Goal: Task Accomplishment & Management: Complete application form

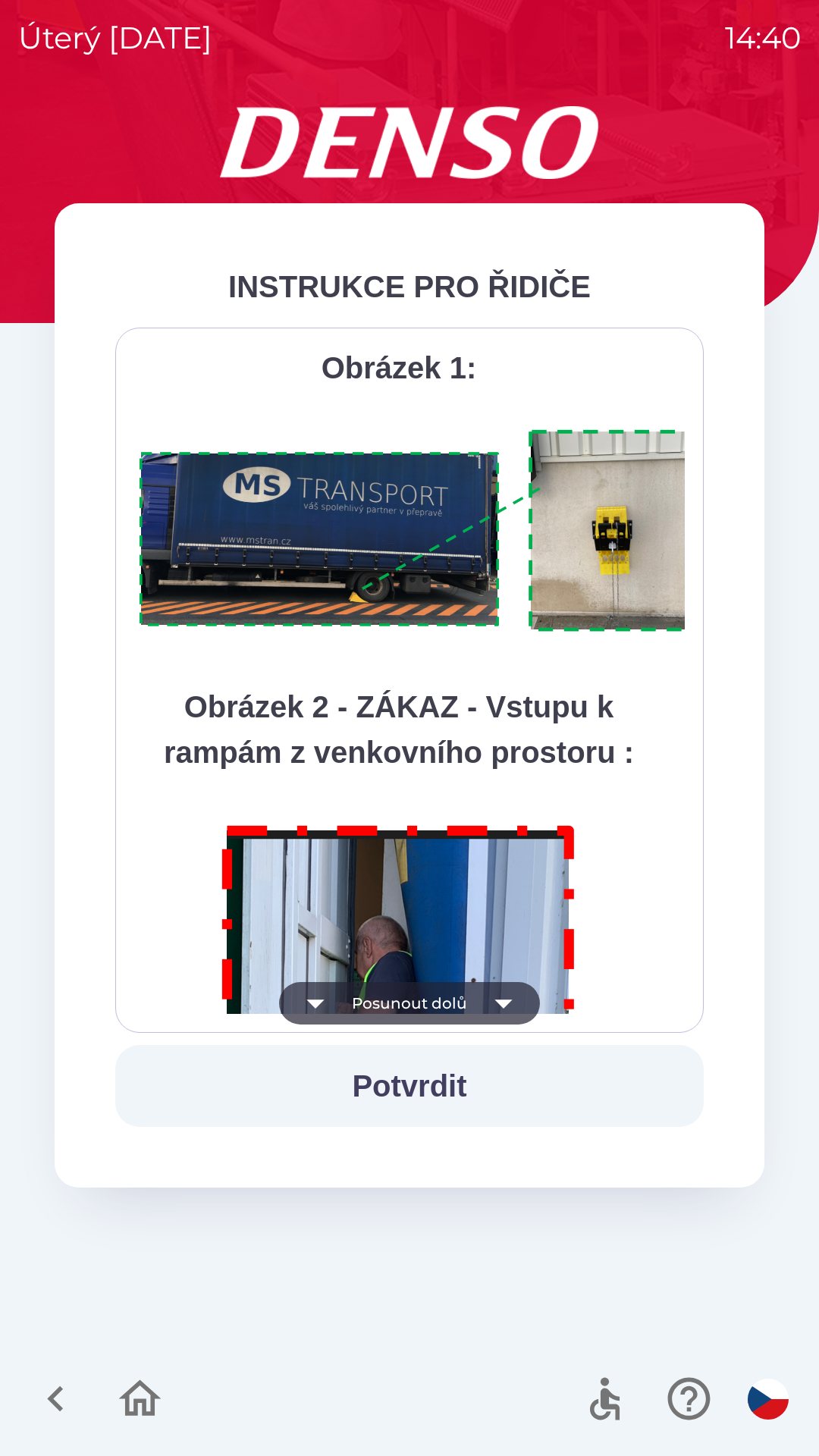
scroll to position [8523, 0]
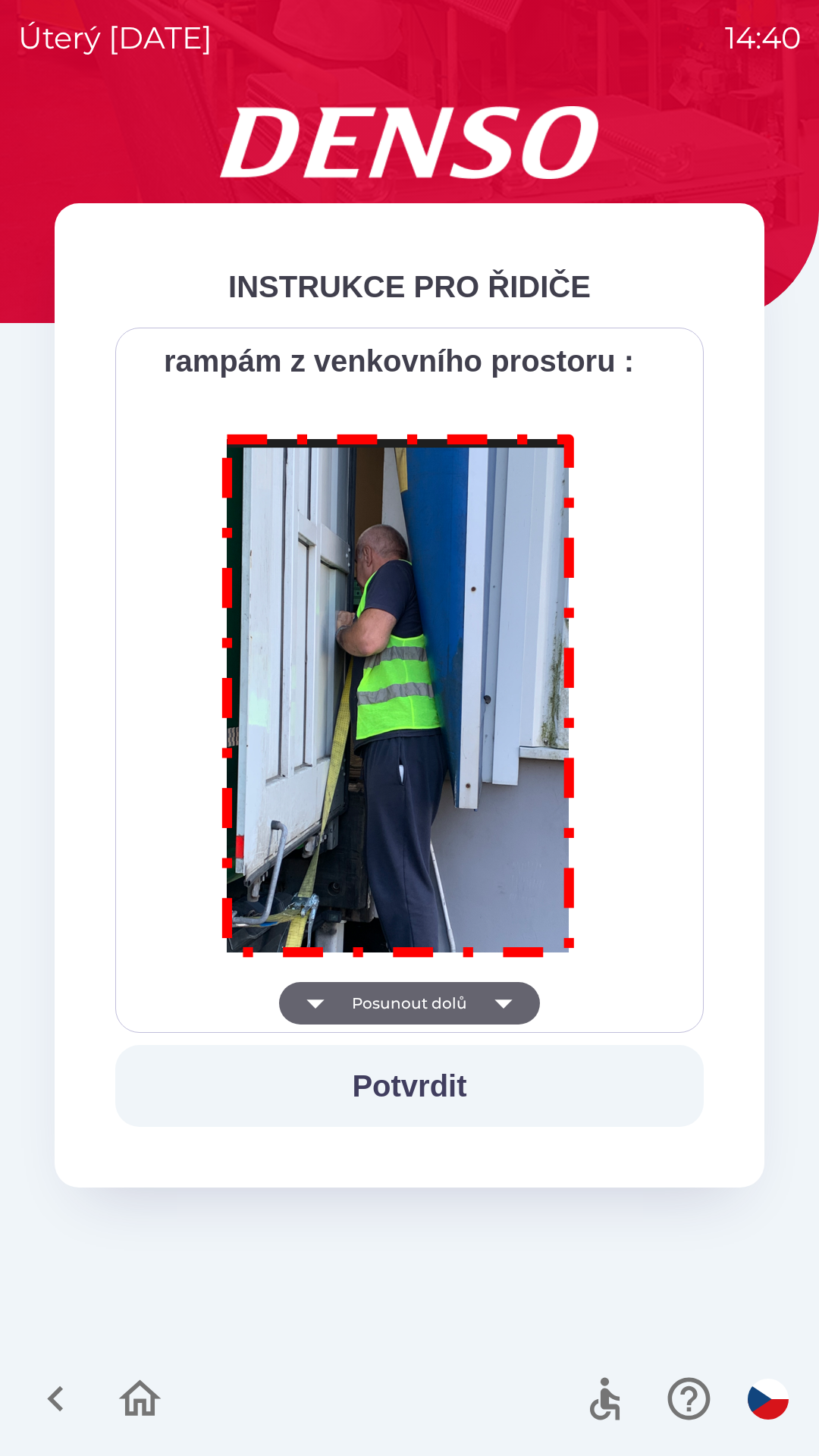
click at [363, 461] on img at bounding box center [398, 693] width 388 height 558
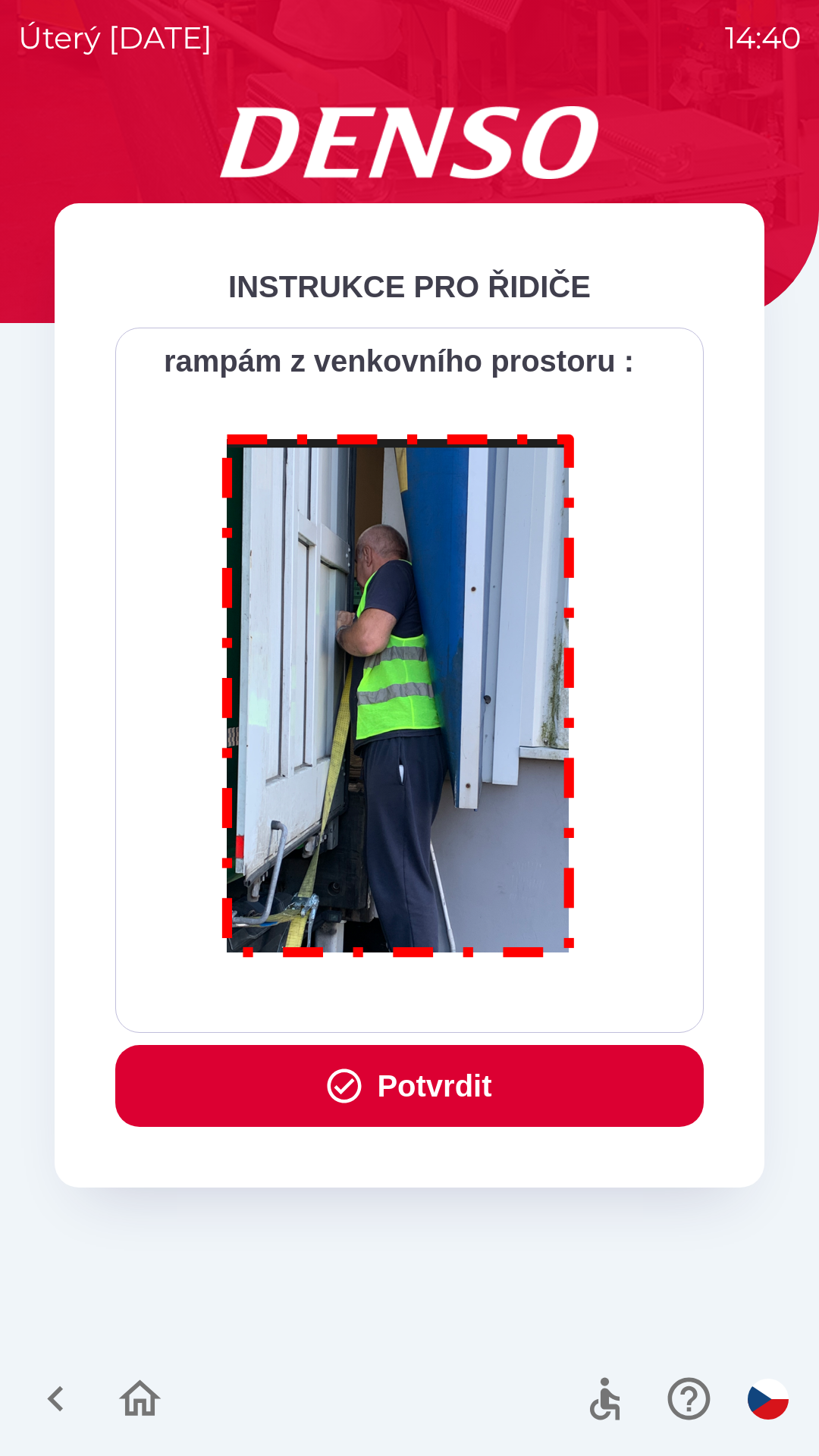
click at [418, 1100] on button "Potvrdit" at bounding box center [410, 1086] width 589 height 82
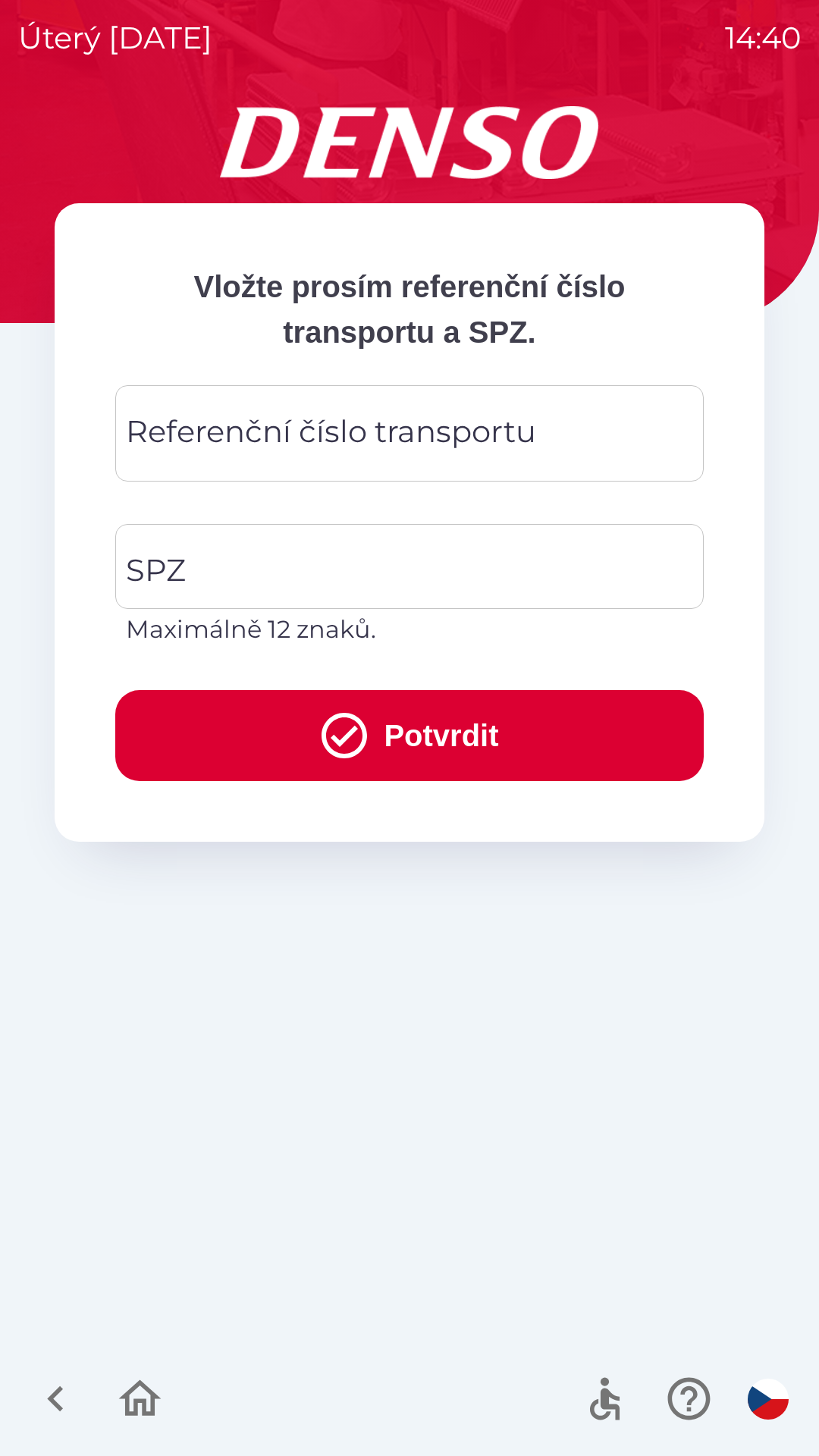
click at [195, 428] on div "Referenční číslo transportu Referenční číslo transportu" at bounding box center [410, 433] width 589 height 96
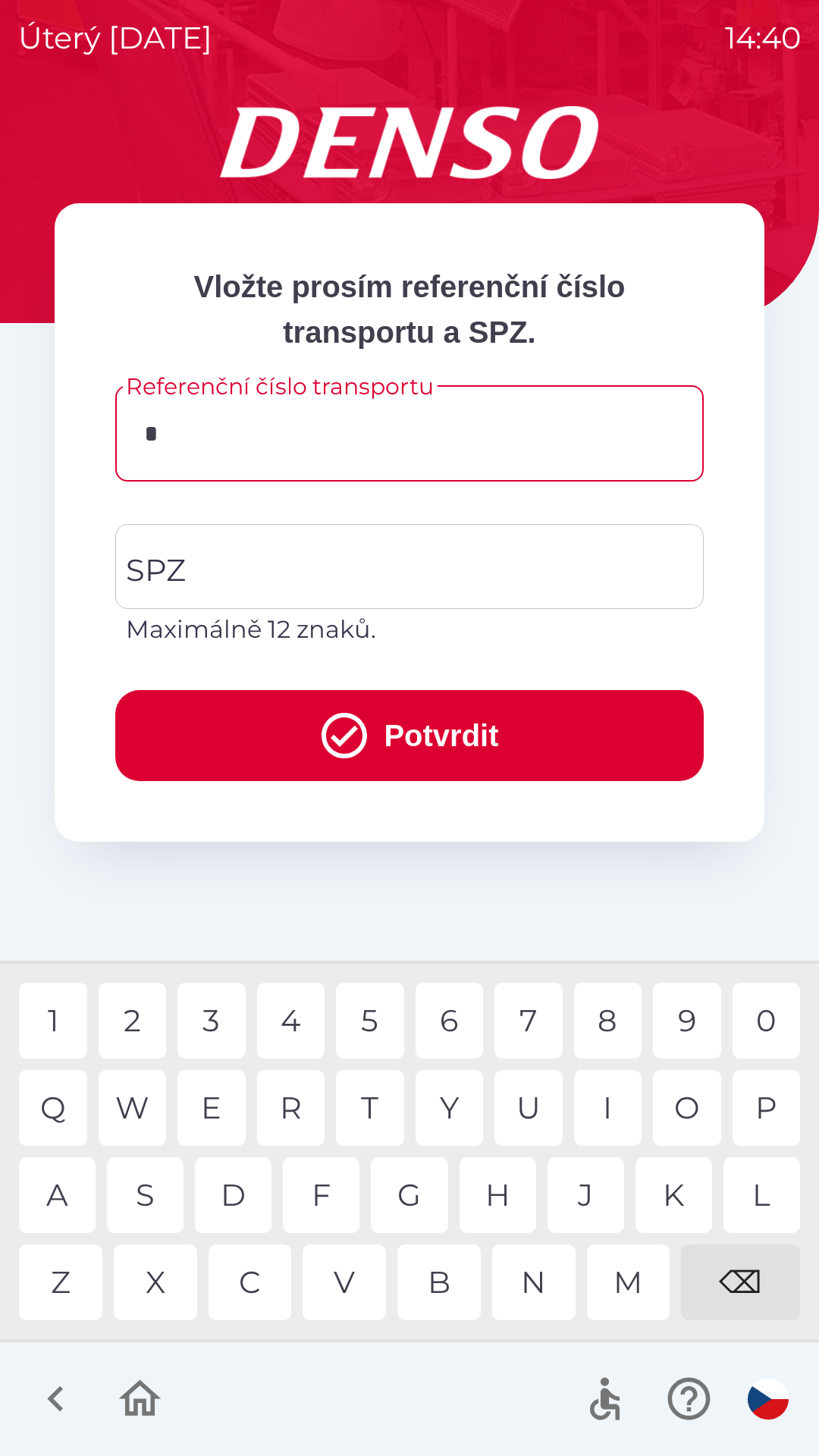
click at [250, 1201] on div "D" at bounding box center [233, 1195] width 77 height 76
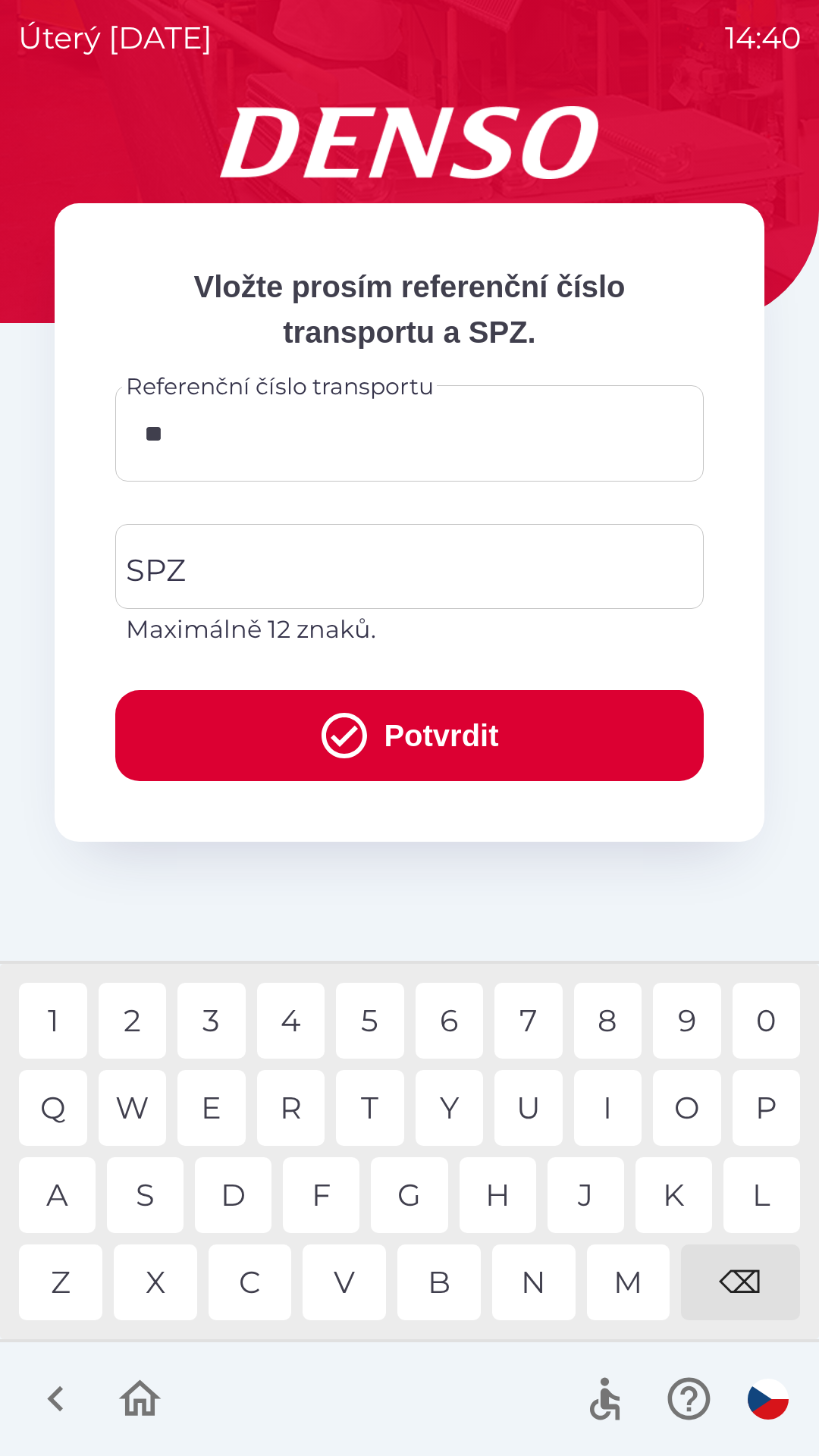
click at [674, 1194] on div "K" at bounding box center [674, 1195] width 77 height 76
click at [365, 1285] on div "V" at bounding box center [344, 1282] width 83 height 76
click at [609, 1018] on div "8" at bounding box center [607, 1020] width 68 height 76
type input "******"
click at [187, 562] on input "SPZ" at bounding box center [397, 566] width 552 height 71
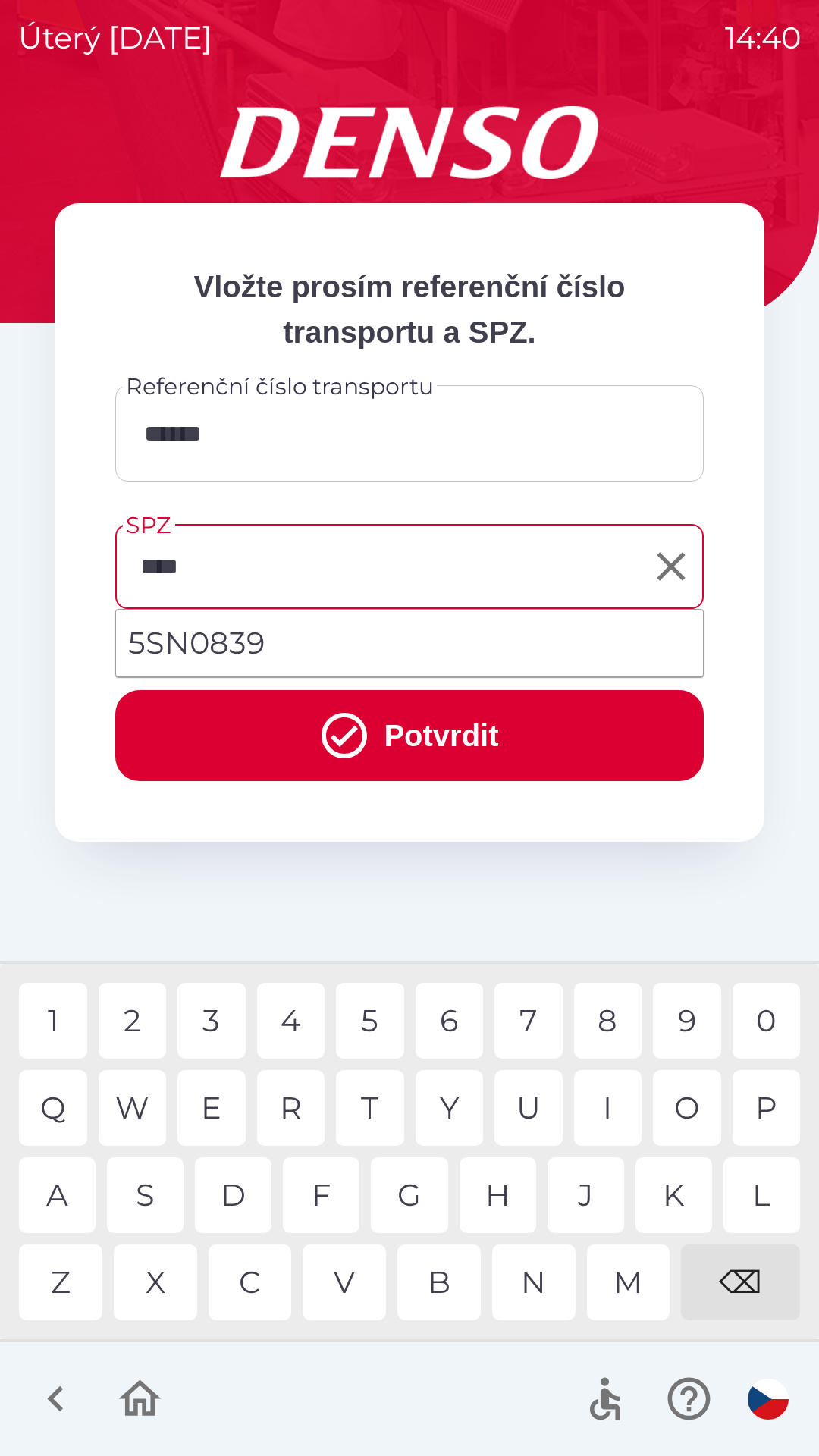
click at [765, 1024] on div "0" at bounding box center [766, 1020] width 68 height 76
type input "*******"
click at [441, 738] on button "Potvrdit" at bounding box center [410, 735] width 589 height 91
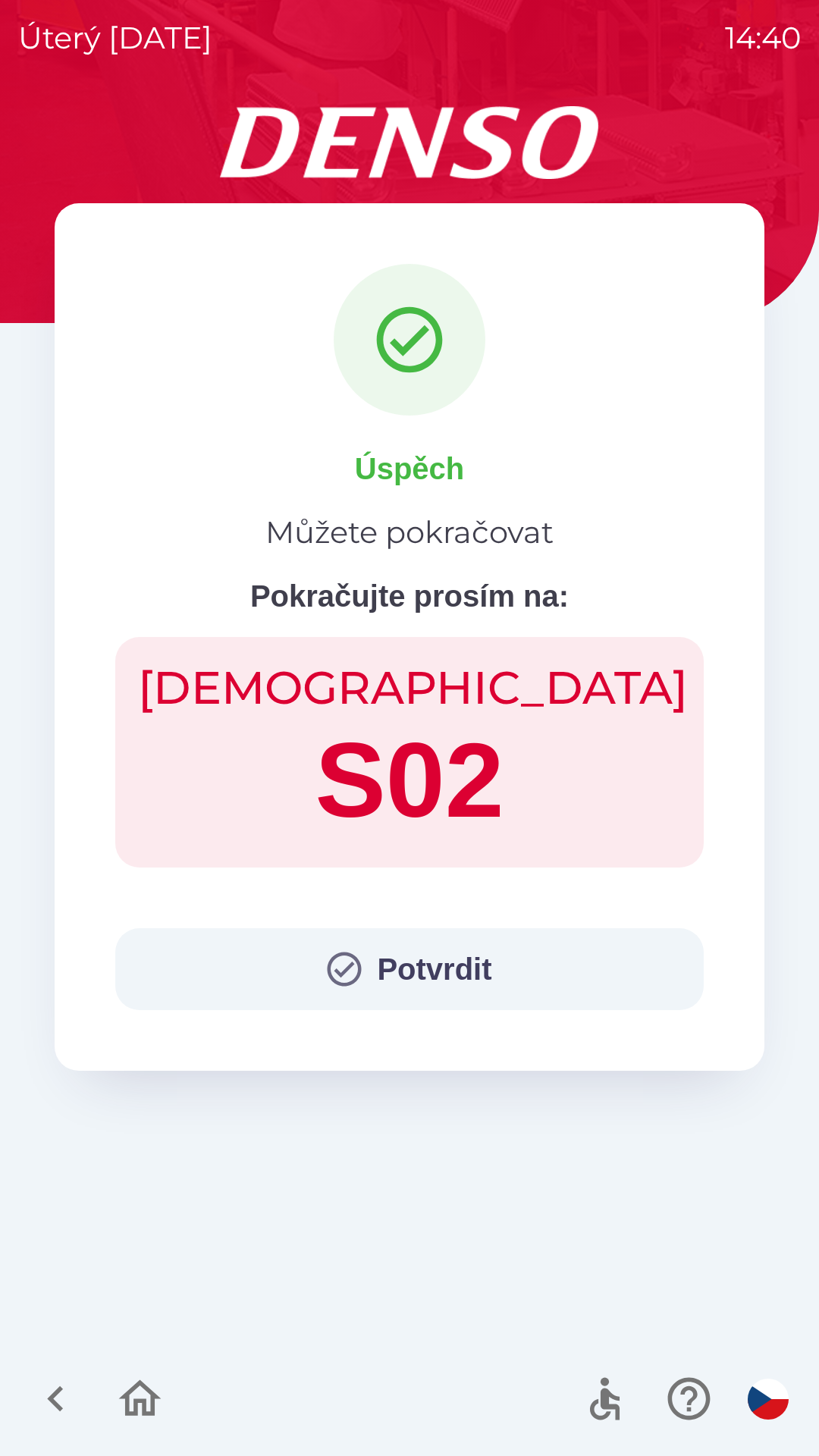
click at [446, 961] on button "Potvrdit" at bounding box center [410, 969] width 589 height 82
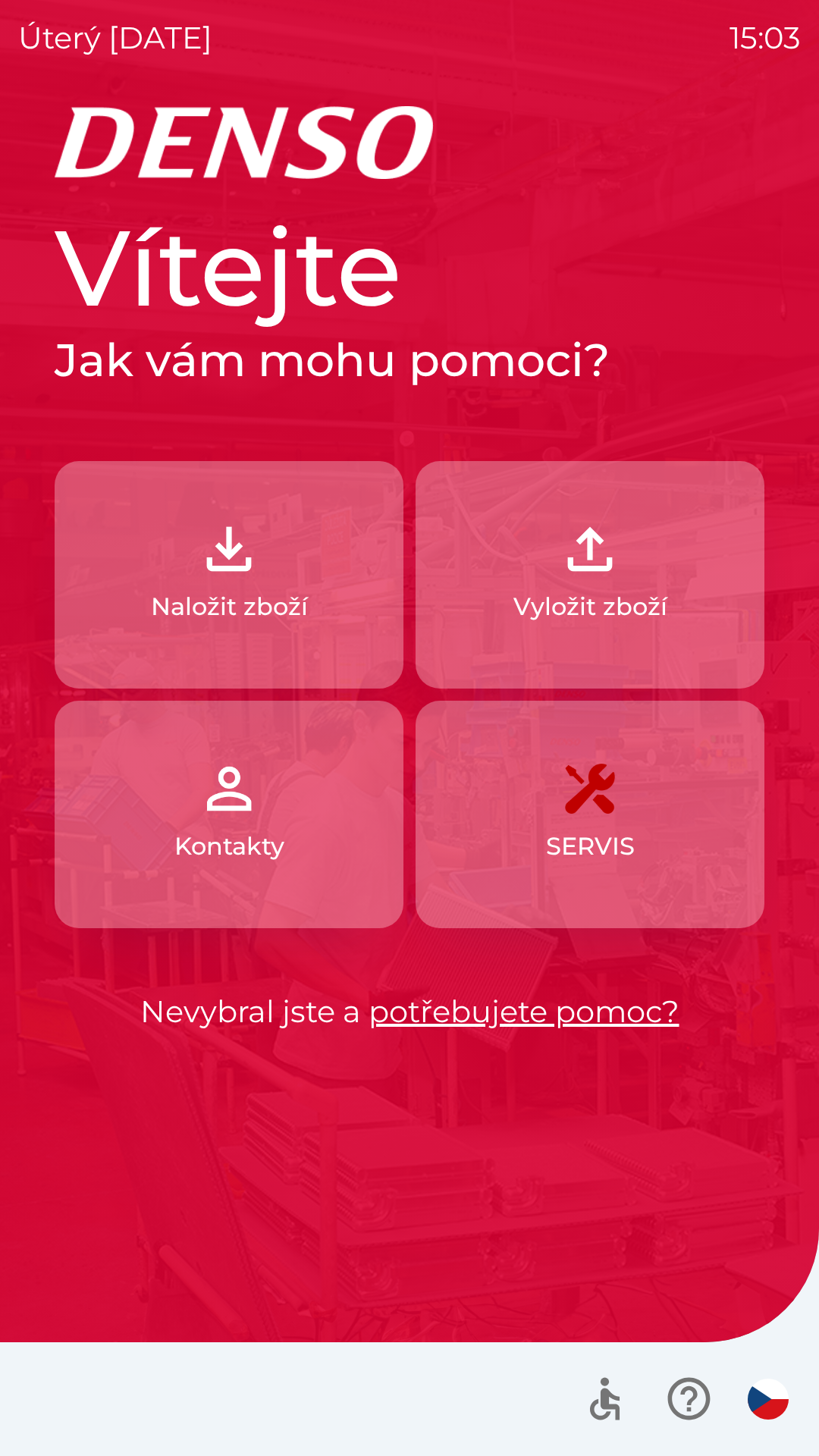
click at [224, 556] on img "button" at bounding box center [229, 549] width 67 height 67
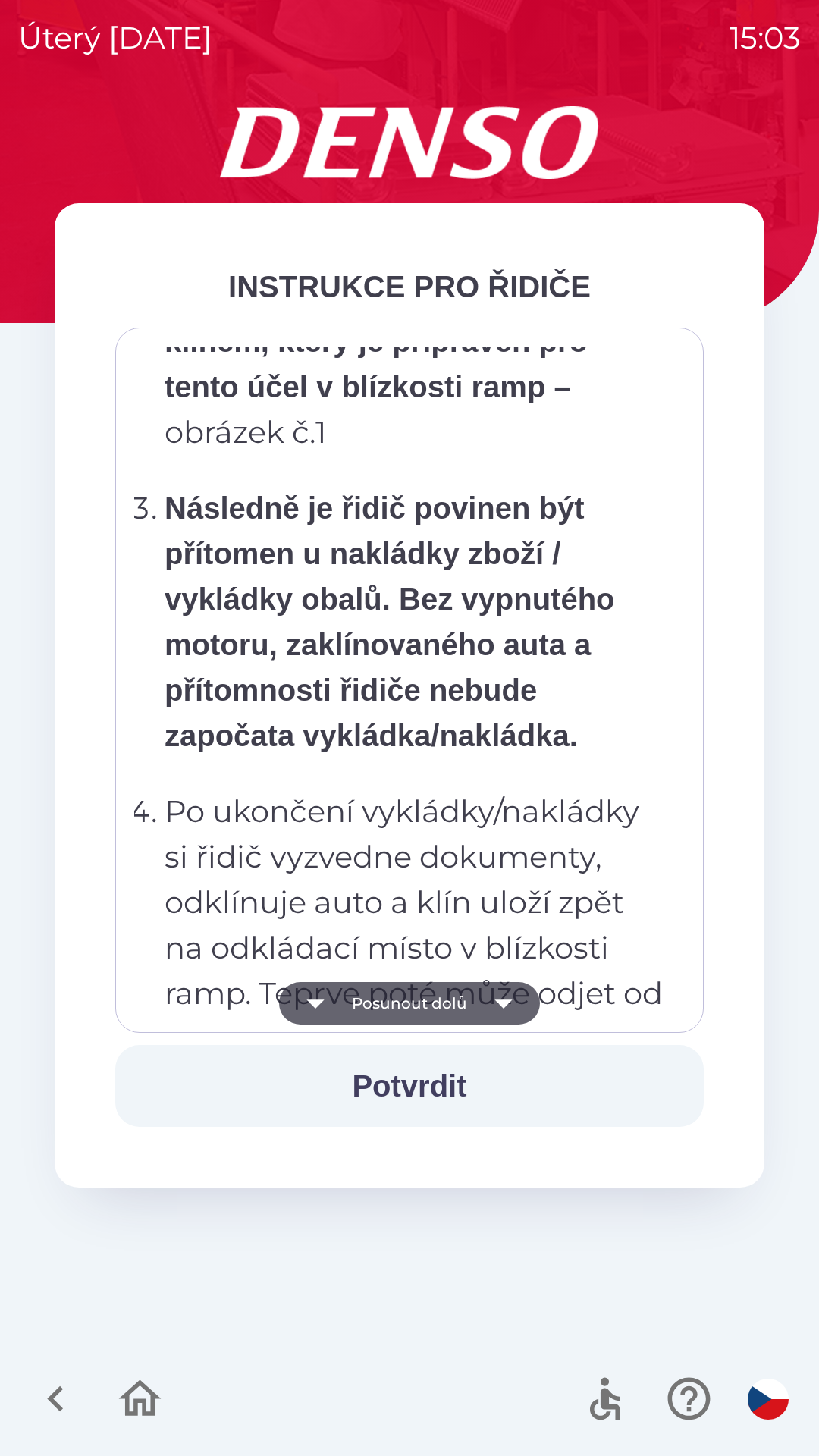
scroll to position [8523, 0]
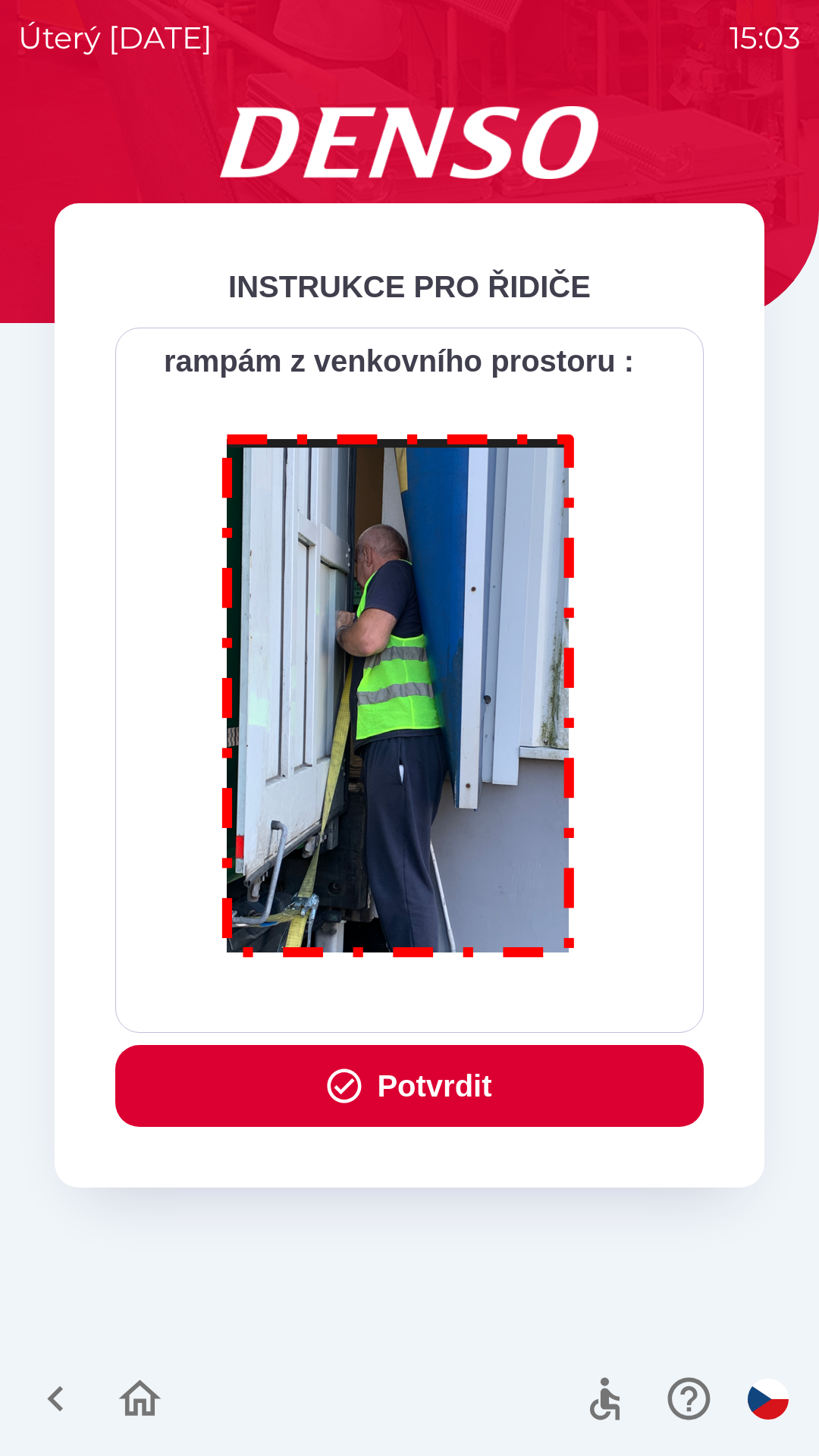
click at [463, 1086] on button "Potvrdit" at bounding box center [410, 1086] width 589 height 82
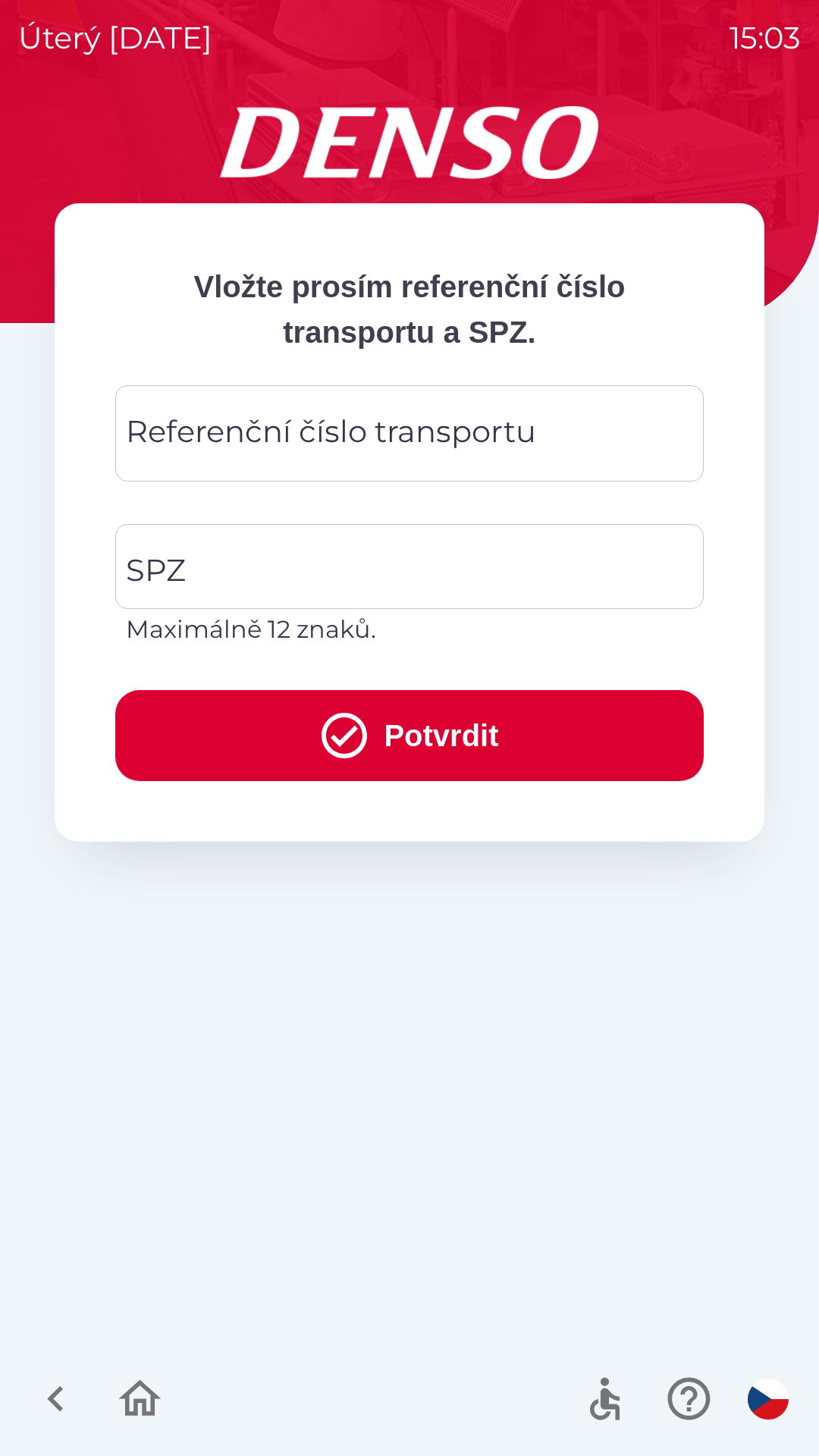
click at [393, 430] on div "Referenční číslo transportu Referenční číslo transportu" at bounding box center [410, 433] width 589 height 96
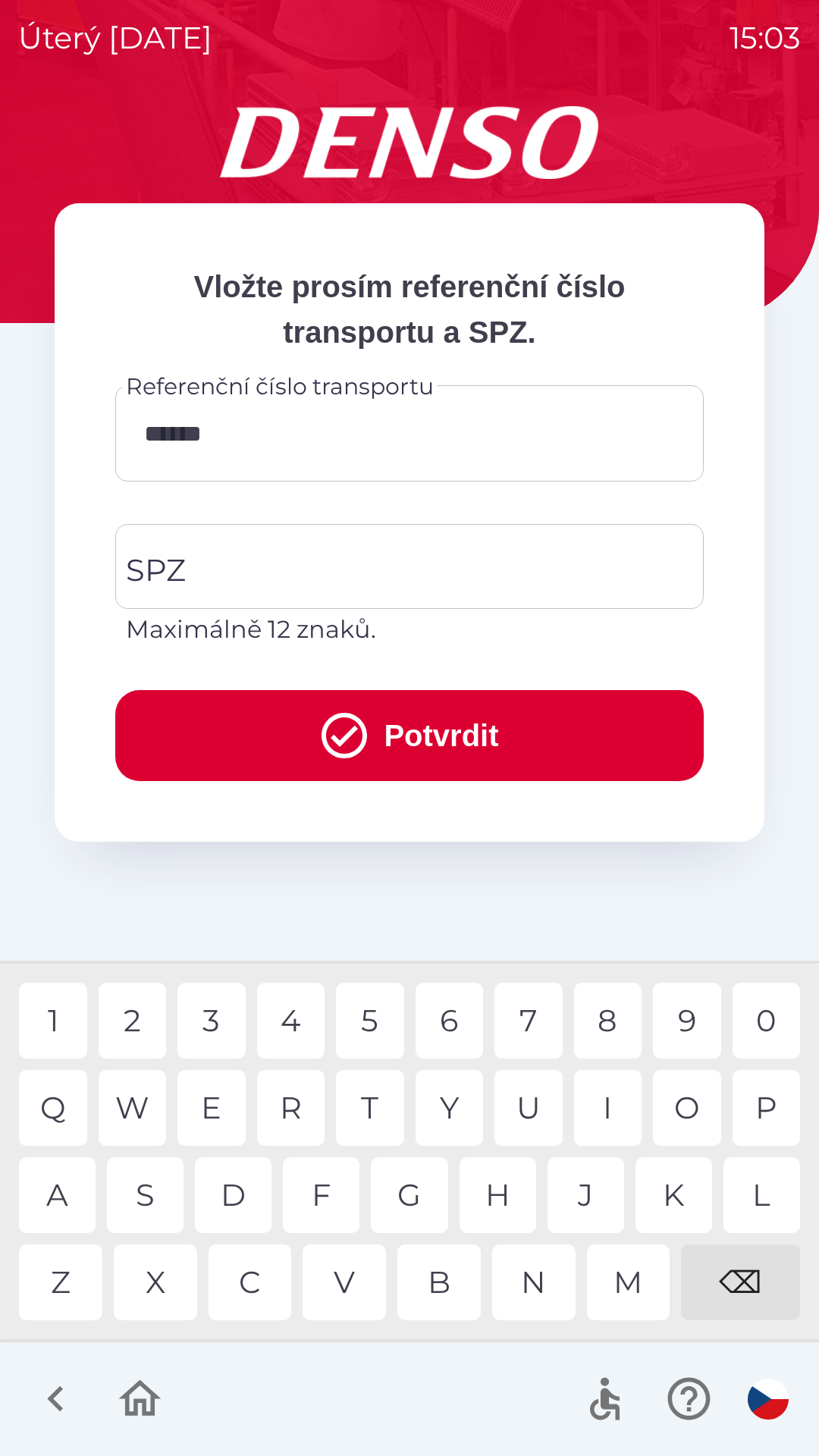
click at [768, 1015] on div "0" at bounding box center [766, 1020] width 68 height 76
type input "********"
click at [351, 551] on input "SPZ" at bounding box center [397, 566] width 552 height 71
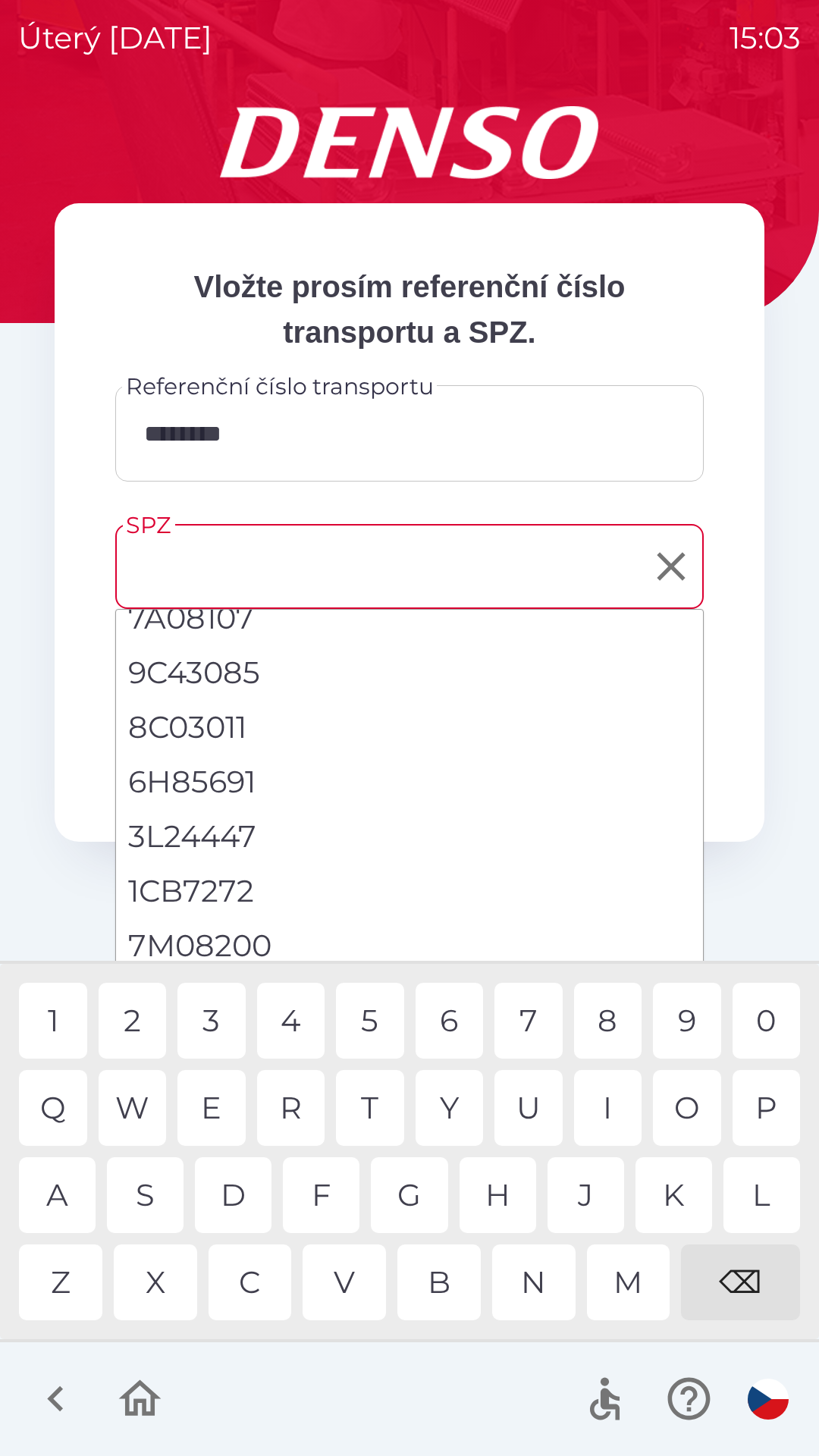
scroll to position [69, 0]
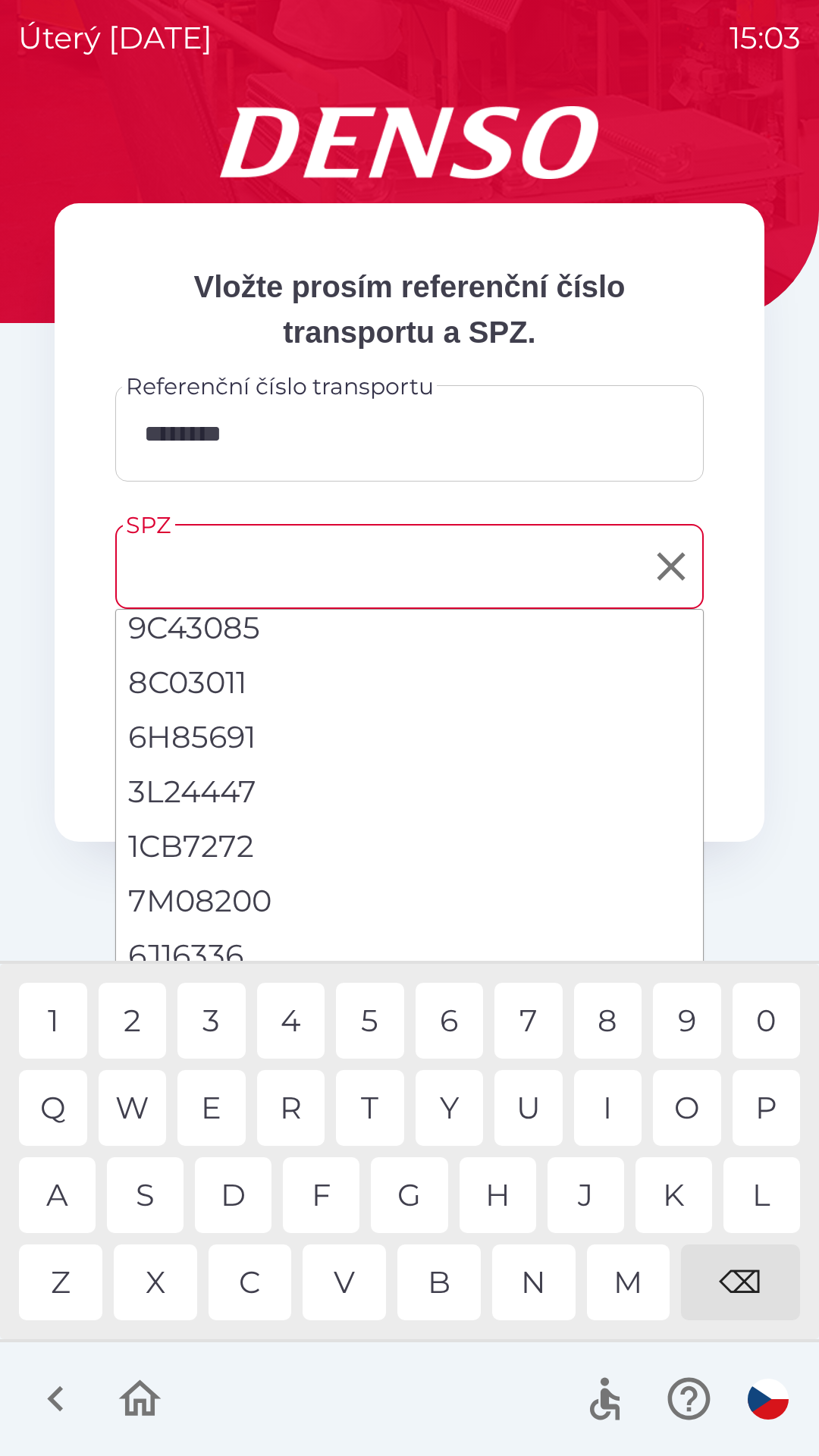
click at [210, 943] on li "6J16336" at bounding box center [410, 955] width 587 height 55
type input "*******"
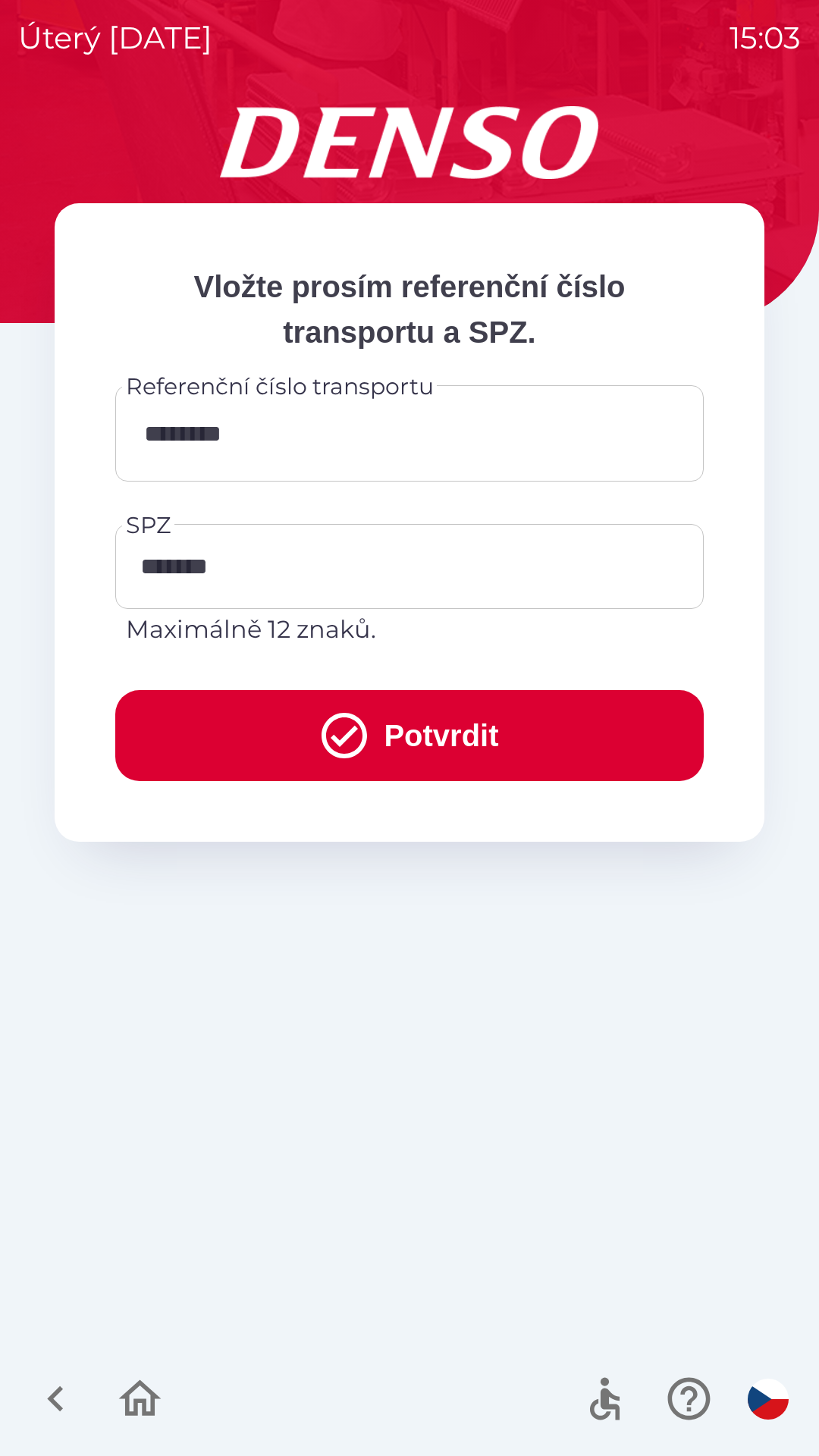
click at [446, 729] on button "Potvrdit" at bounding box center [410, 735] width 589 height 91
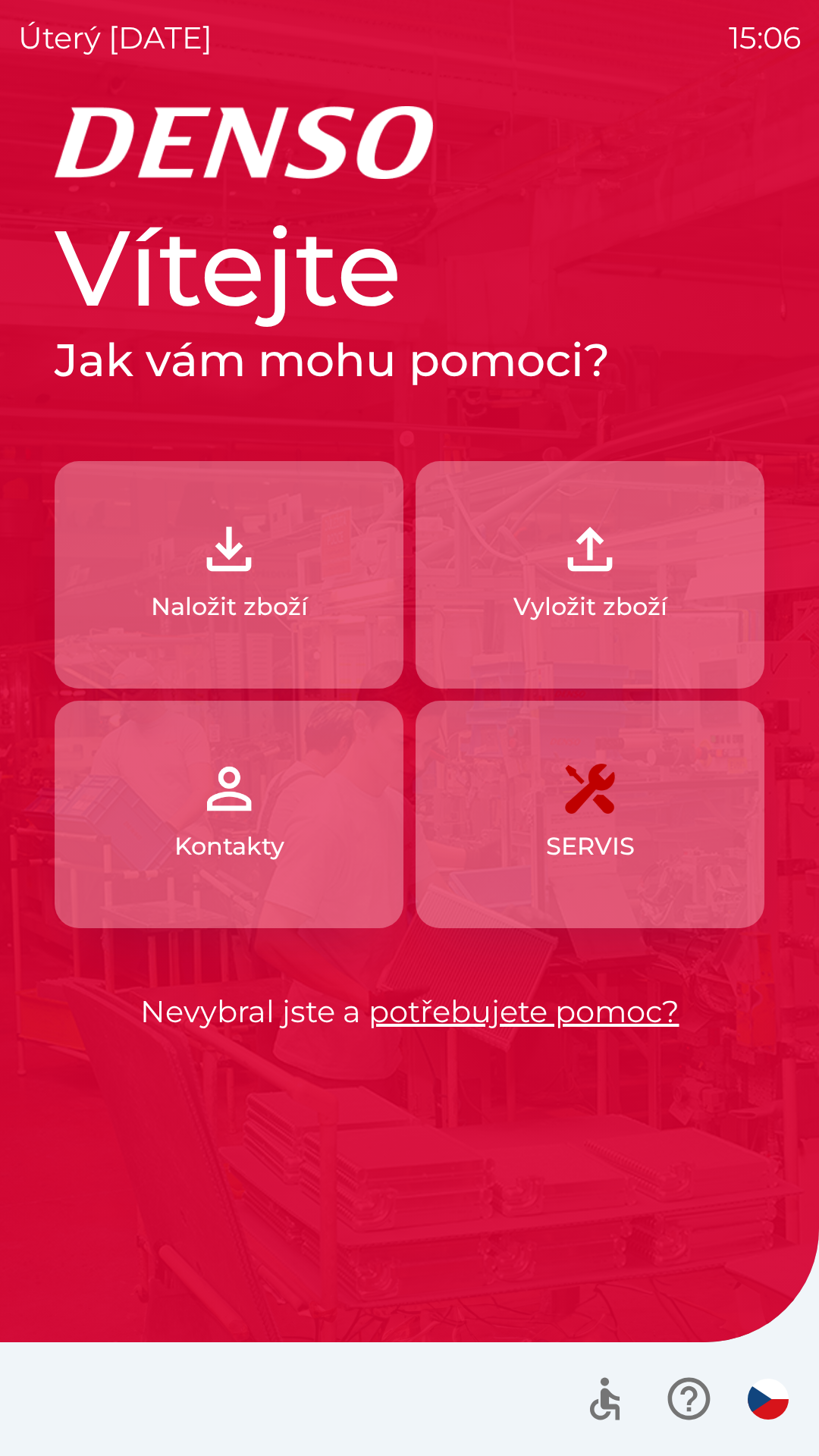
click at [628, 583] on button "Vyložit zboží" at bounding box center [589, 575] width 349 height 227
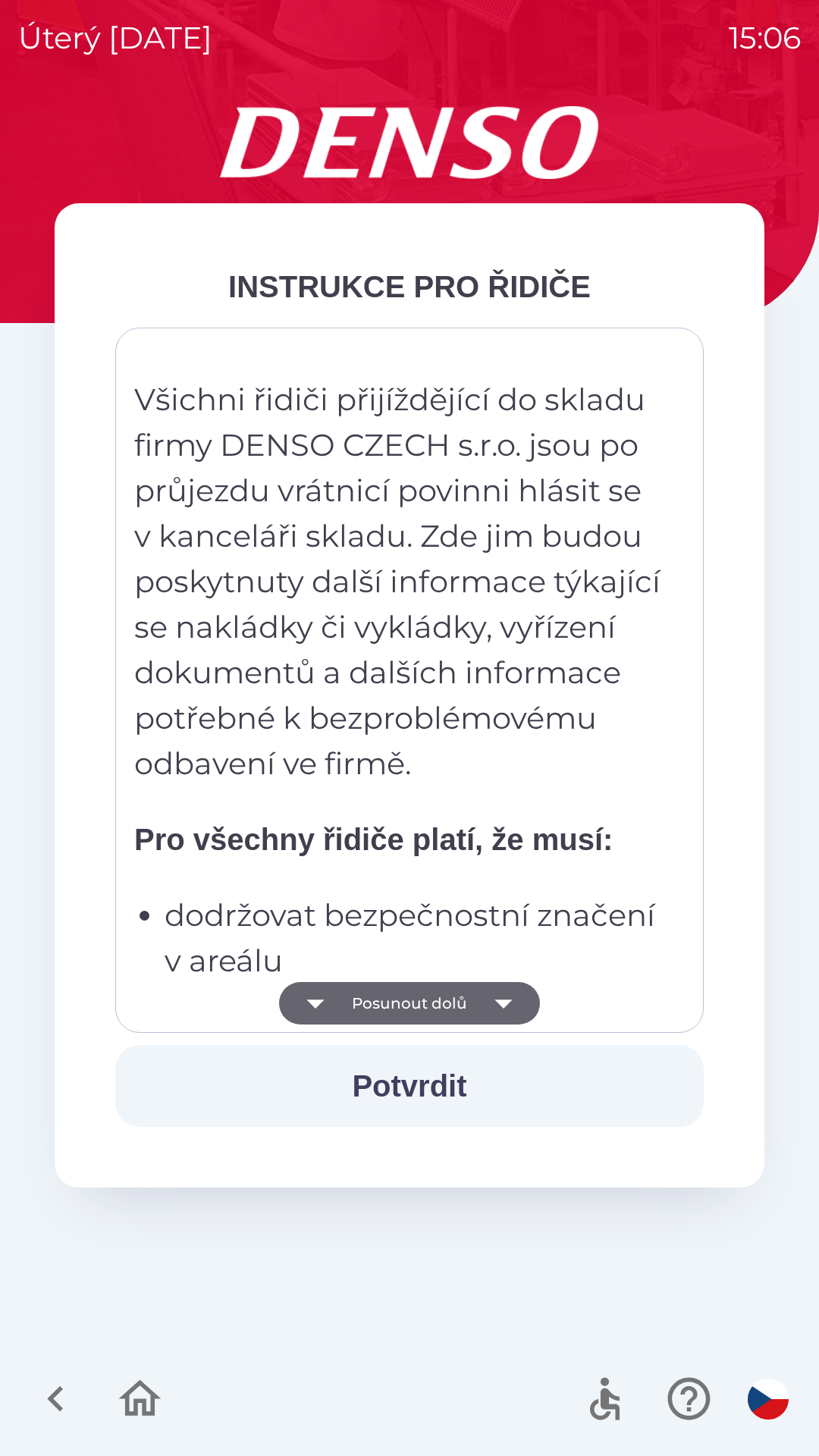
click at [508, 1007] on icon "button" at bounding box center [503, 1003] width 43 height 43
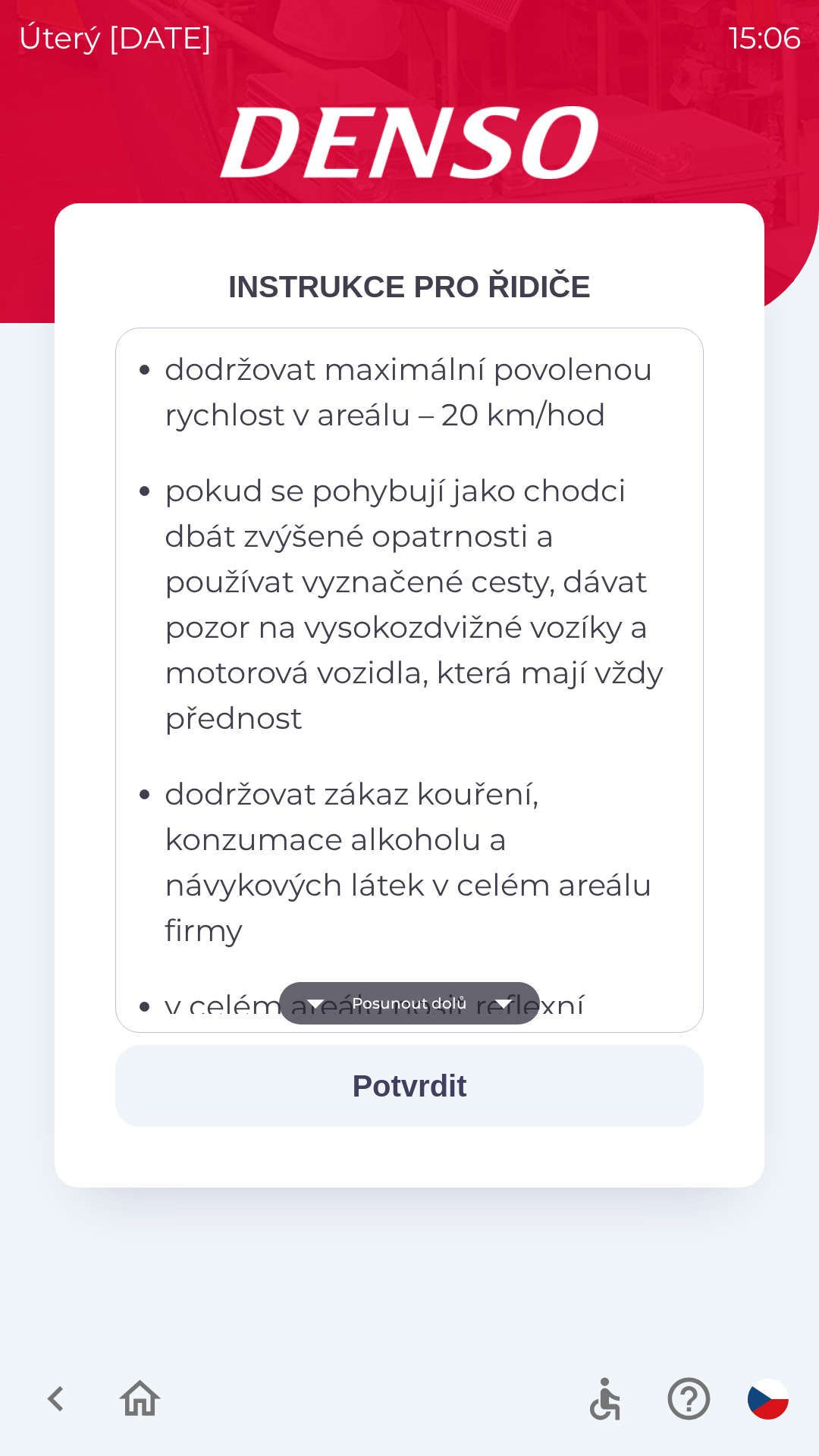
click at [489, 1004] on icon "button" at bounding box center [503, 1003] width 43 height 43
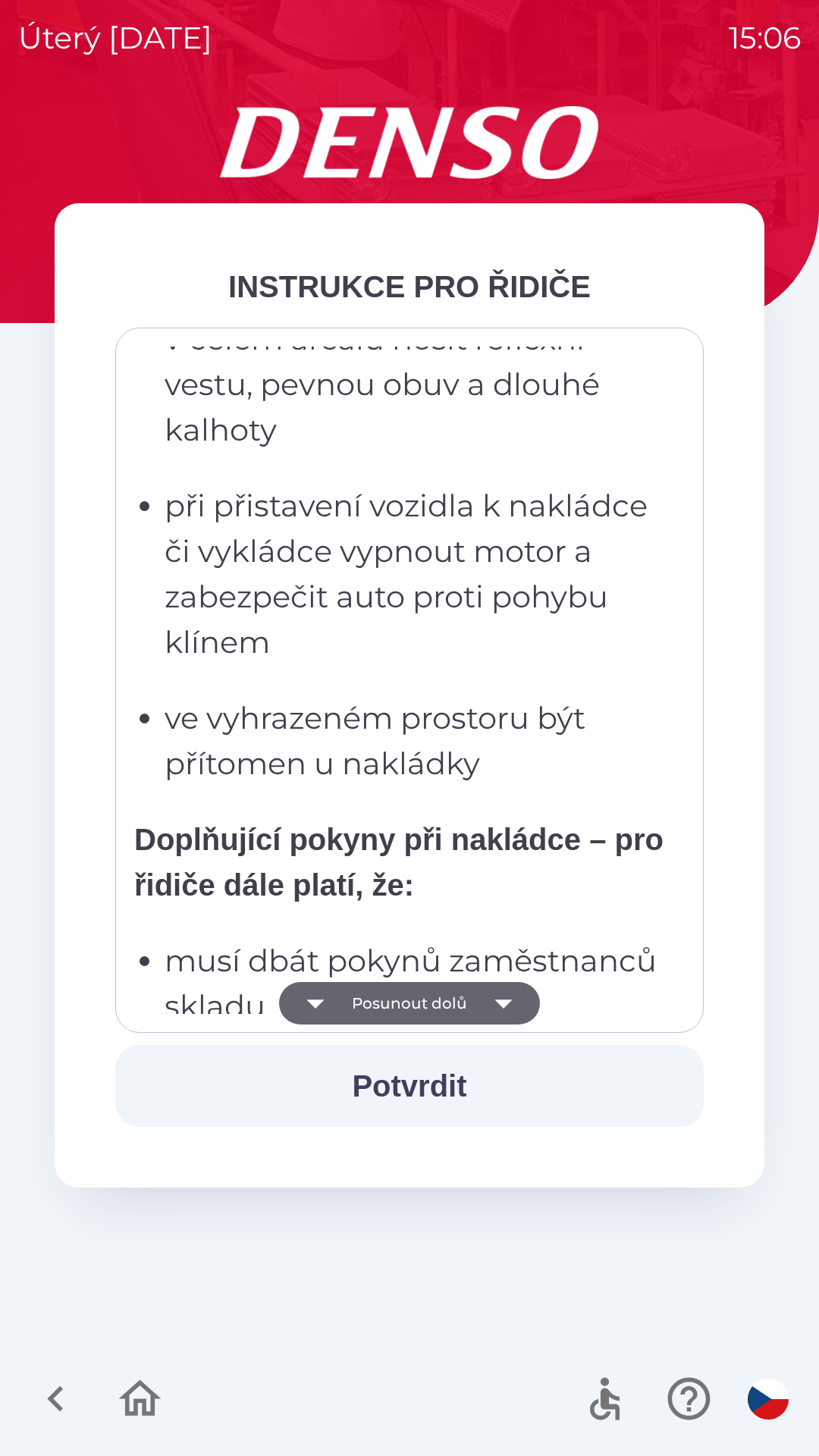
click at [498, 1001] on icon "button" at bounding box center [503, 1004] width 17 height 9
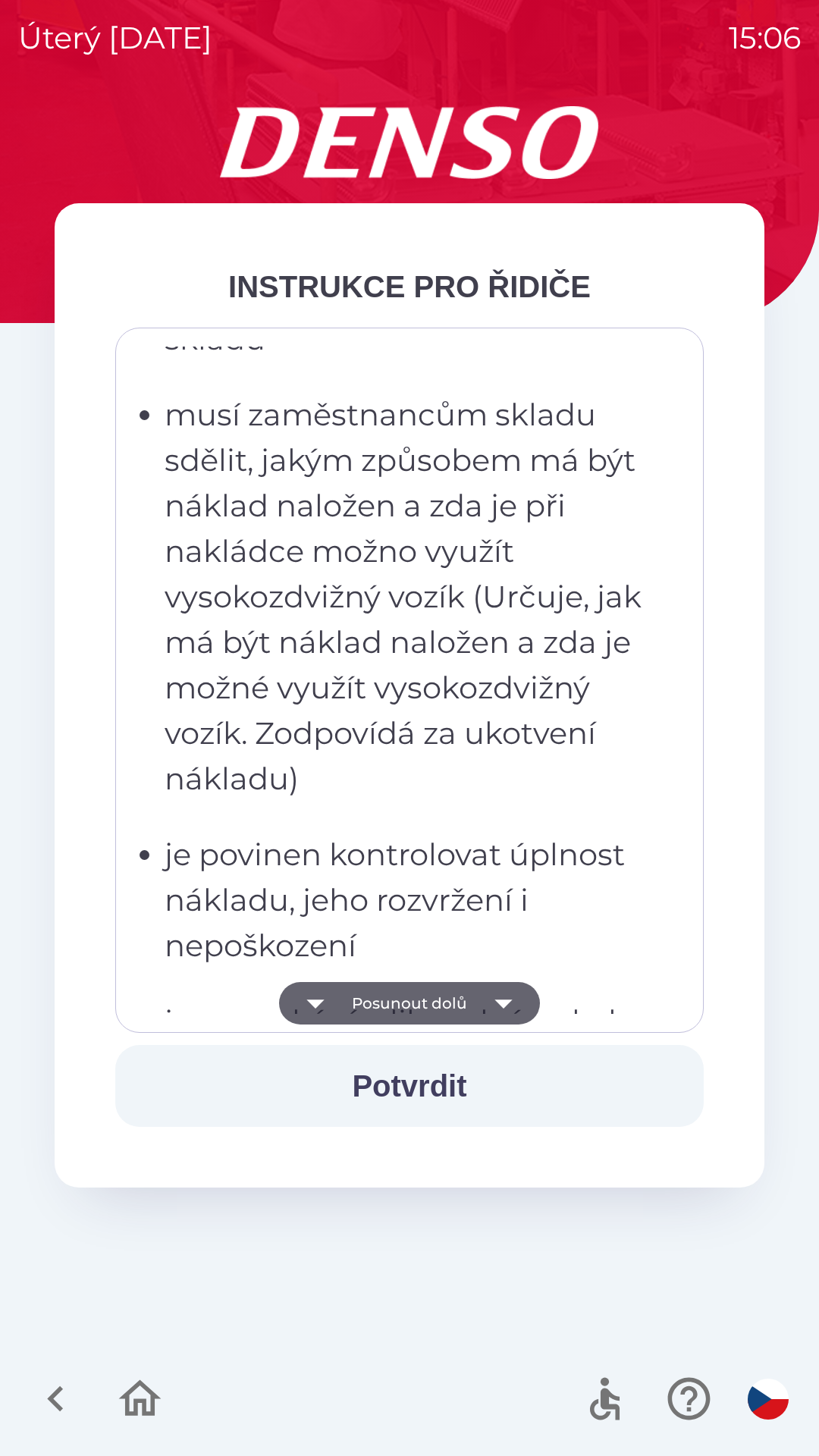
click at [499, 989] on icon "button" at bounding box center [503, 1003] width 43 height 43
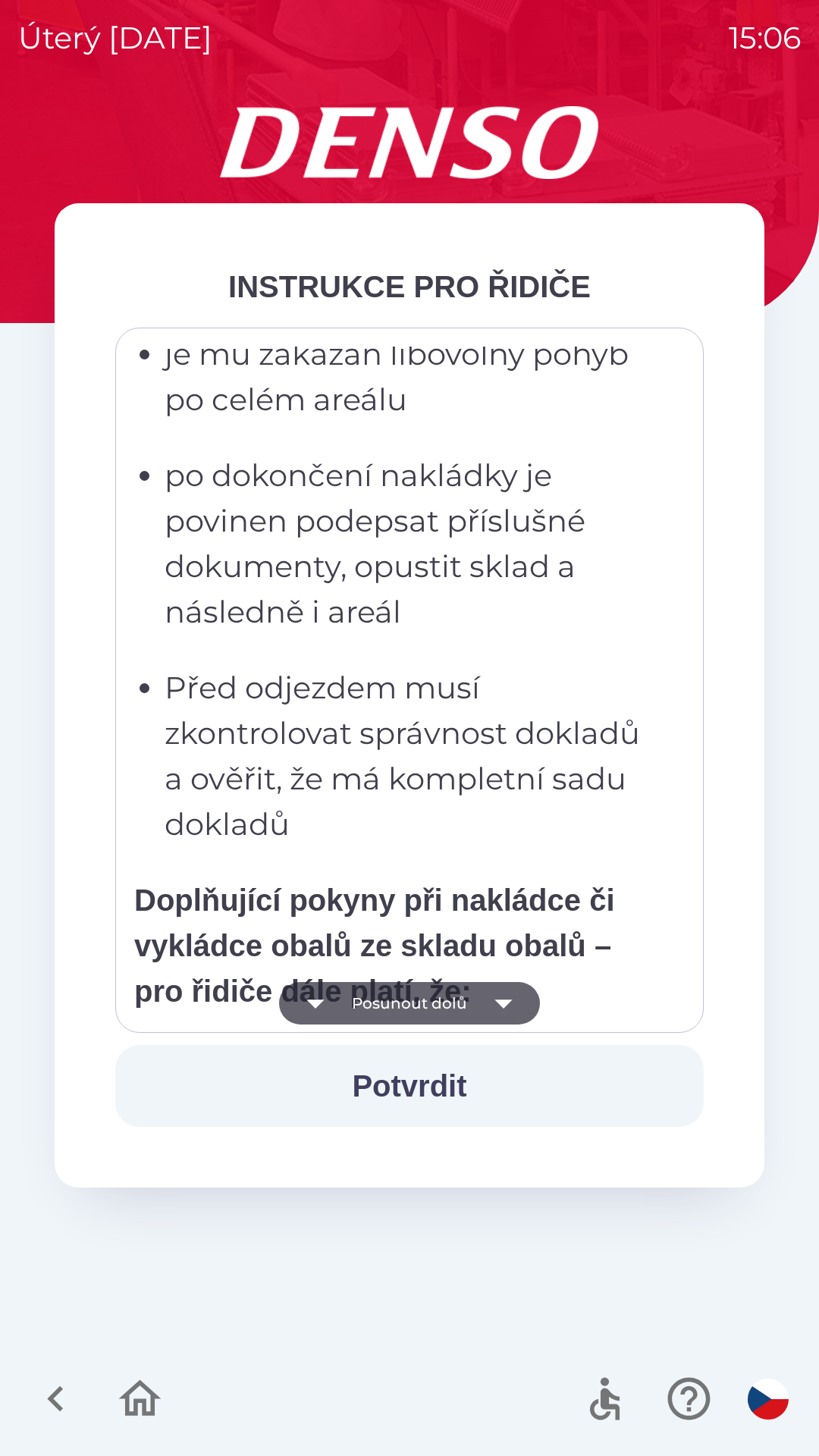
click at [495, 991] on icon "button" at bounding box center [503, 1003] width 43 height 43
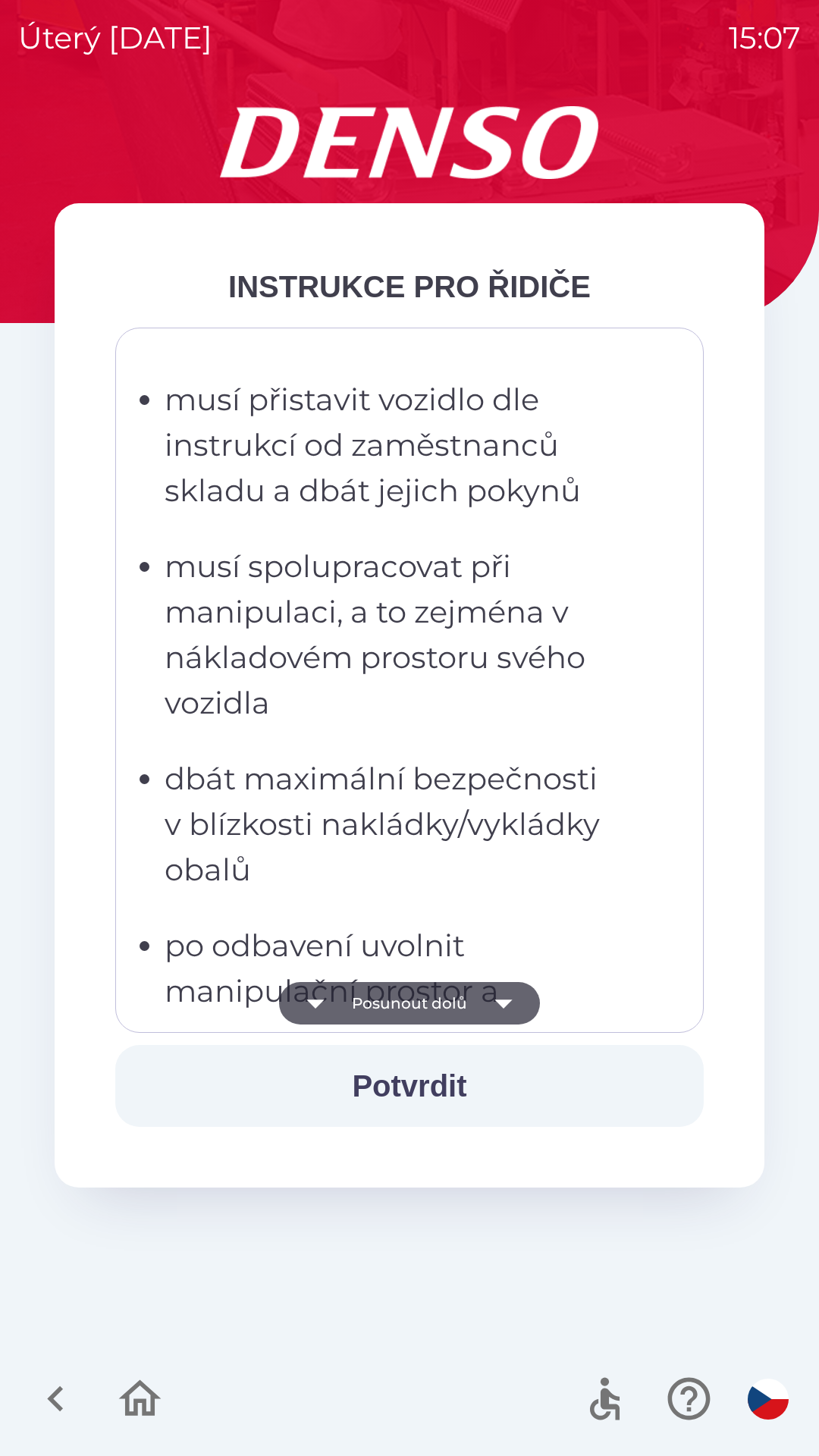
click at [497, 1006] on icon "button" at bounding box center [503, 1003] width 43 height 43
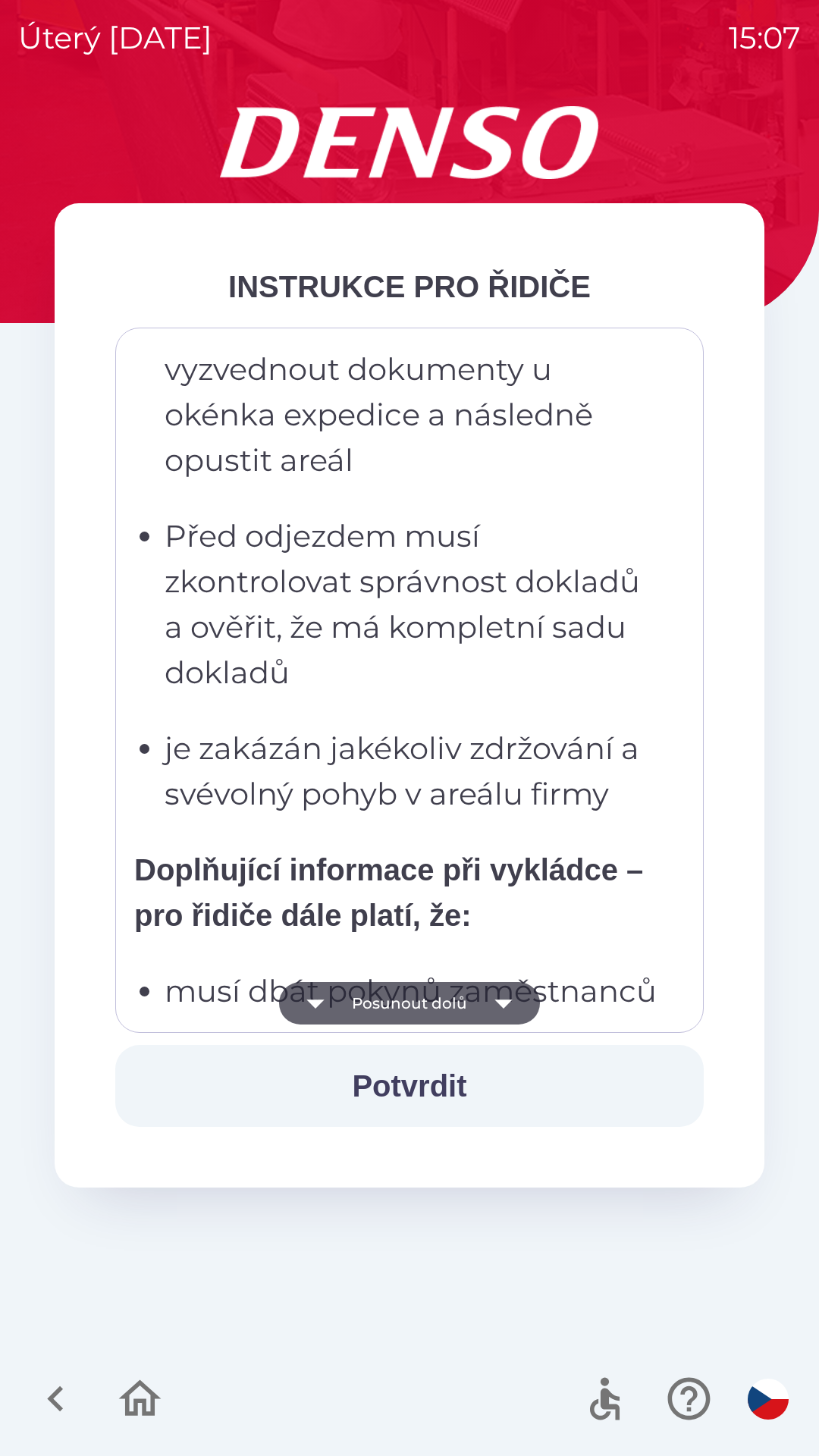
click at [498, 1012] on icon "button" at bounding box center [503, 1003] width 43 height 43
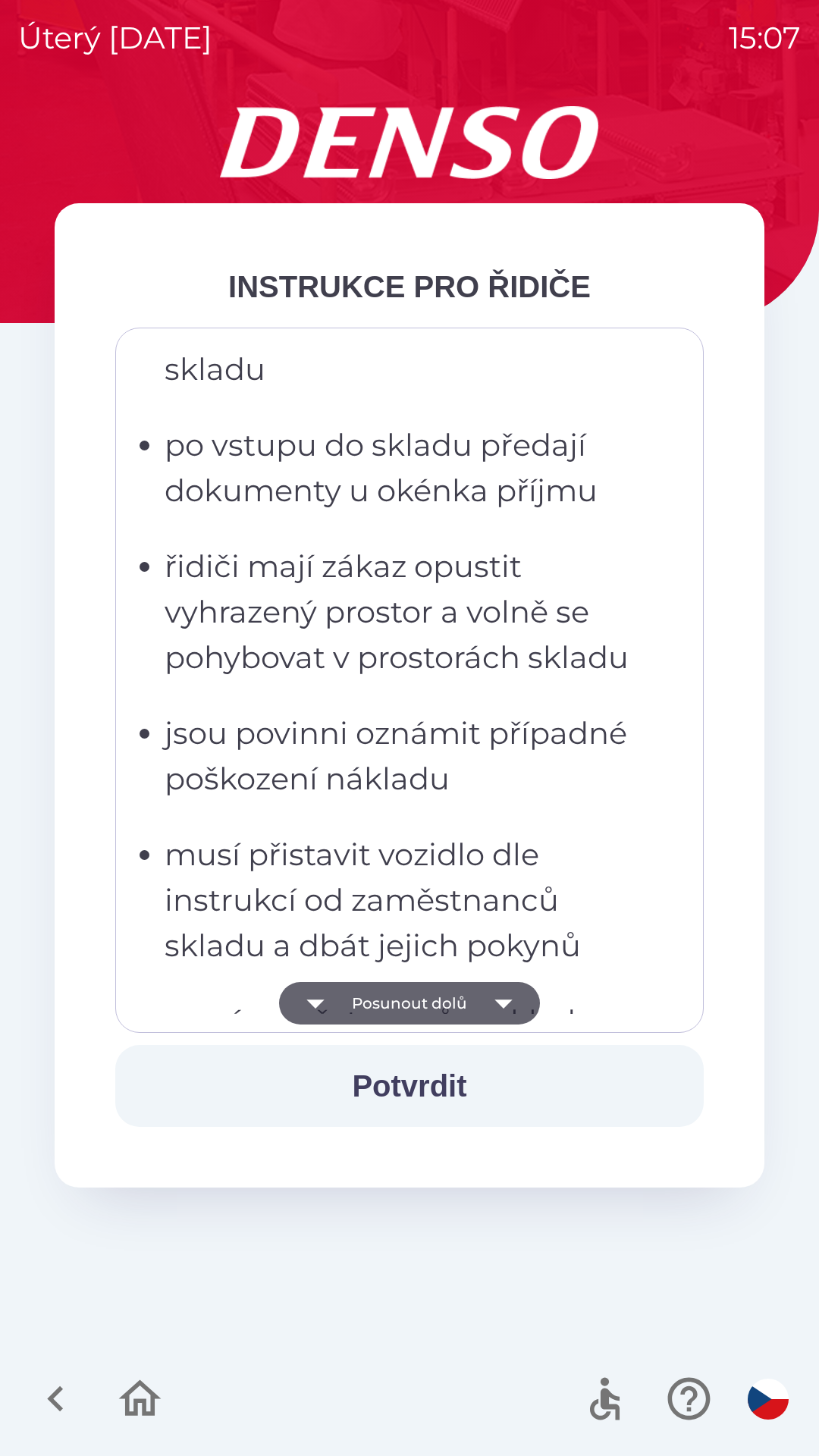
click at [502, 1002] on icon "button" at bounding box center [503, 1004] width 17 height 9
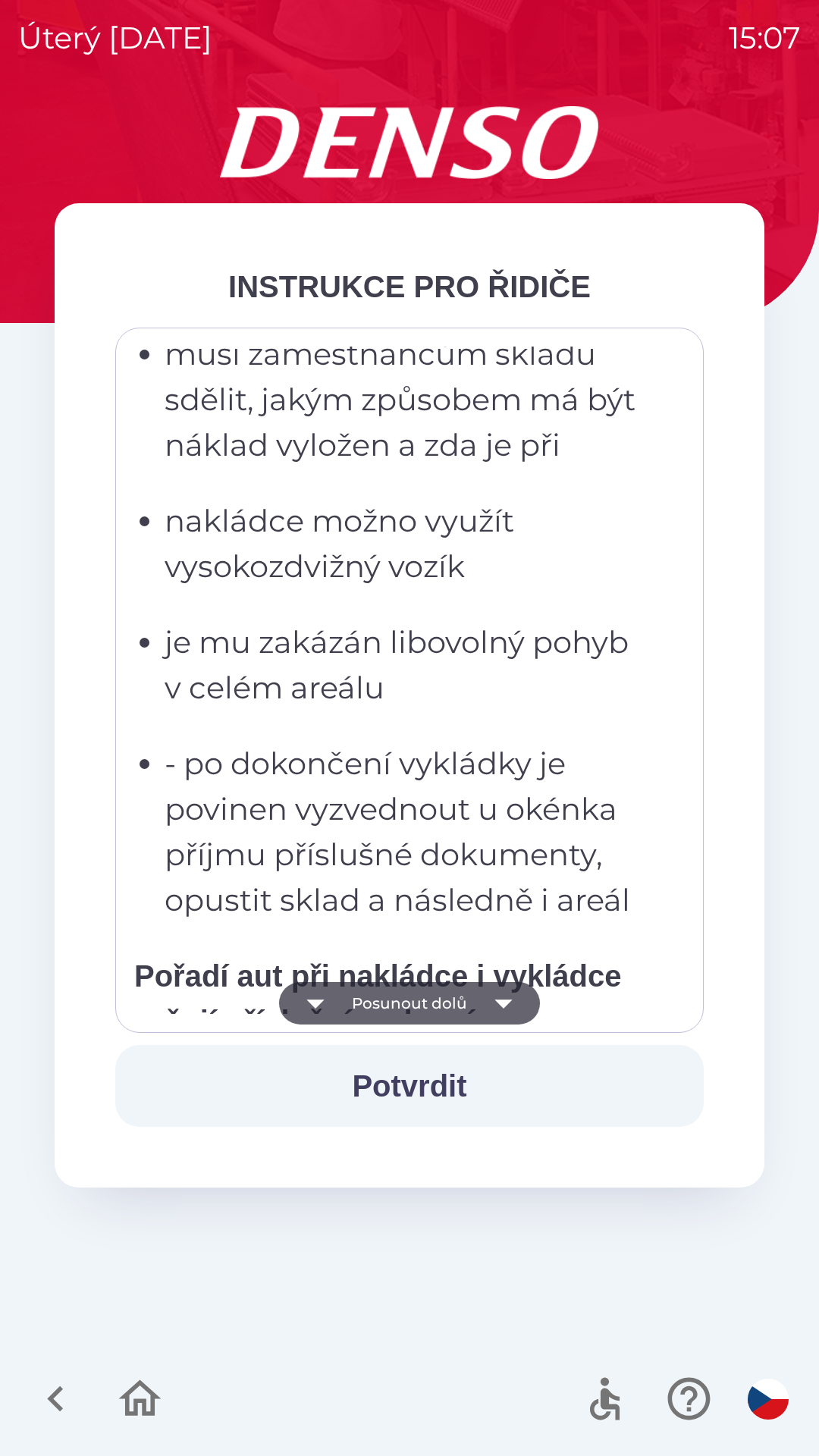
click at [502, 999] on icon "button" at bounding box center [503, 1003] width 43 height 43
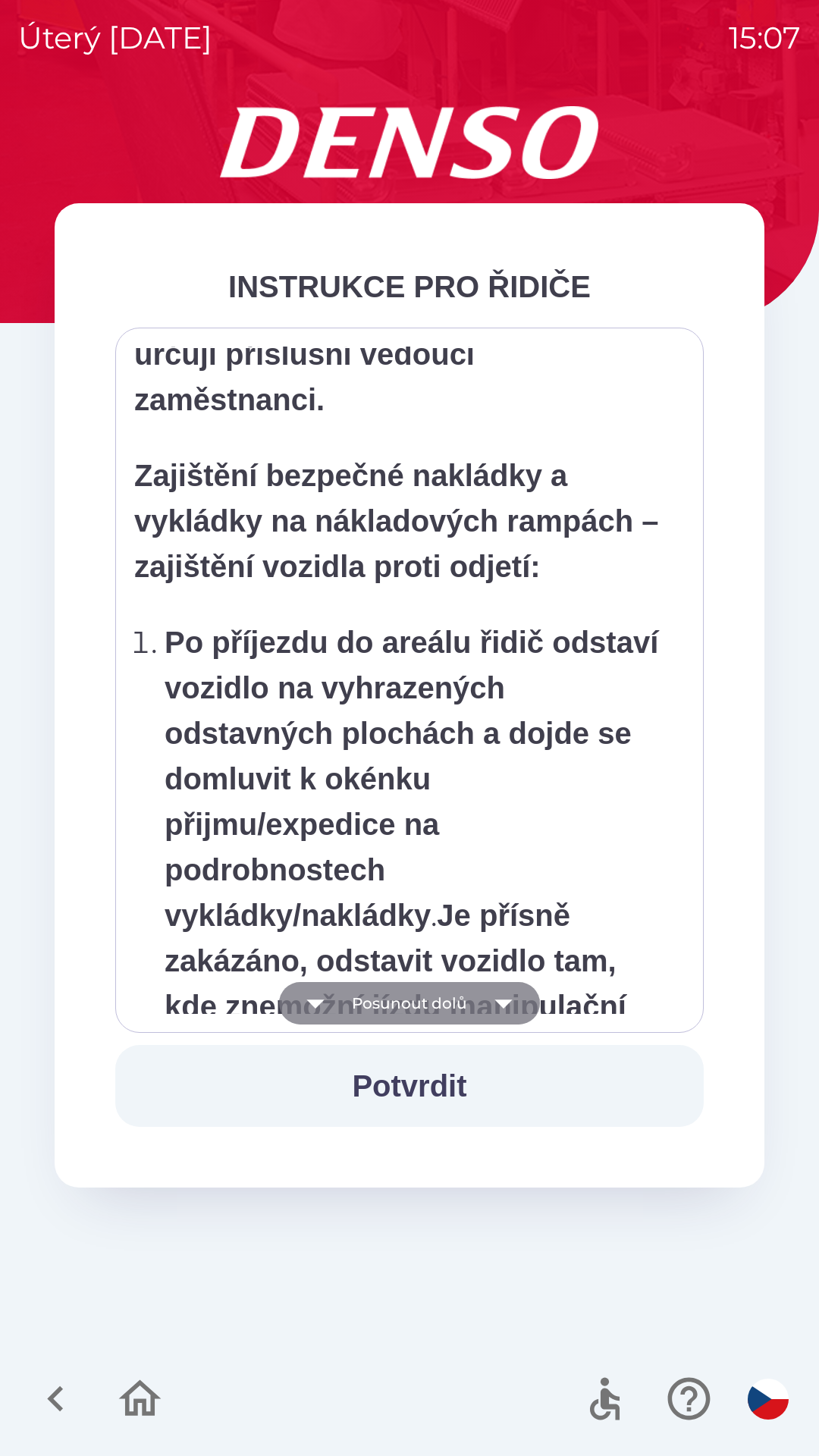
click at [499, 1007] on icon "button" at bounding box center [503, 1003] width 43 height 43
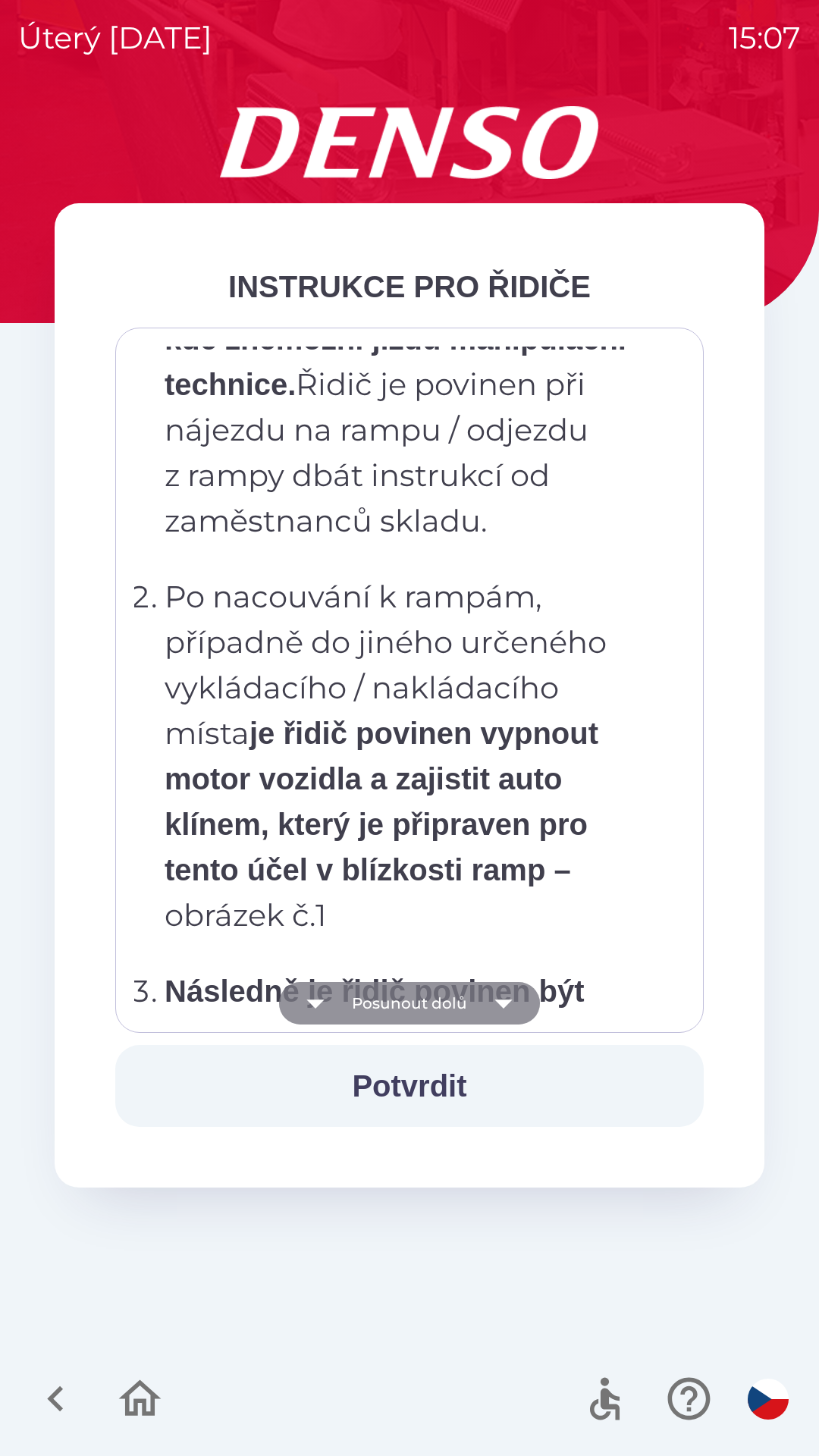
click at [497, 1001] on icon "button" at bounding box center [503, 1004] width 17 height 9
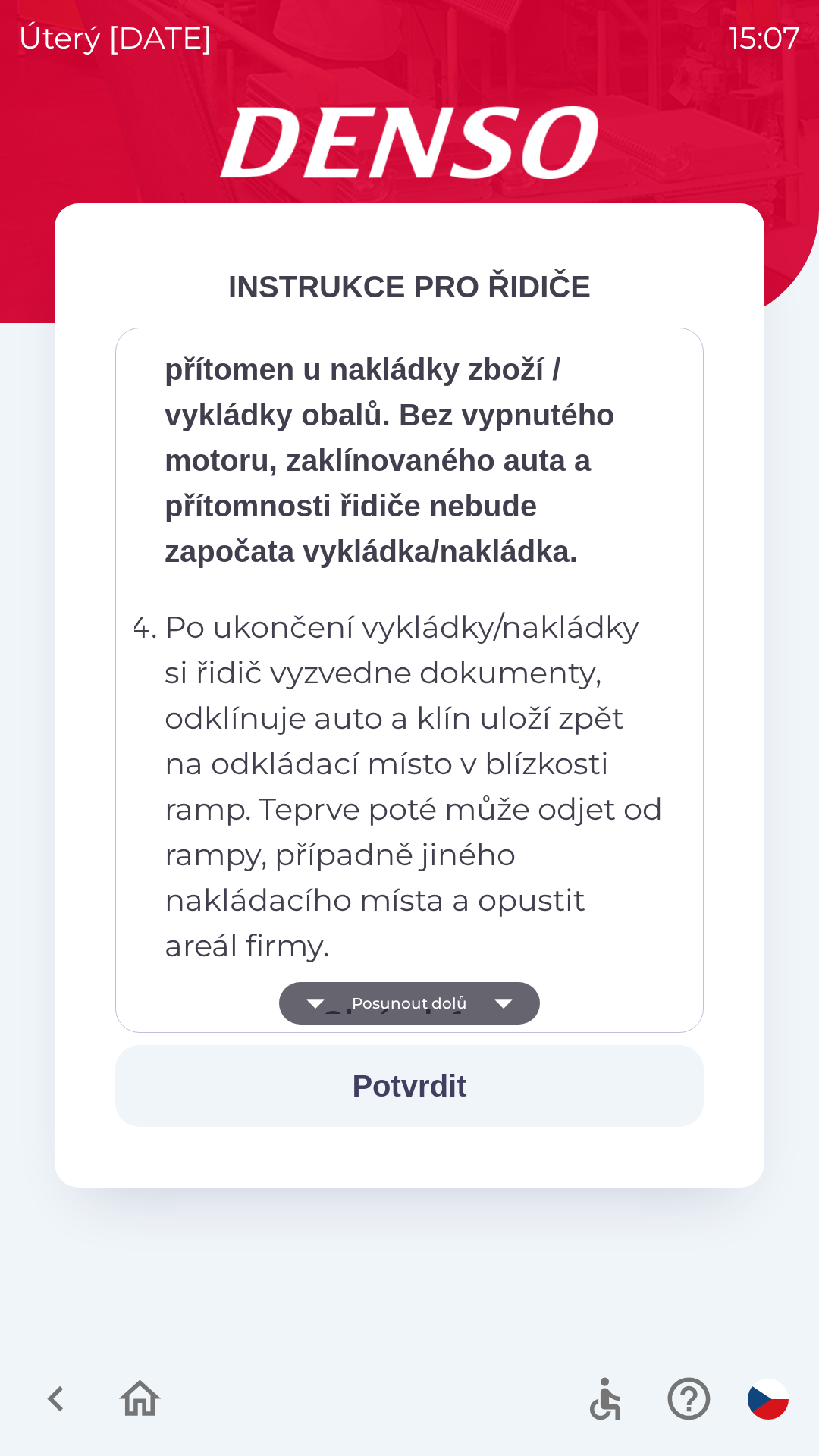
click at [498, 996] on icon "button" at bounding box center [503, 1003] width 43 height 43
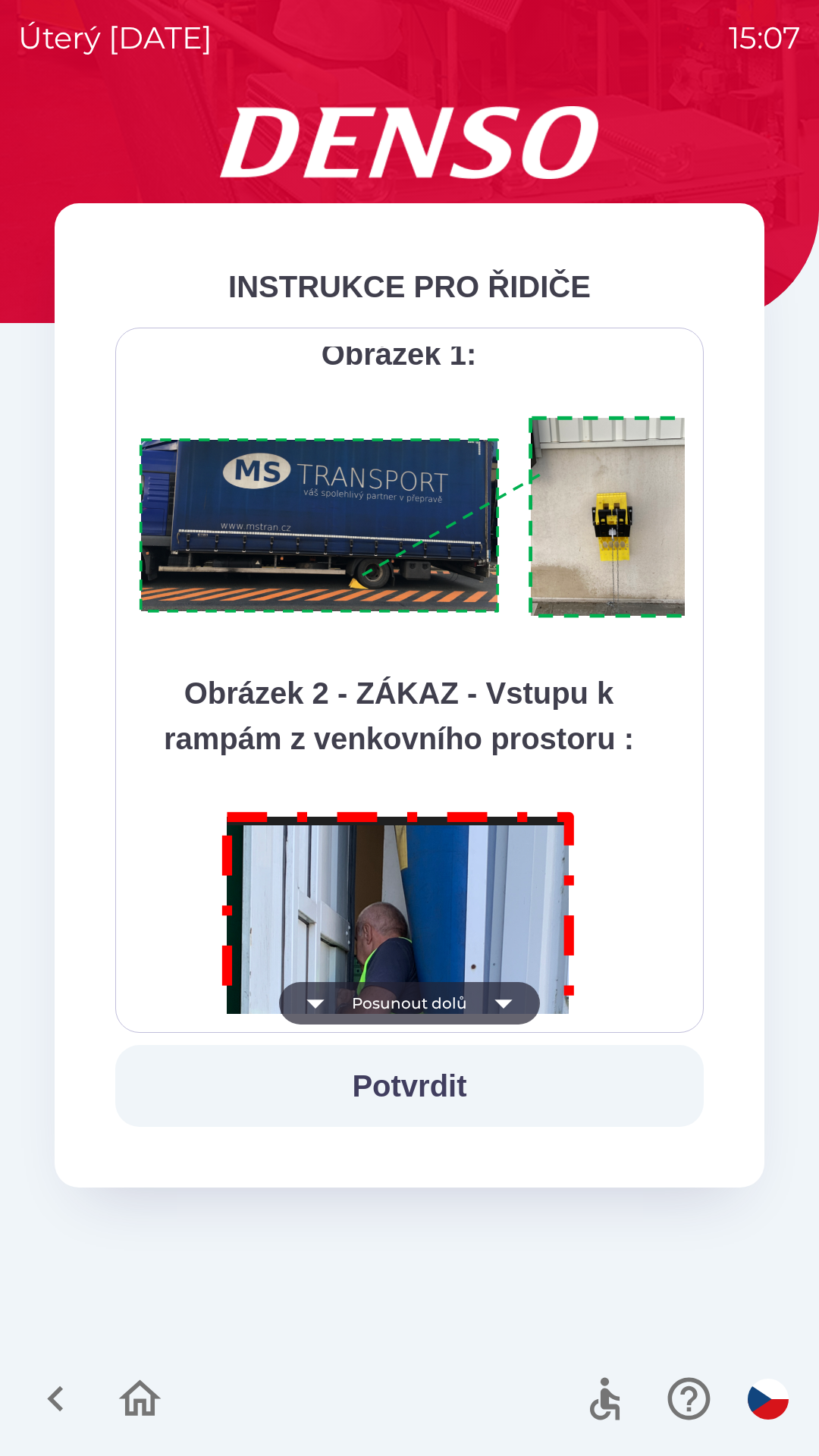
click at [487, 996] on icon "button" at bounding box center [503, 1003] width 43 height 43
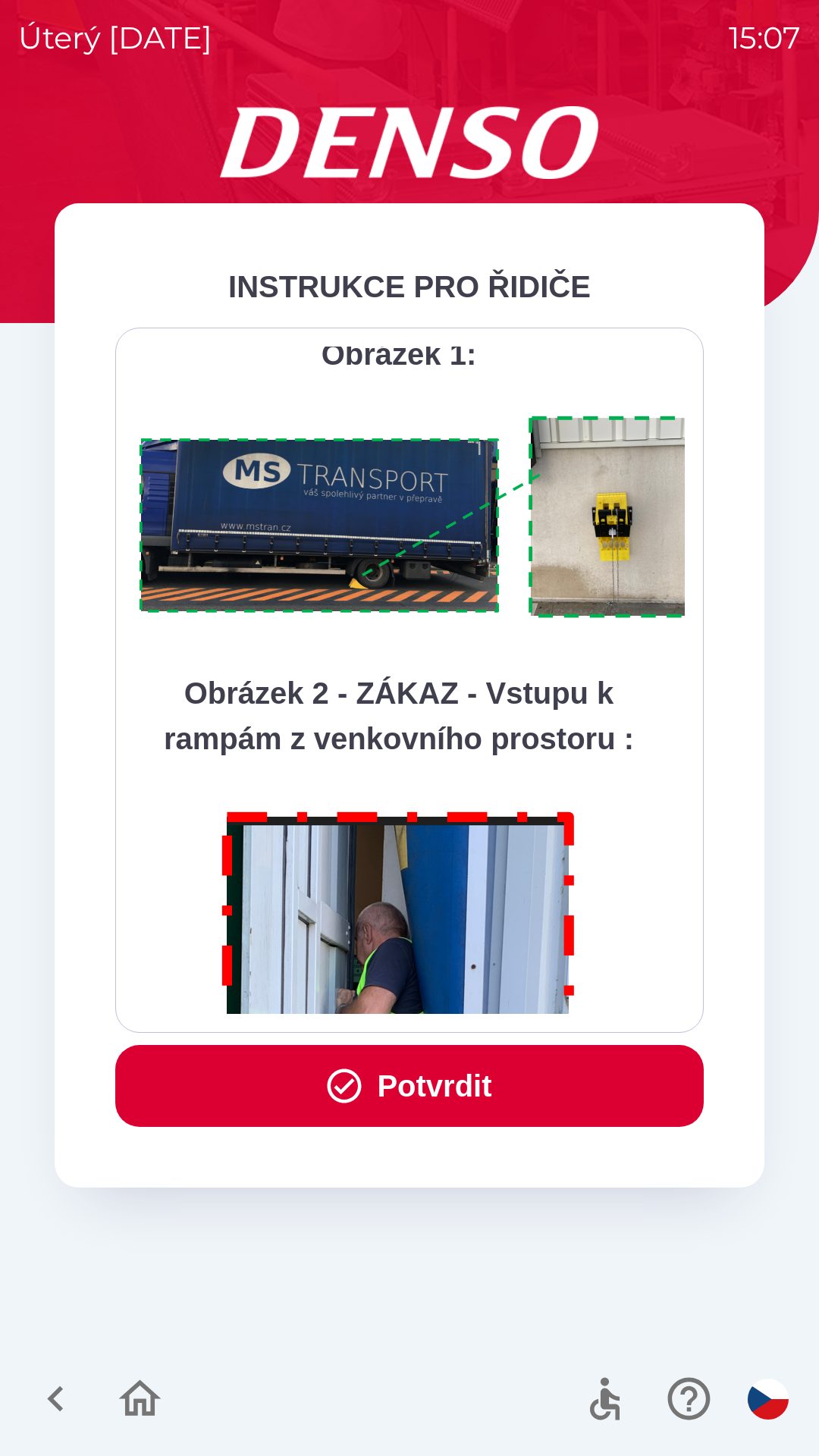
scroll to position [8523, 0]
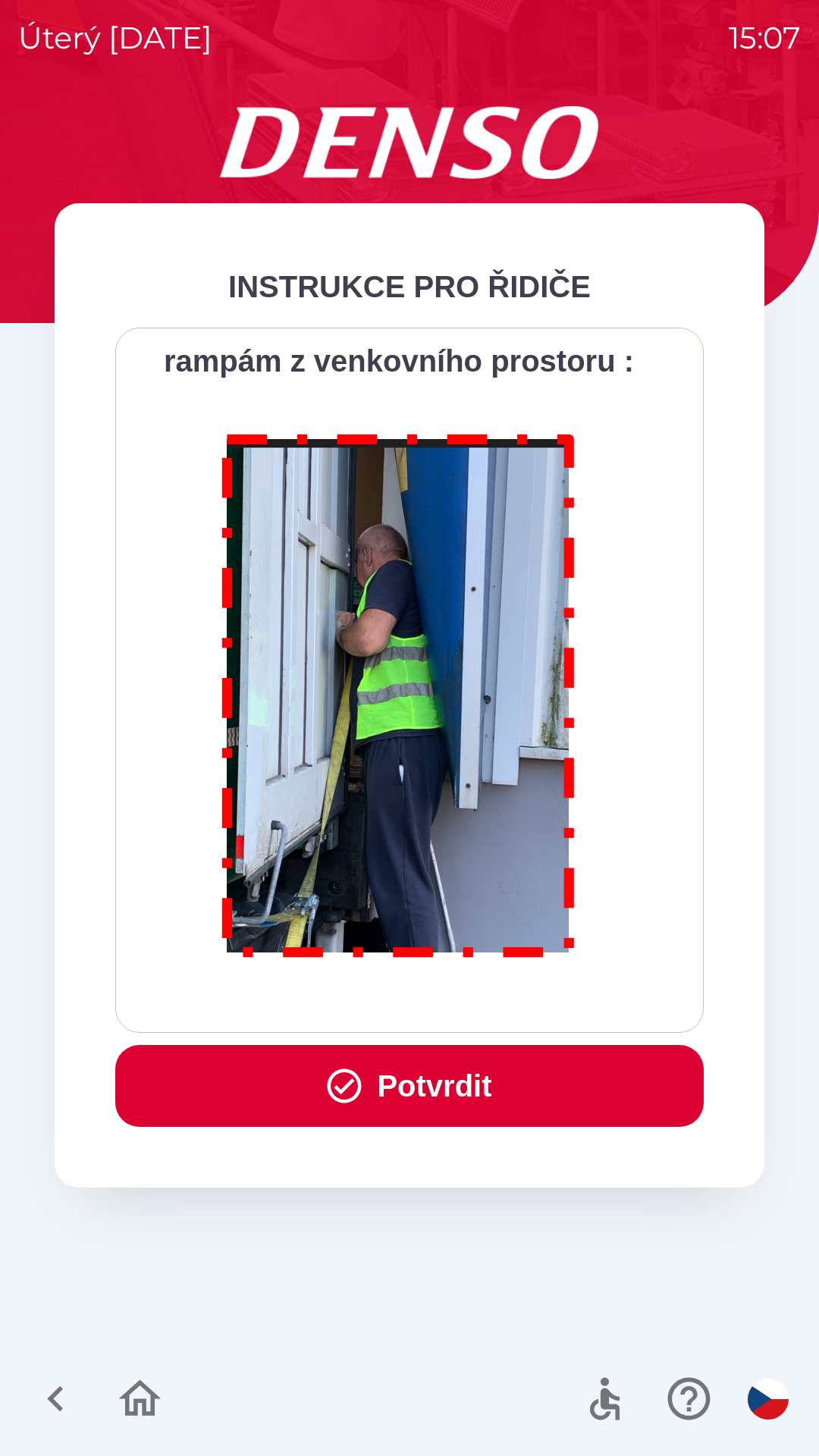
click at [495, 1000] on div "Všichni řidiči přijíždějící do skladu firmy DENSO CZECH s.r.o. jsou po průjezdu…" at bounding box center [410, 680] width 551 height 667
click at [489, 1001] on div "Všichni řidiči přijíždějící do skladu firmy DENSO CZECH s.r.o. jsou po průjezdu…" at bounding box center [410, 680] width 551 height 667
click at [490, 989] on div "Všichni řidiči přijíždějící do skladu firmy DENSO CZECH s.r.o. jsou po průjezdu…" at bounding box center [410, 680] width 551 height 667
click at [440, 1086] on button "Potvrdit" at bounding box center [410, 1086] width 589 height 82
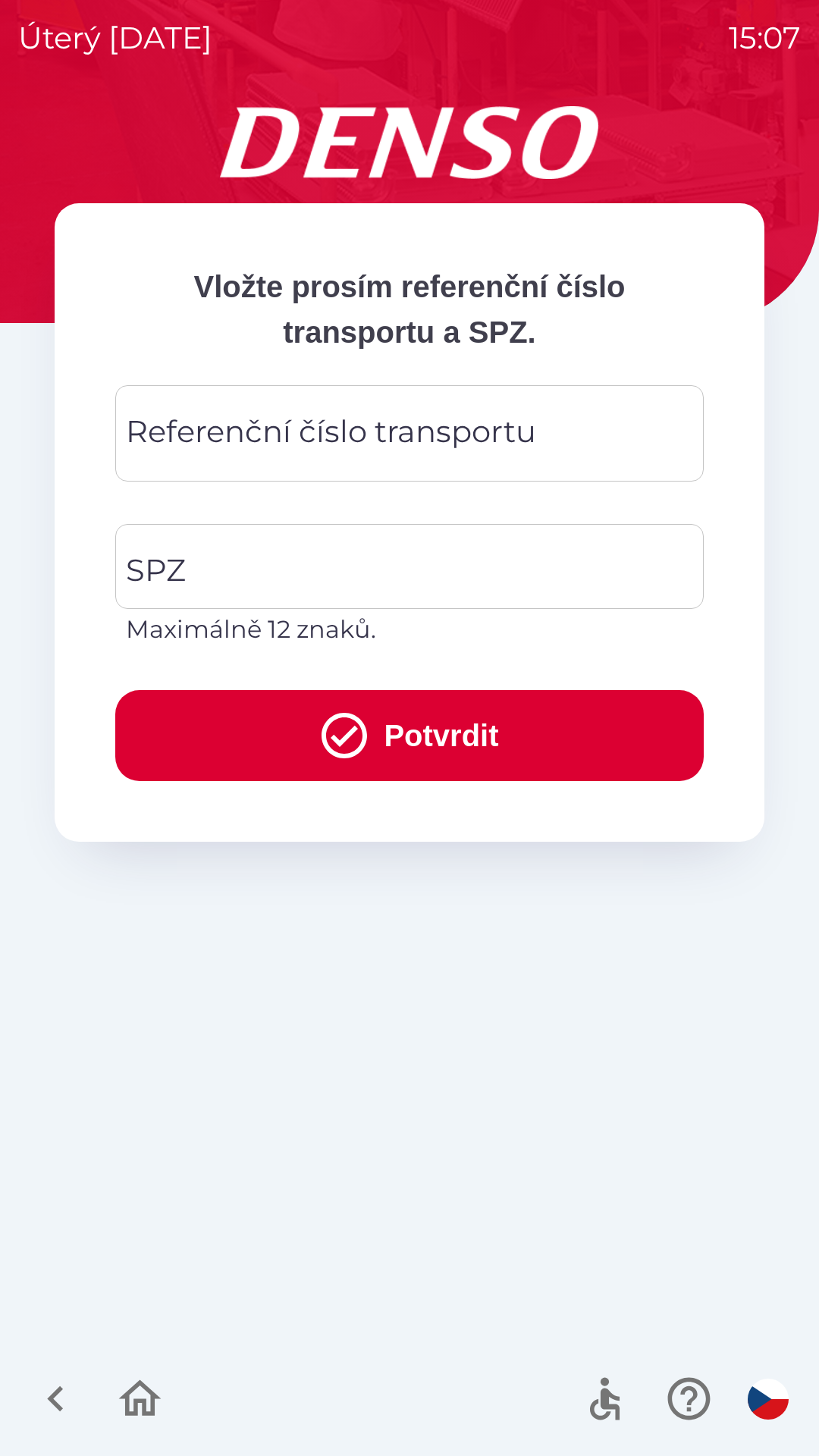
click at [378, 435] on div "Referenční číslo transportu Referenční číslo transportu" at bounding box center [410, 433] width 589 height 96
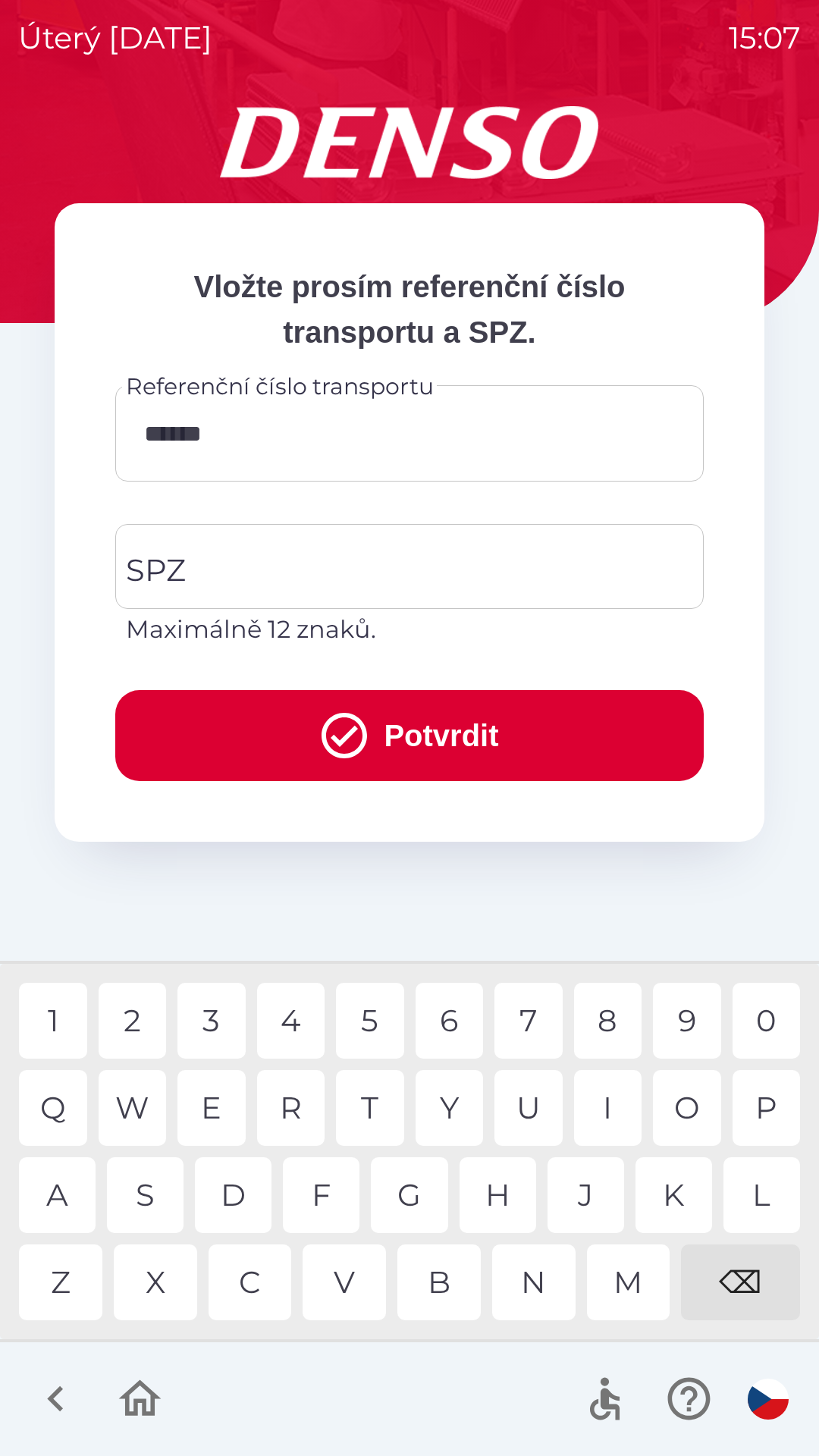
click at [65, 1015] on div "1" at bounding box center [52, 1020] width 68 height 76
click at [305, 1013] on div "4" at bounding box center [290, 1020] width 68 height 76
type input "********"
click at [413, 561] on input "SPZ" at bounding box center [397, 566] width 552 height 71
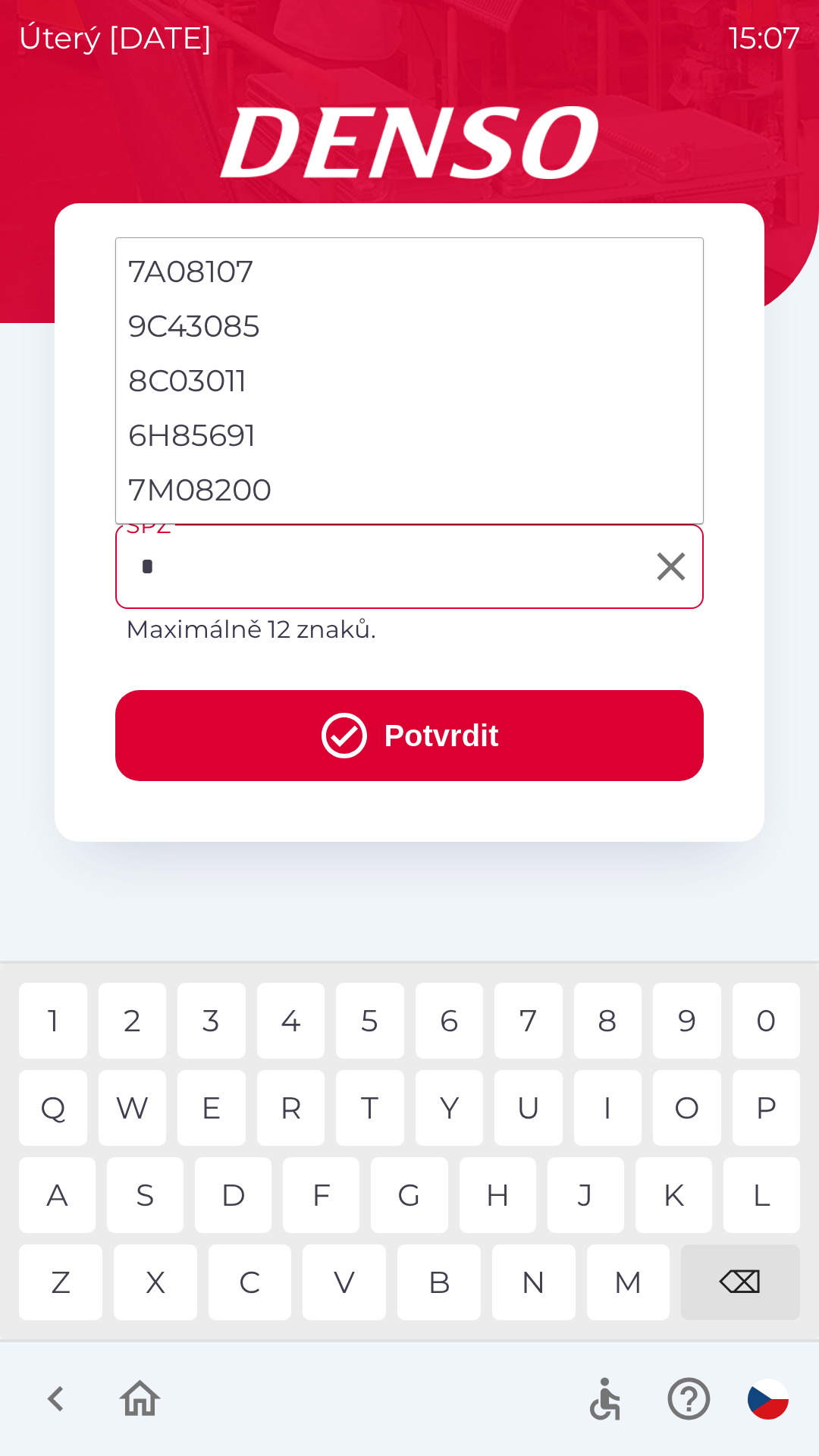
click at [599, 1014] on div "8" at bounding box center [607, 1020] width 68 height 76
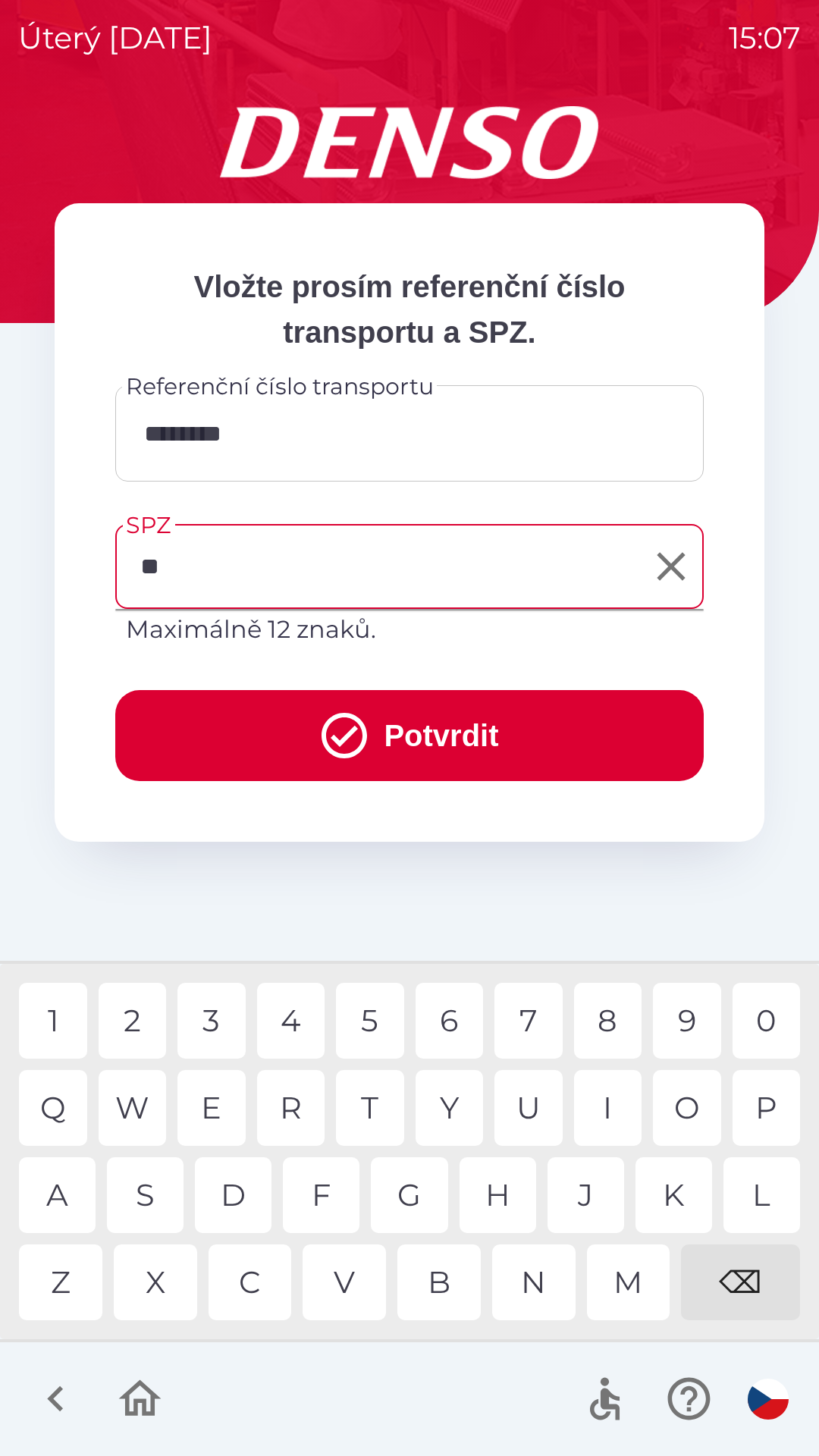
click at [156, 1199] on div "S" at bounding box center [145, 1195] width 77 height 76
click at [448, 1007] on div "6" at bounding box center [449, 1020] width 68 height 76
click at [530, 1019] on div "7" at bounding box center [528, 1020] width 68 height 76
type input "*******"
click at [451, 729] on button "Potvrdit" at bounding box center [410, 735] width 589 height 91
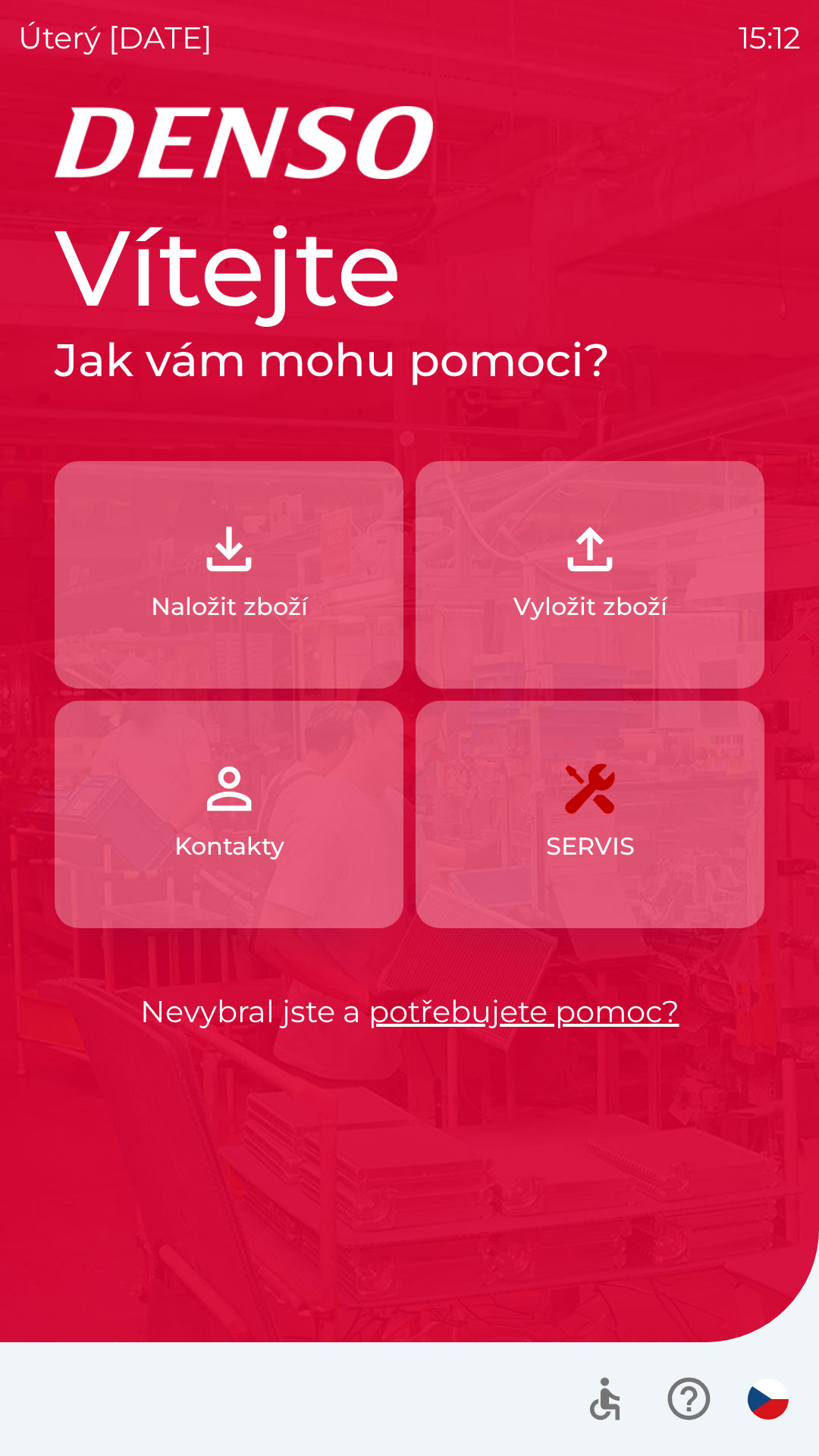
click at [232, 583] on button "Naložit zboží" at bounding box center [229, 575] width 349 height 227
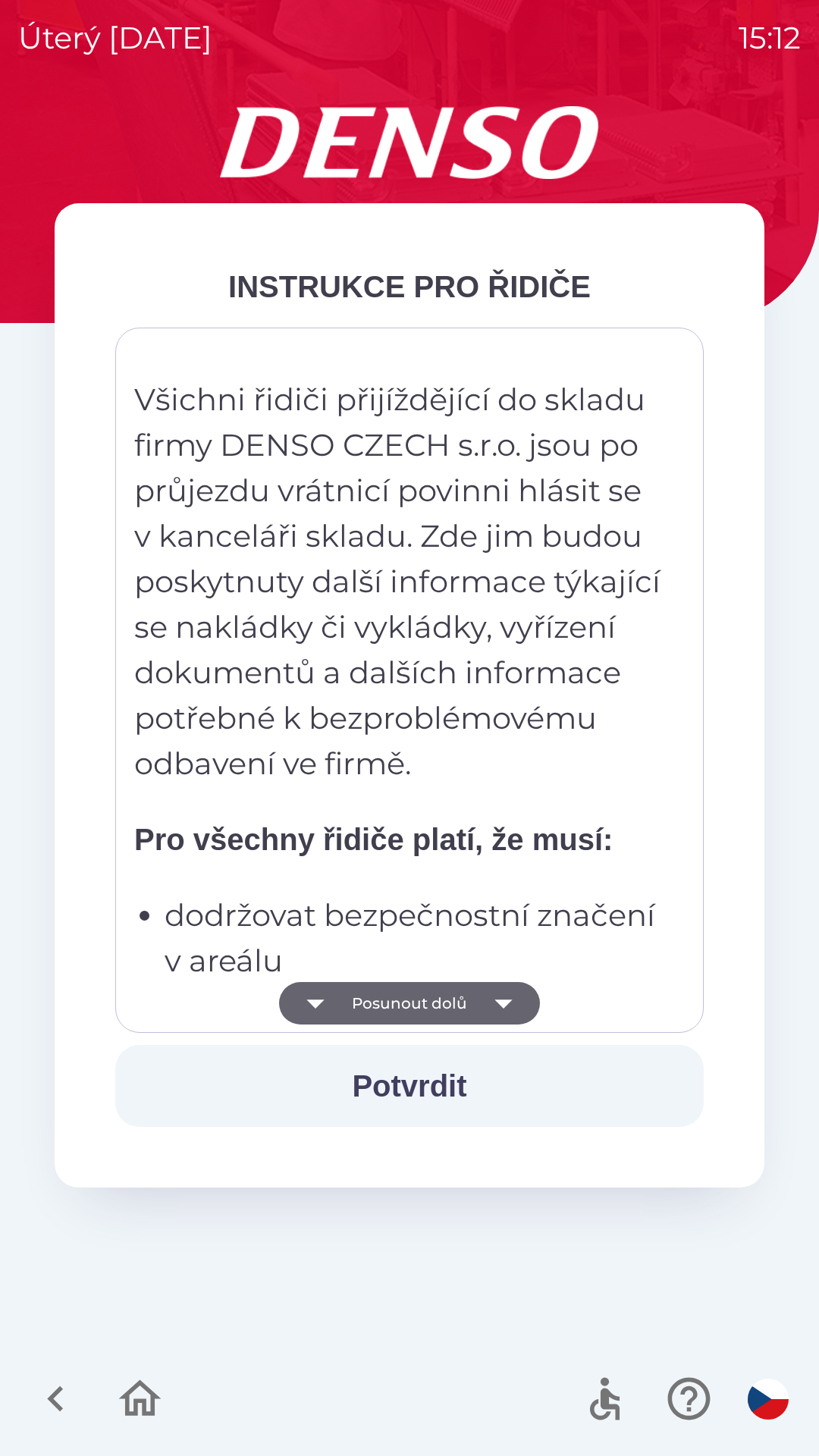
click at [396, 996] on button "Posunout dolů" at bounding box center [409, 1003] width 261 height 43
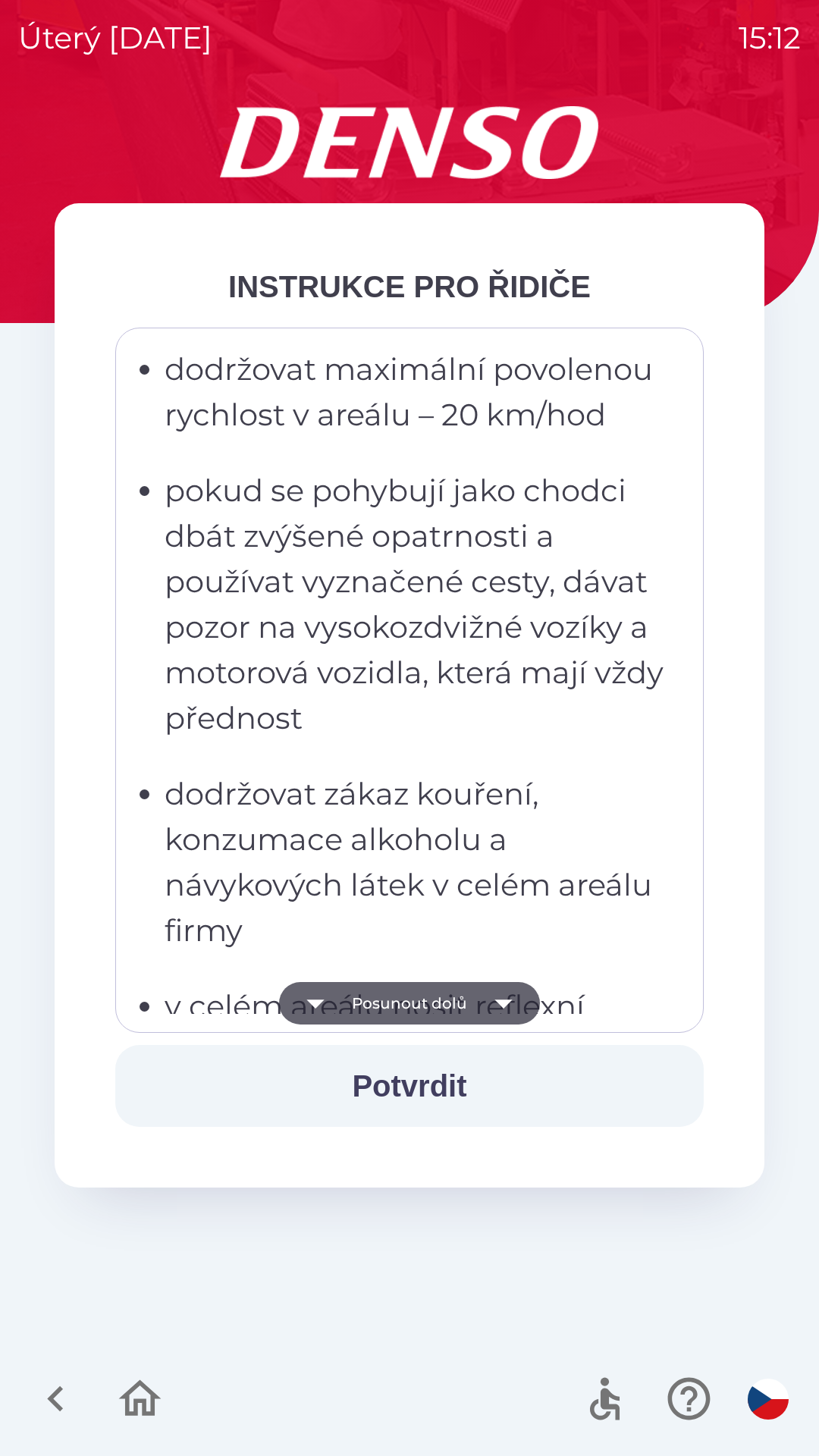
click at [379, 998] on button "Posunout dolů" at bounding box center [409, 1003] width 261 height 43
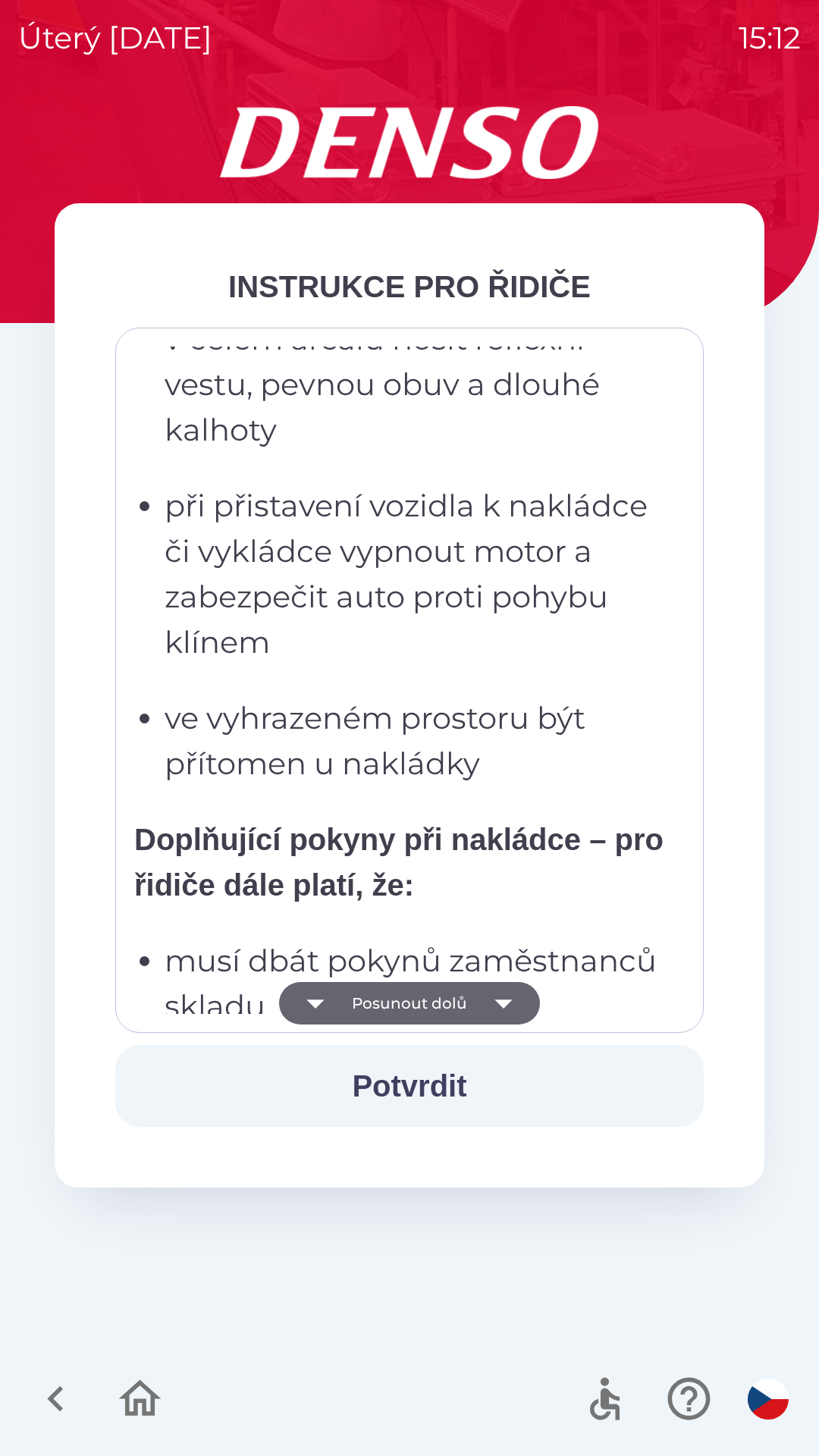
click at [383, 1005] on button "Posunout dolů" at bounding box center [409, 1003] width 261 height 43
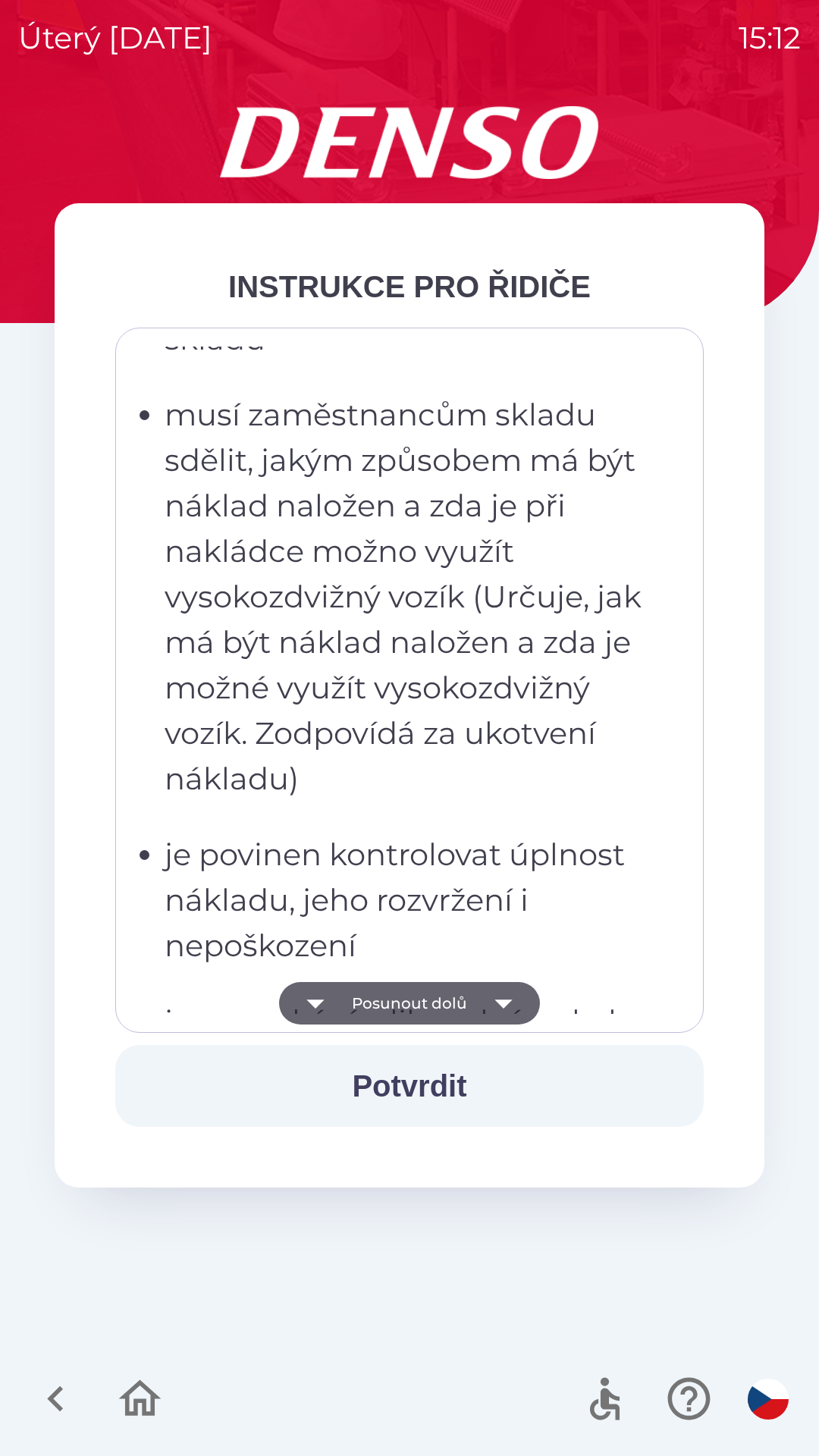
click at [395, 1002] on button "Posunout dolů" at bounding box center [409, 1003] width 261 height 43
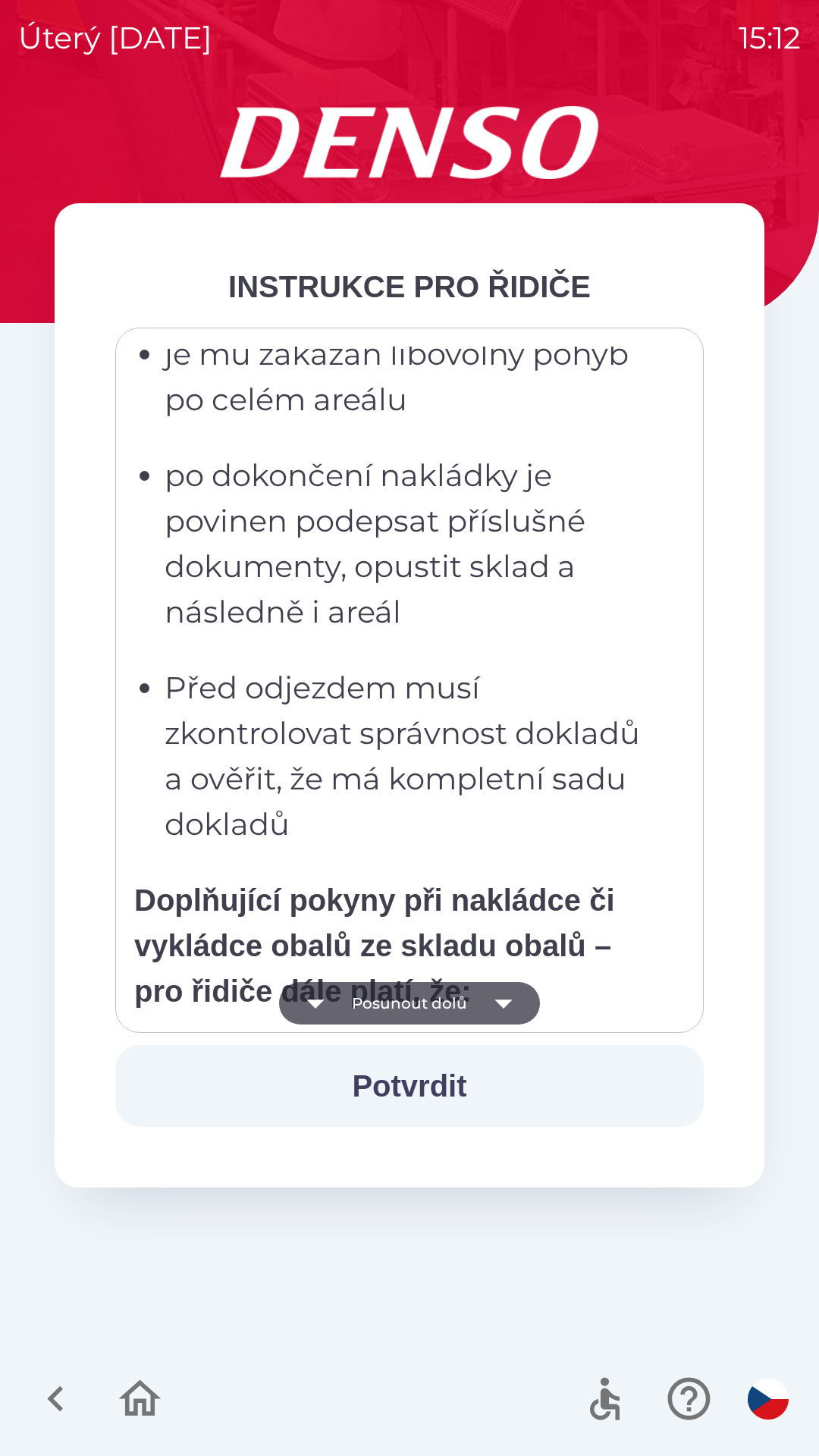
click at [403, 1012] on button "Posunout dolů" at bounding box center [409, 1003] width 261 height 43
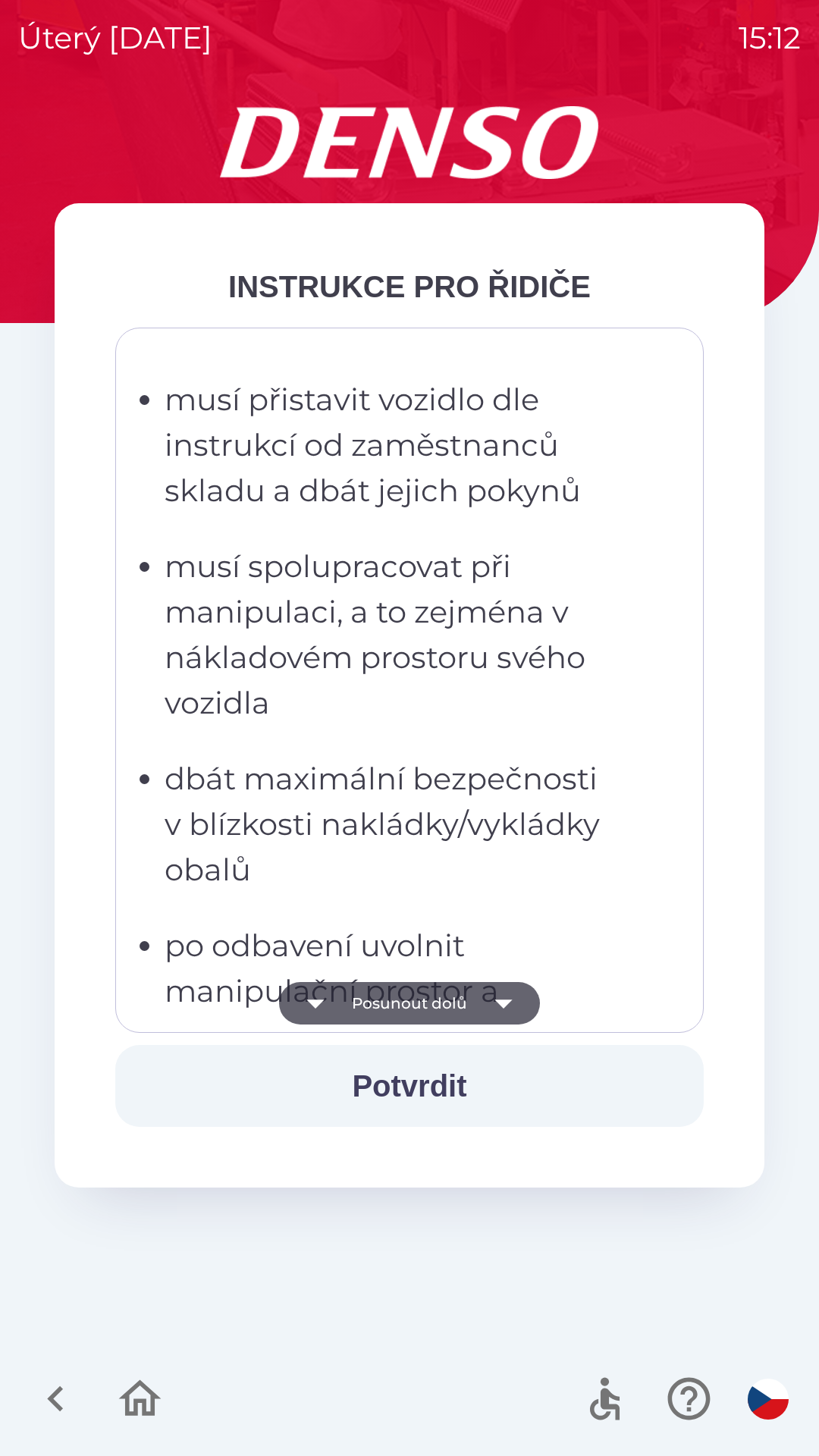
click at [399, 1012] on button "Posunout dolů" at bounding box center [409, 1003] width 261 height 43
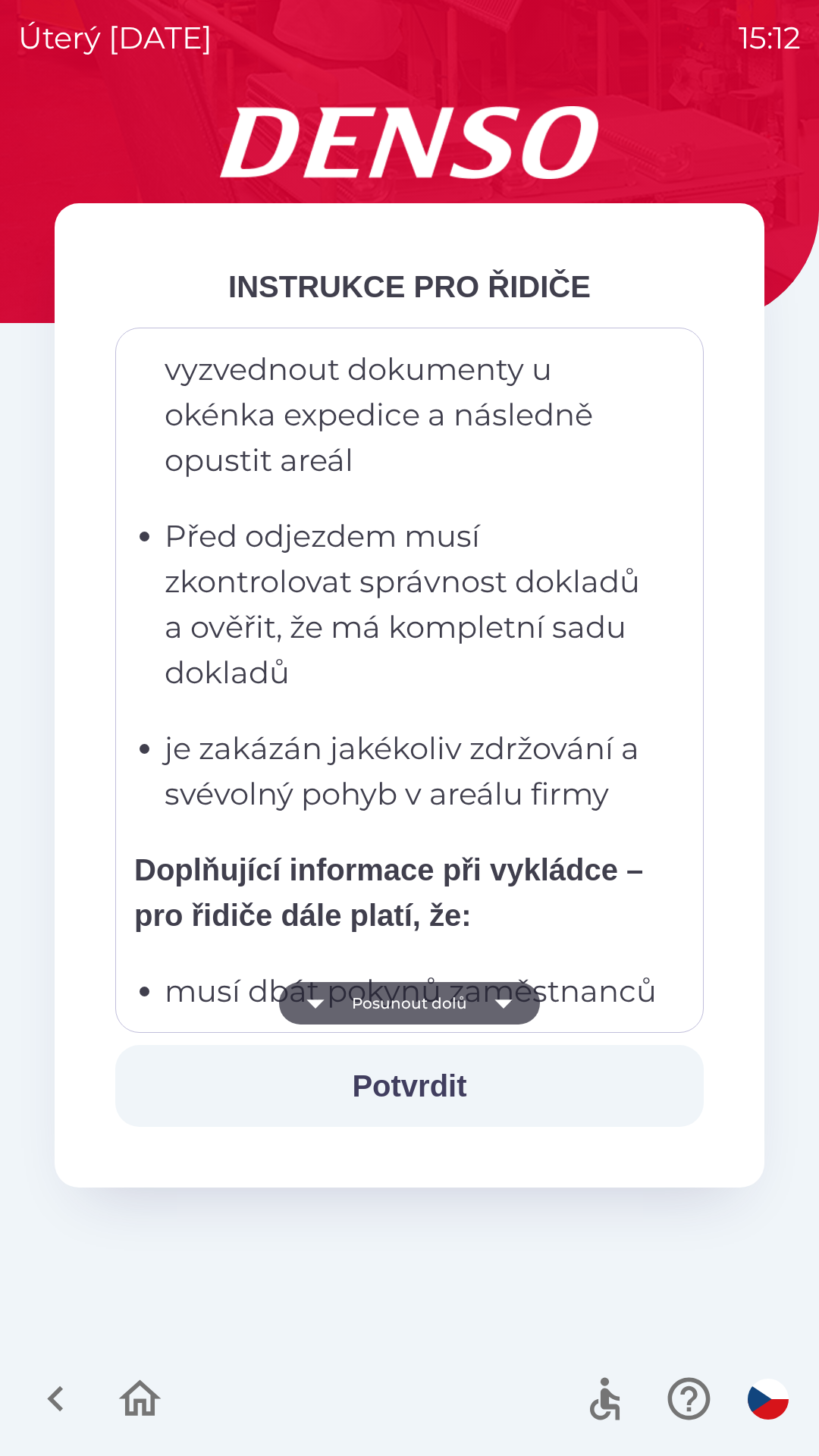
click at [399, 1007] on button "Posunout dolů" at bounding box center [409, 1003] width 261 height 43
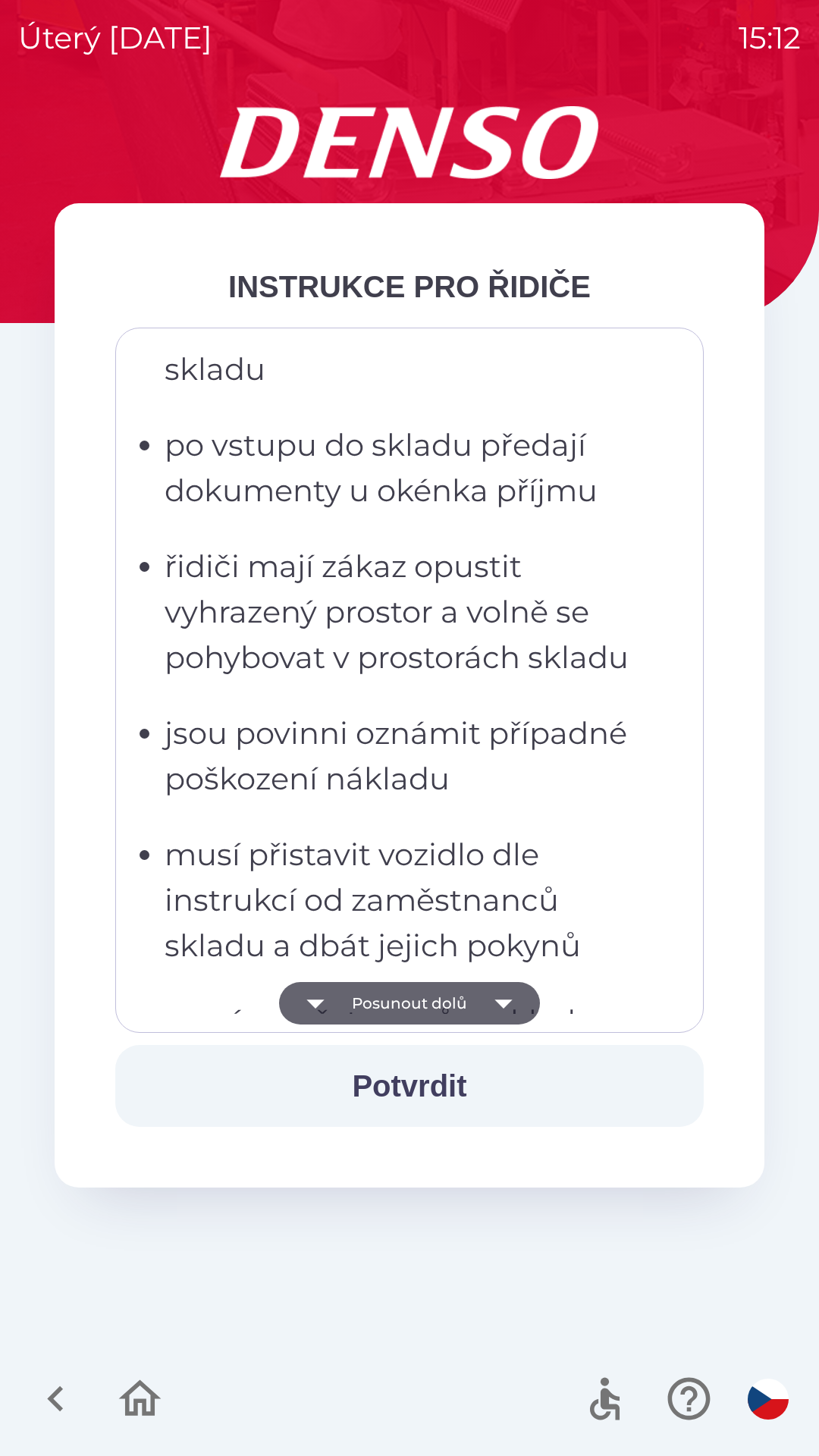
click at [407, 1009] on button "Posunout dolů" at bounding box center [409, 1003] width 261 height 43
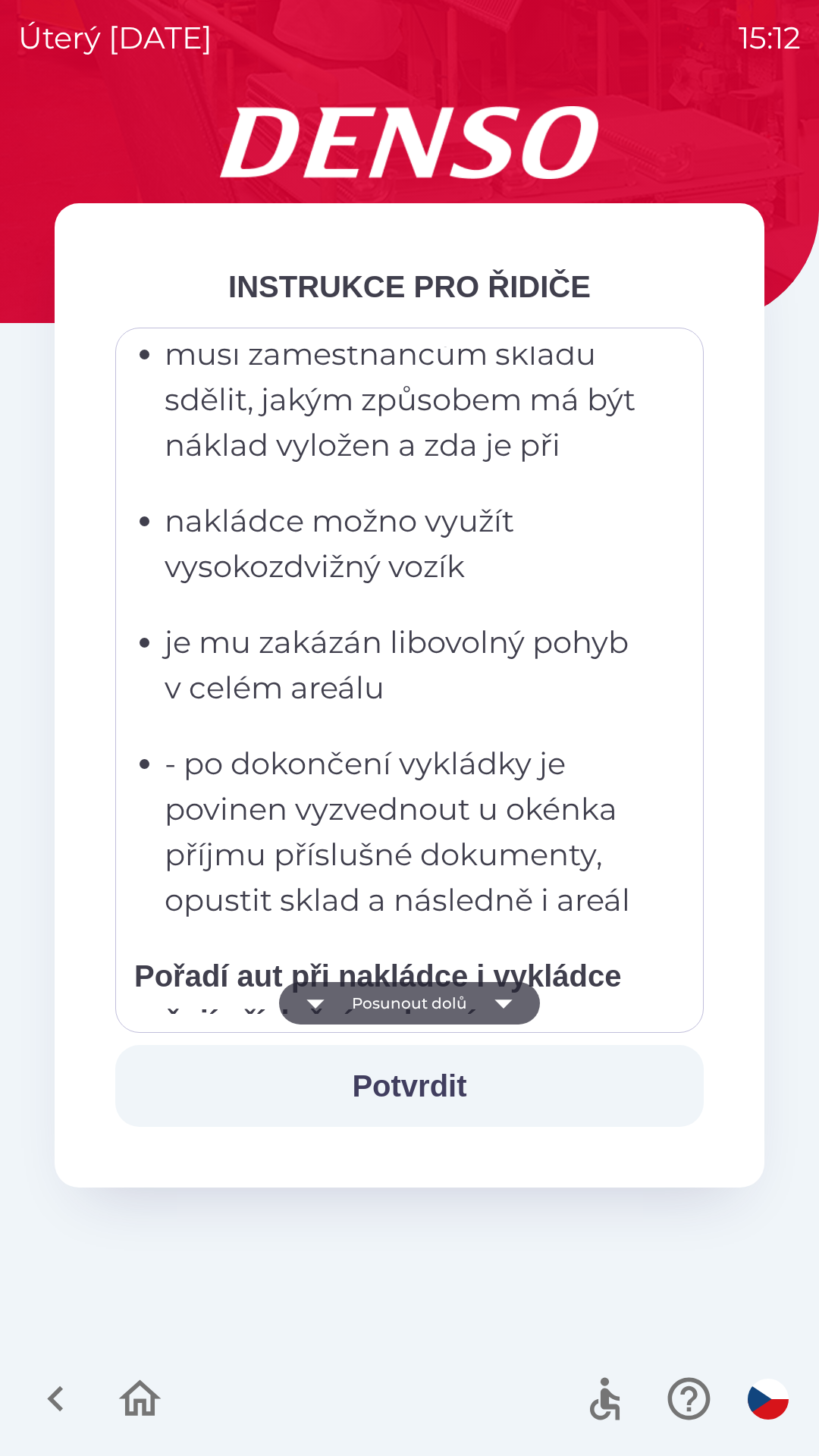
click at [397, 1001] on button "Posunout dolů" at bounding box center [409, 1003] width 261 height 43
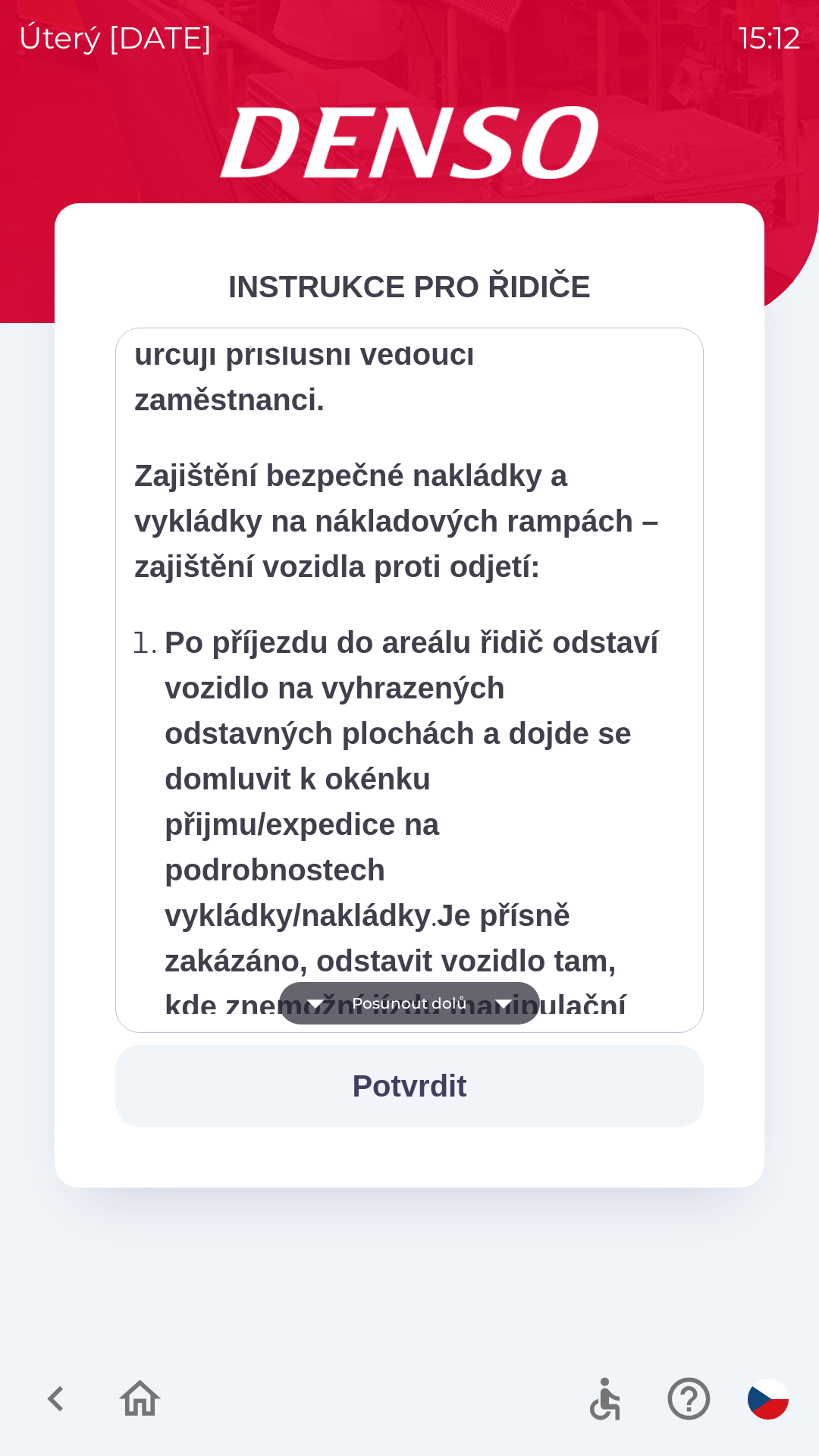
click at [391, 998] on button "Posunout dolů" at bounding box center [409, 1003] width 261 height 43
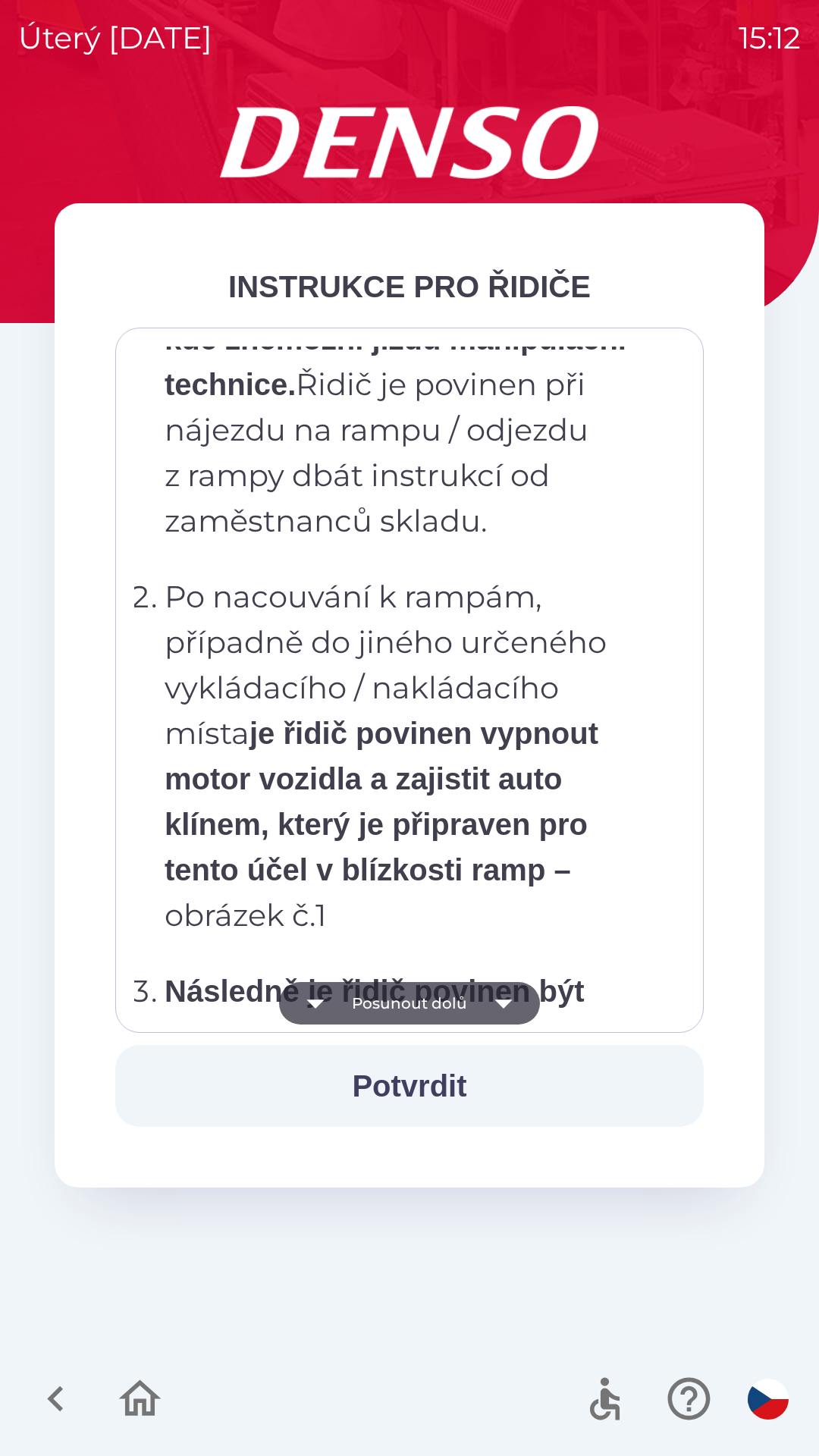
click at [386, 997] on button "Posunout dolů" at bounding box center [409, 1003] width 261 height 43
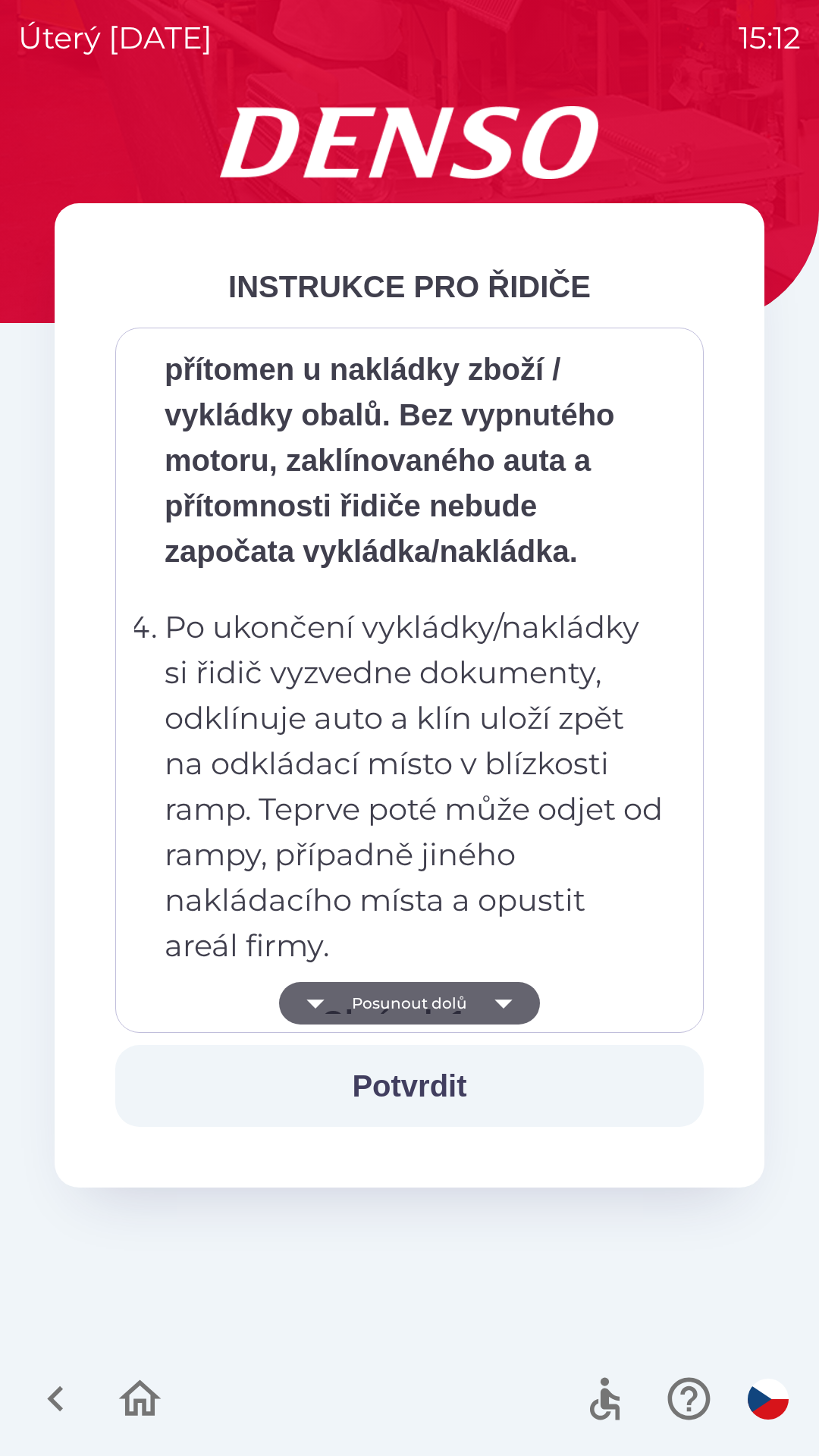
click at [387, 1001] on button "Posunout dolů" at bounding box center [409, 1003] width 261 height 43
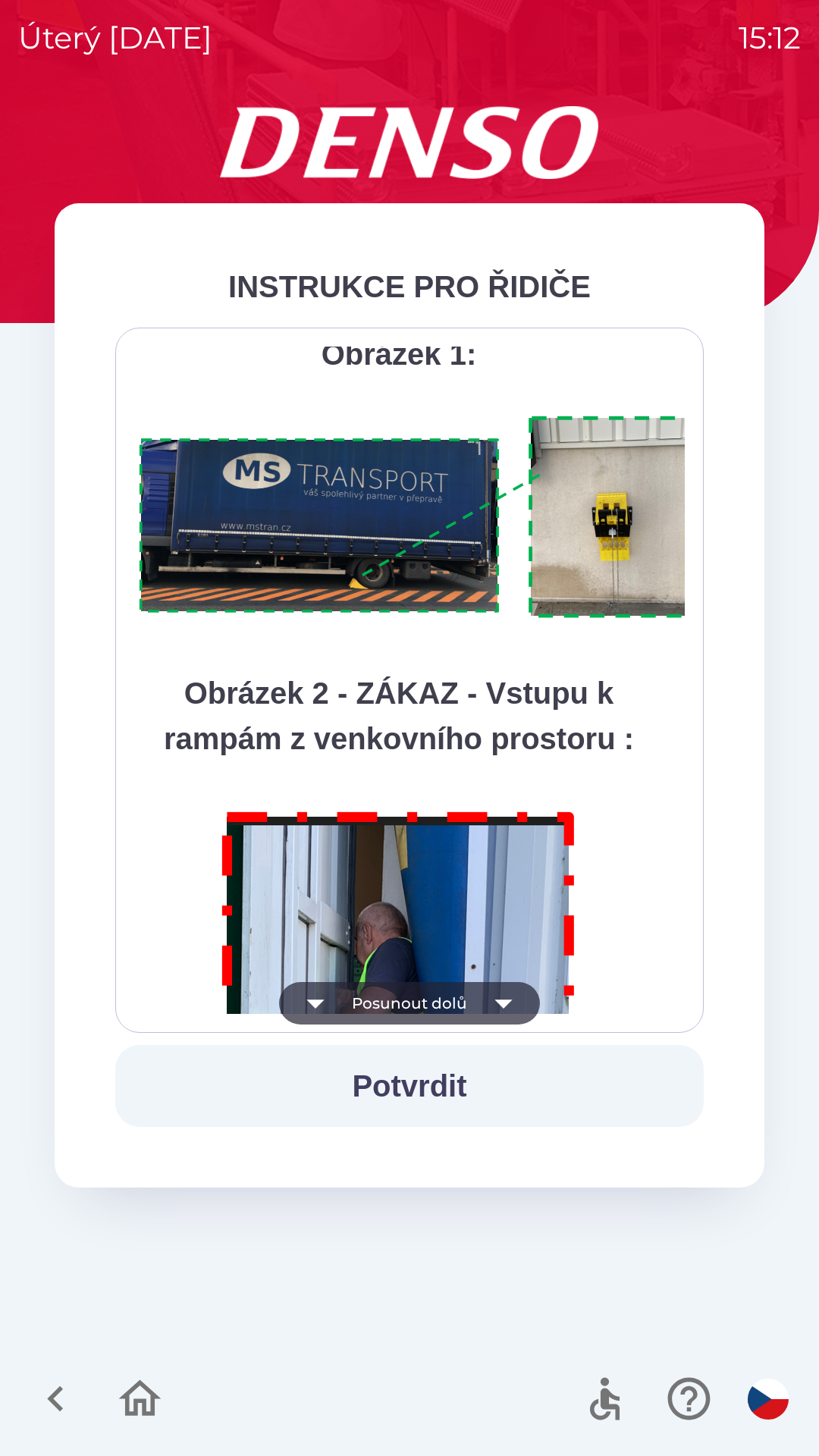
click at [391, 1003] on button "Posunout dolů" at bounding box center [409, 1003] width 261 height 43
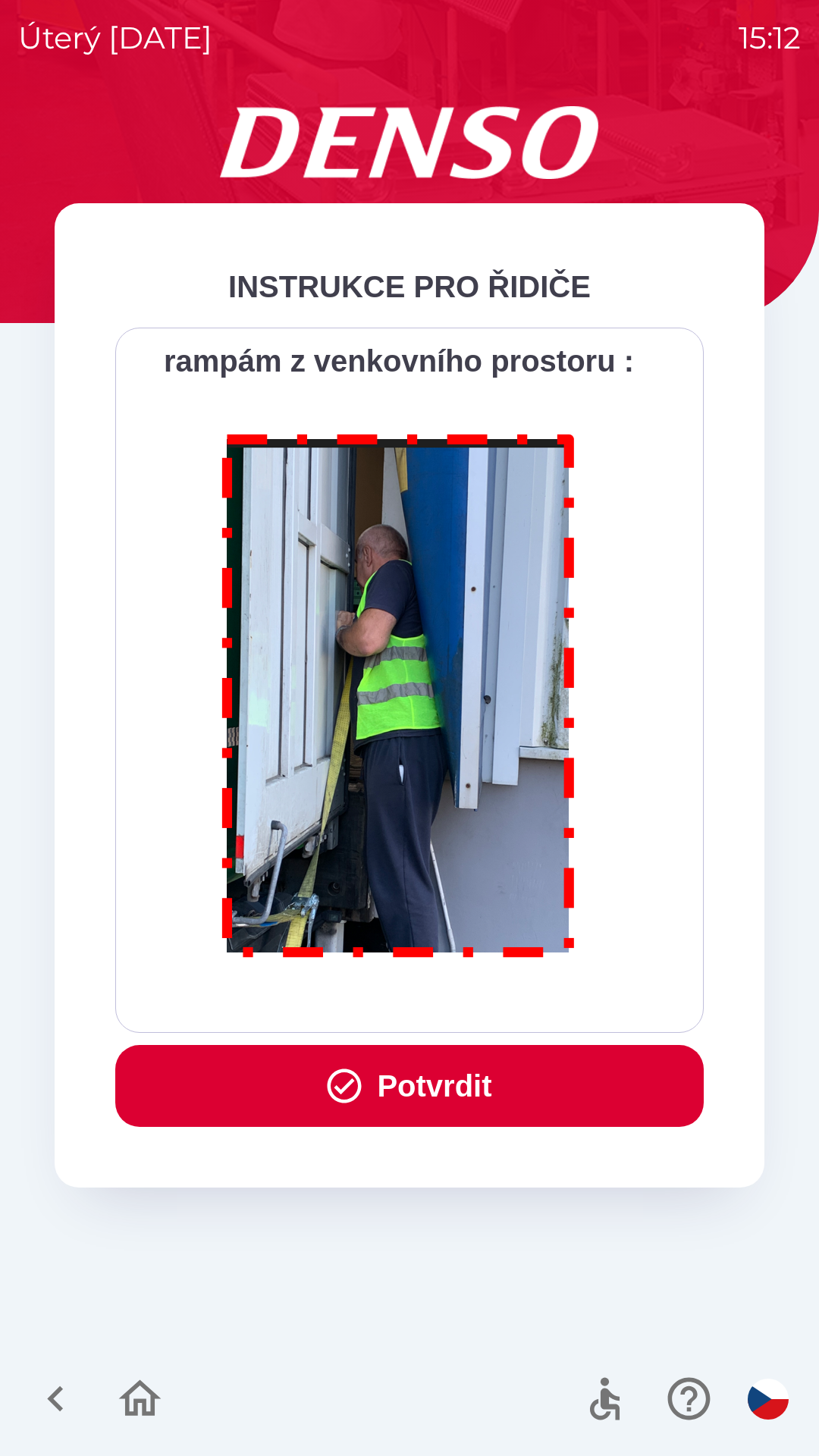
click at [388, 1002] on div "Všichni řidiči přijíždějící do skladu firmy DENSO CZECH s.r.o. jsou po průjezdu…" at bounding box center [410, 680] width 551 height 667
click at [393, 1082] on button "Potvrdit" at bounding box center [410, 1086] width 589 height 82
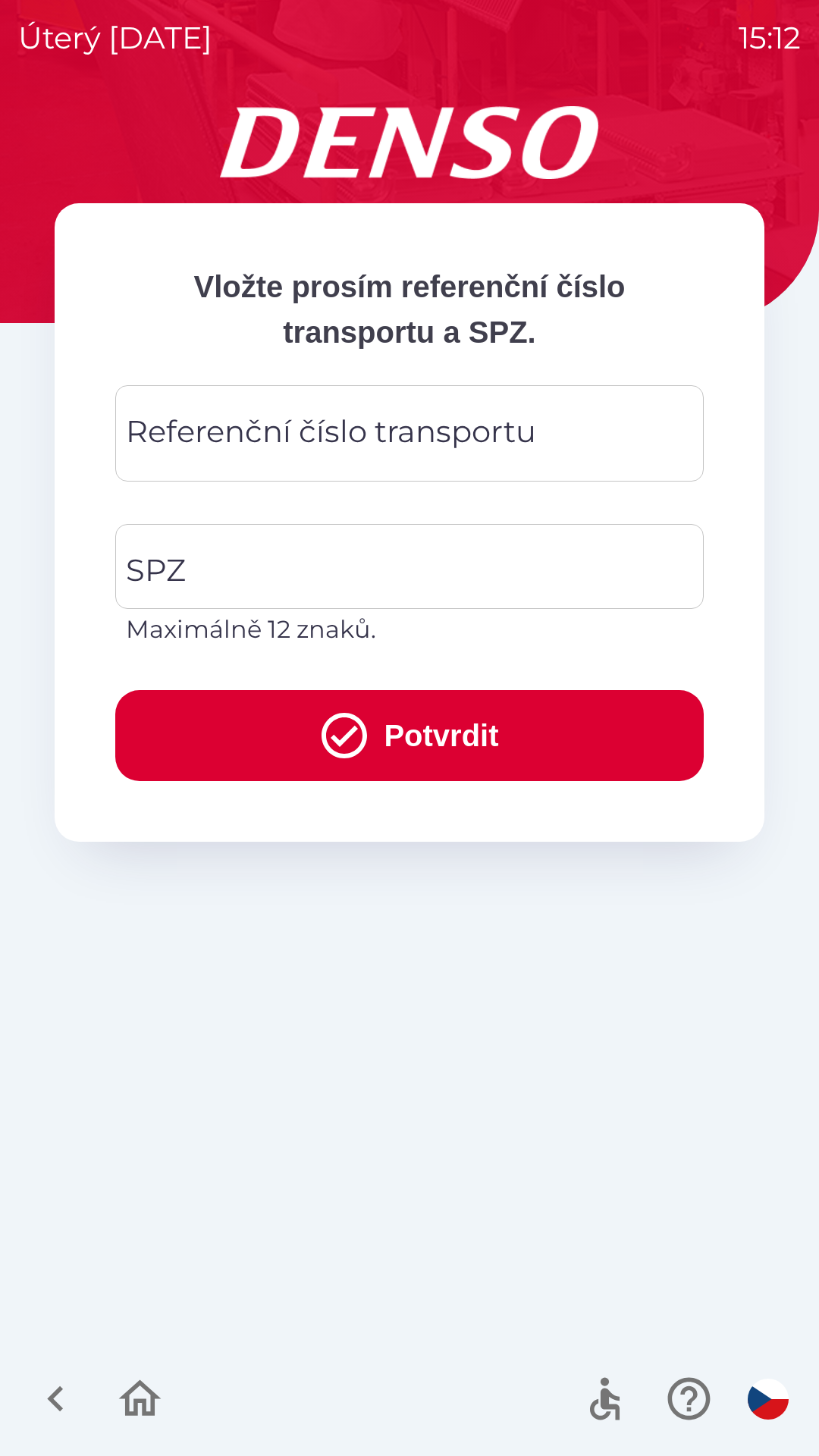
click at [212, 446] on div "Referenční číslo transportu Referenční číslo transportu" at bounding box center [410, 433] width 589 height 96
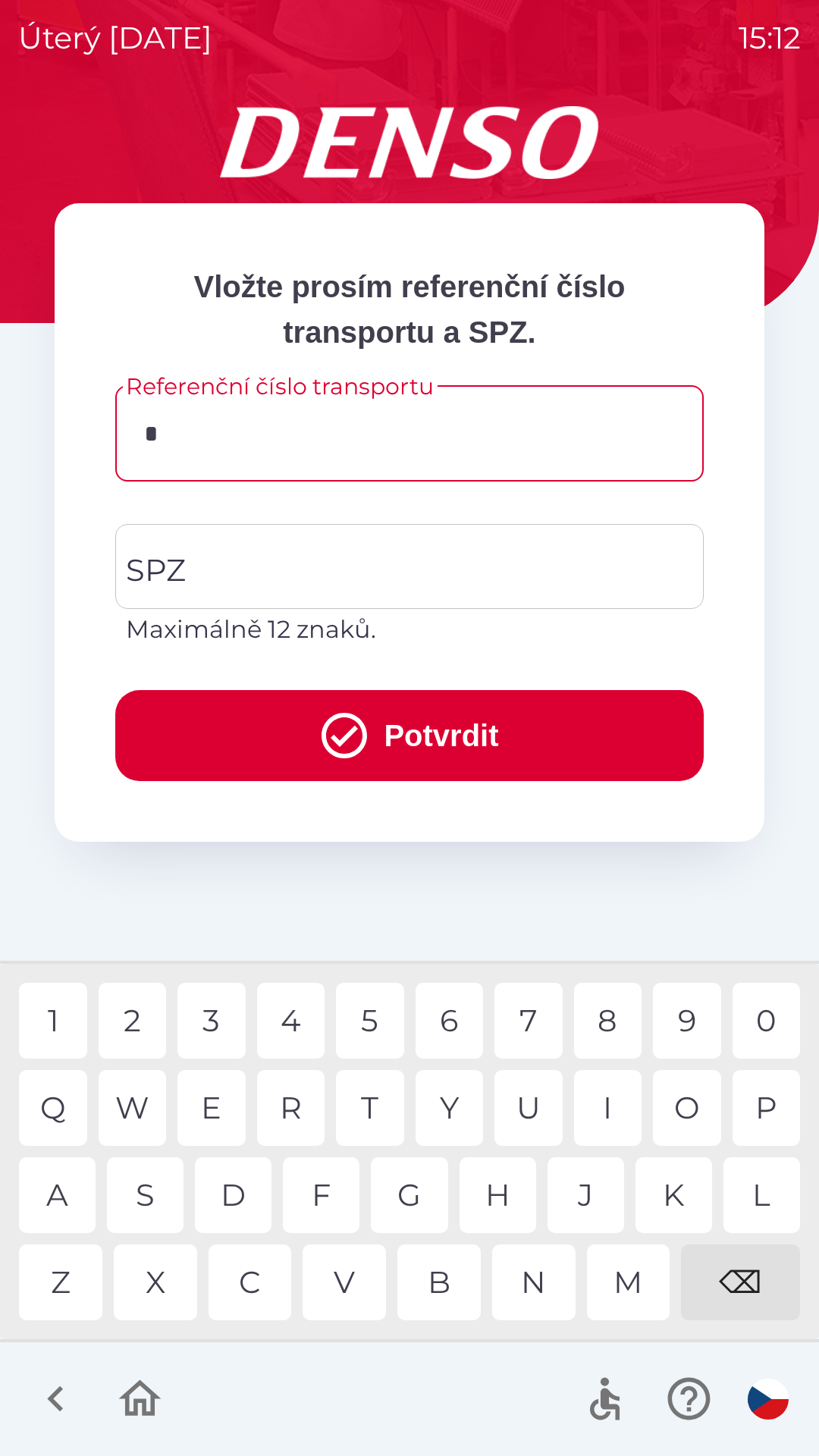
click at [217, 1035] on div "3" at bounding box center [211, 1020] width 68 height 76
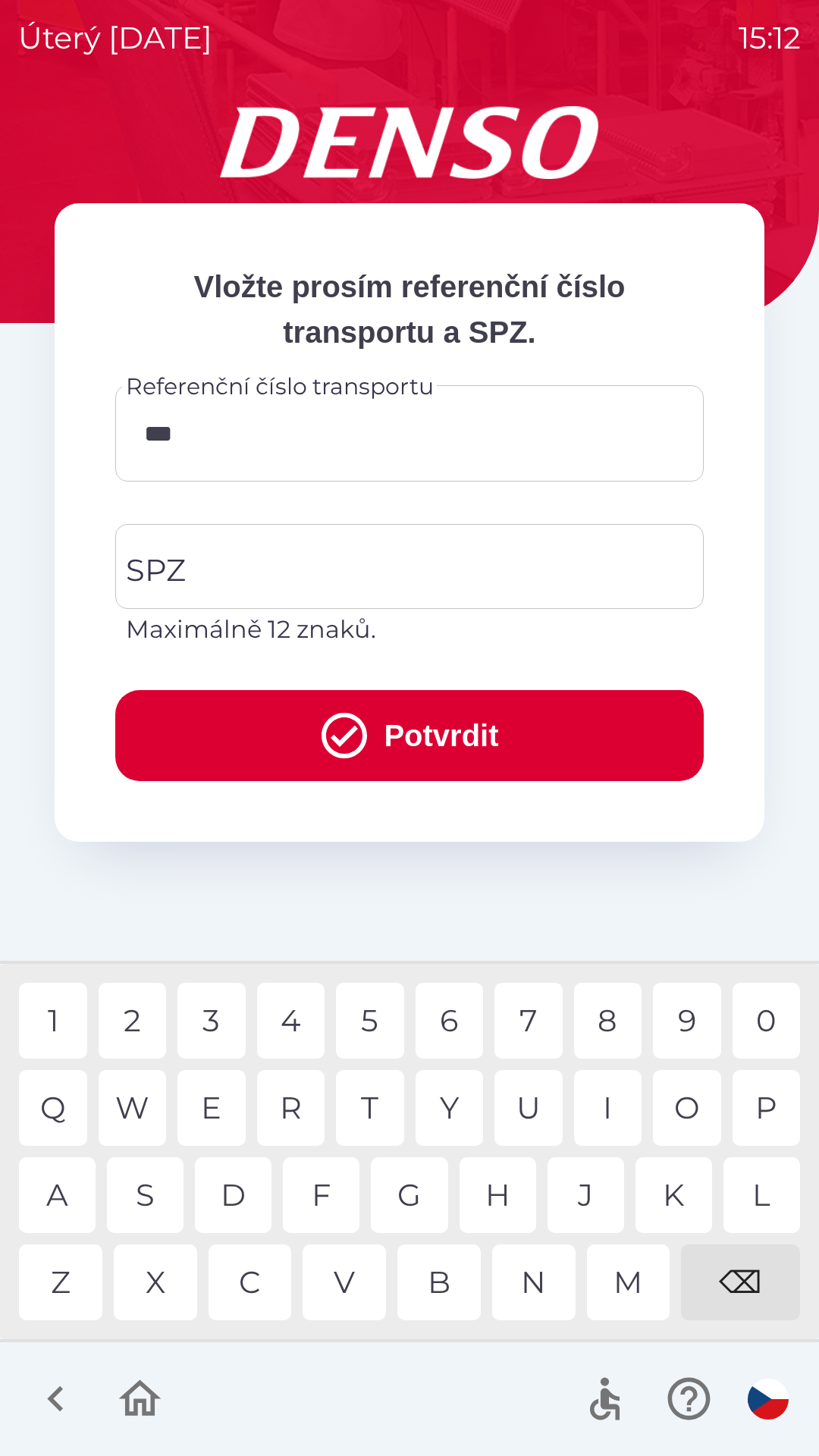
click at [533, 1023] on div "7" at bounding box center [528, 1020] width 68 height 76
type input "******"
click at [761, 1037] on div "0" at bounding box center [766, 1020] width 68 height 76
click at [184, 575] on div "SPZ SPZ Maximálně 12 znaků." at bounding box center [410, 585] width 589 height 123
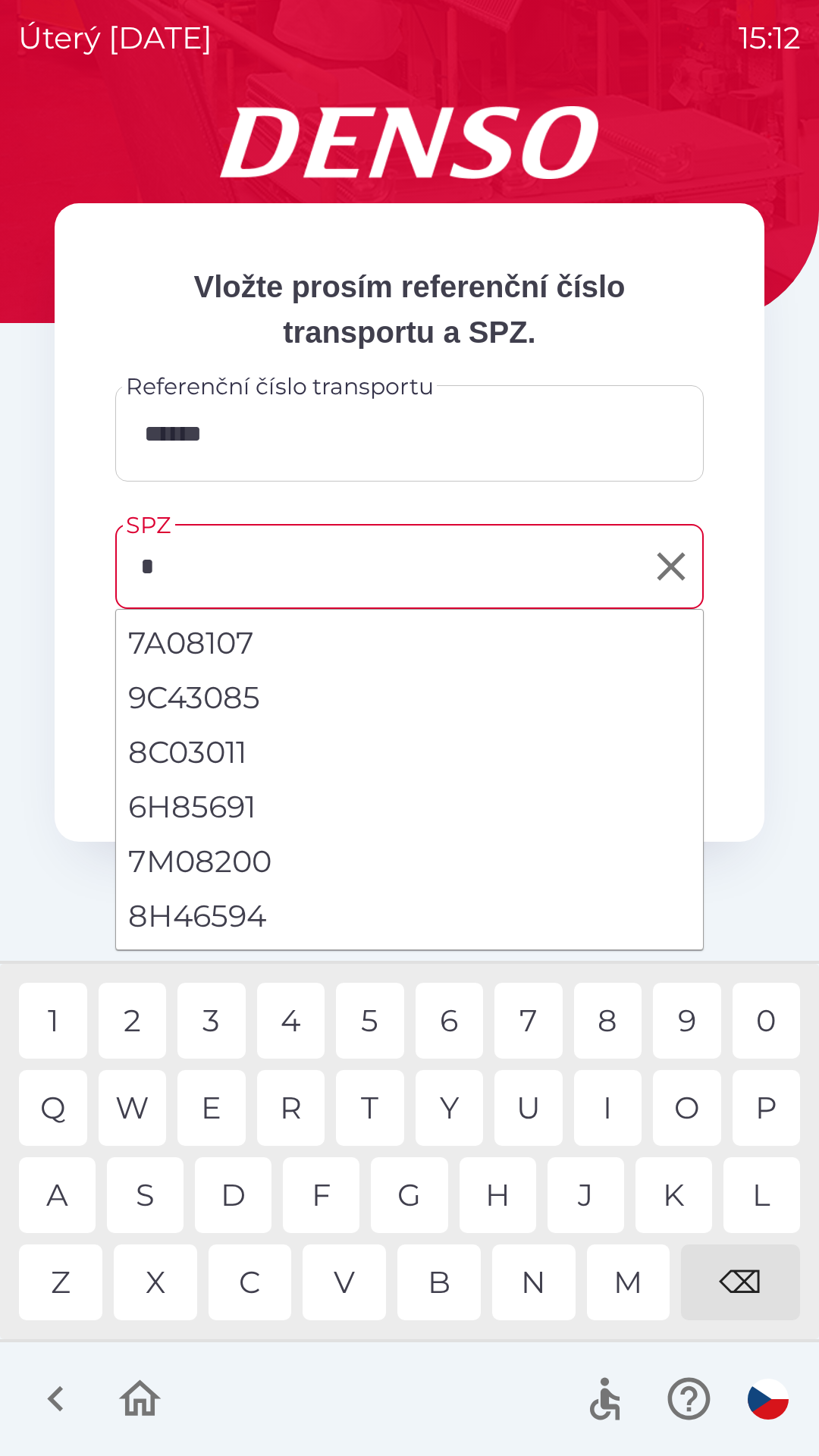
click at [603, 1020] on div "8" at bounding box center [607, 1020] width 68 height 76
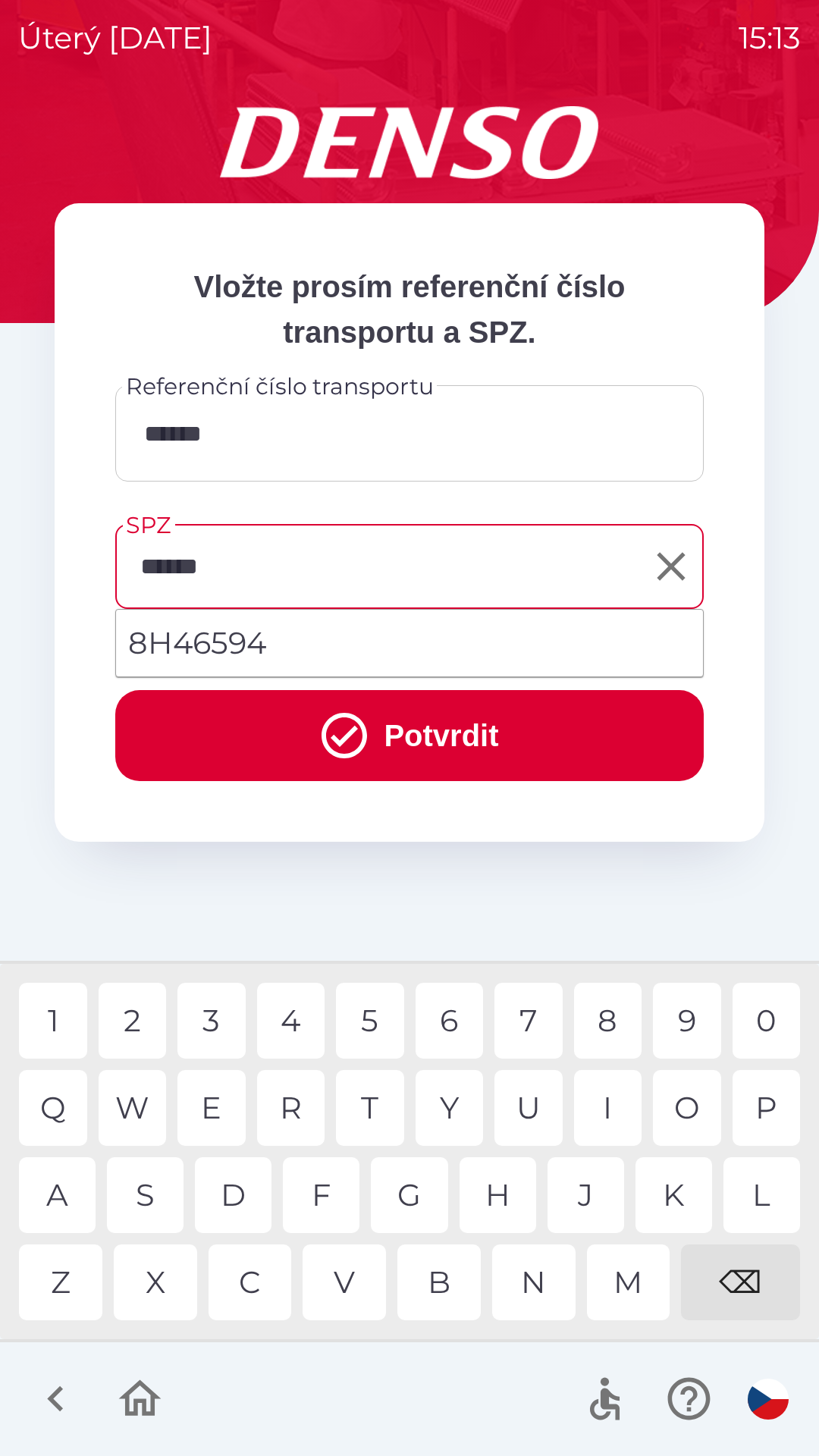
type input "*******"
click at [186, 645] on li "8H46594" at bounding box center [410, 643] width 587 height 55
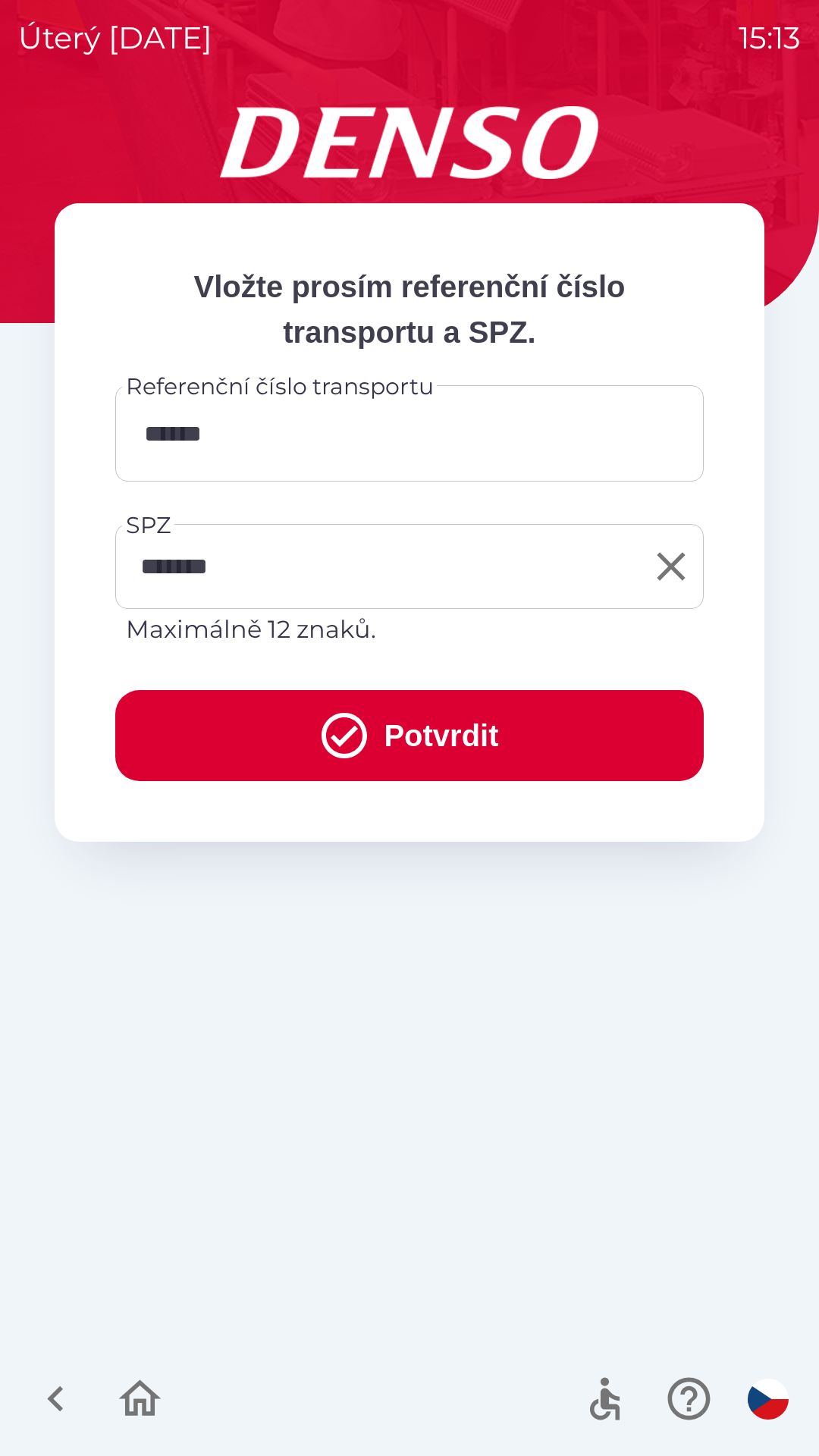
click at [262, 739] on button "Potvrdit" at bounding box center [410, 735] width 589 height 91
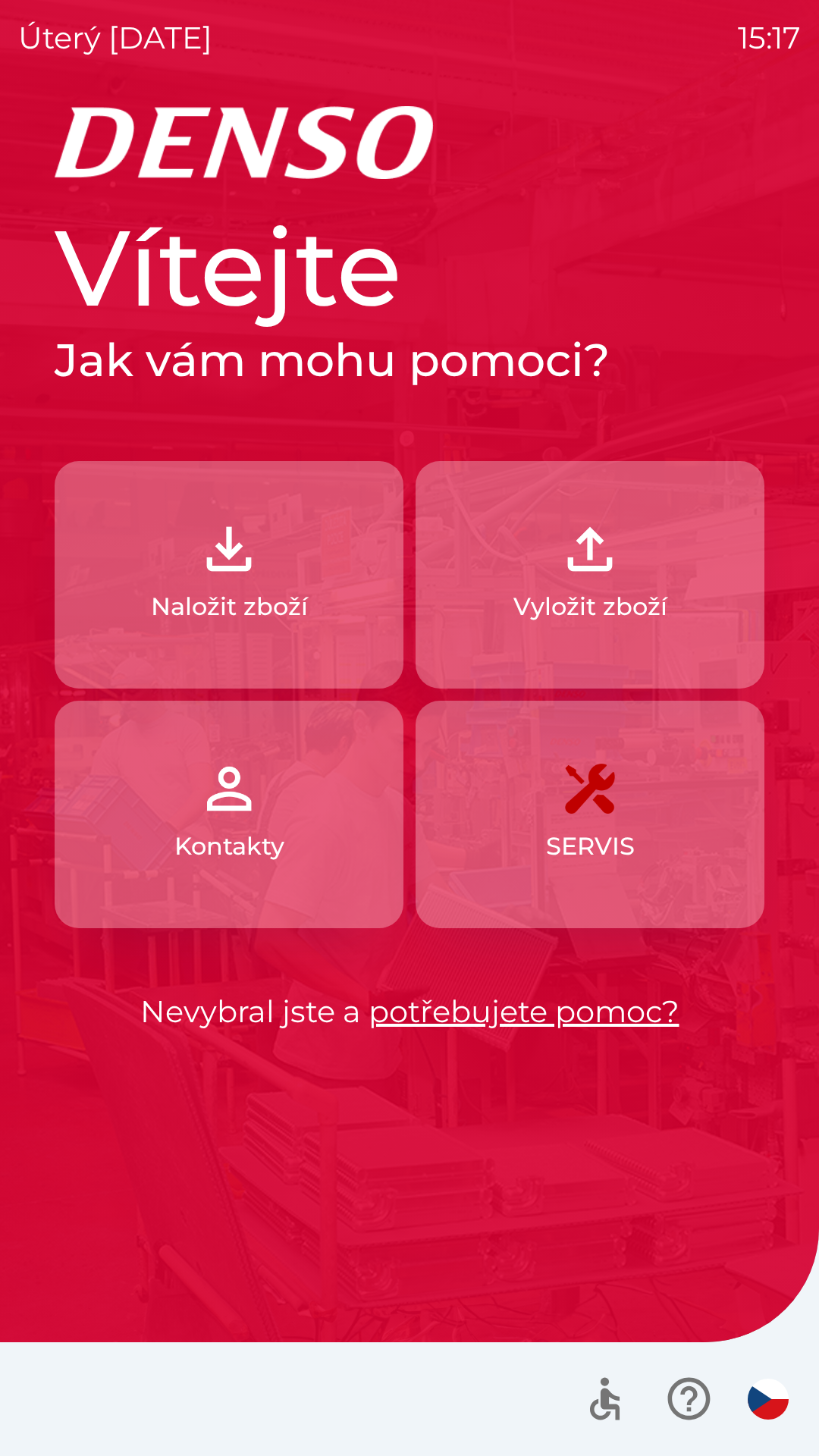
click at [284, 587] on button "Naložit zboží" at bounding box center [229, 575] width 349 height 227
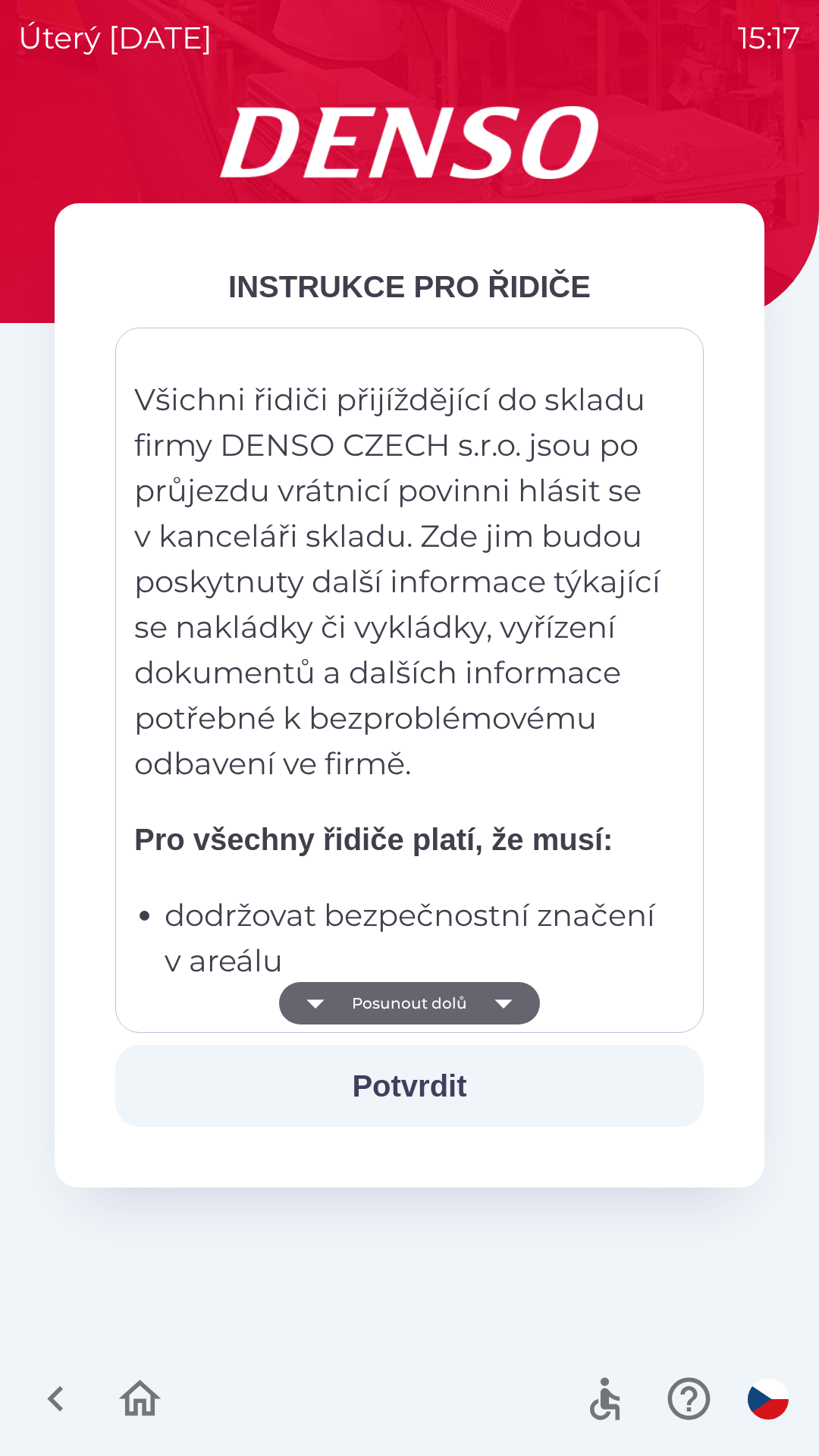
click at [401, 1005] on button "Posunout dolů" at bounding box center [409, 1003] width 261 height 43
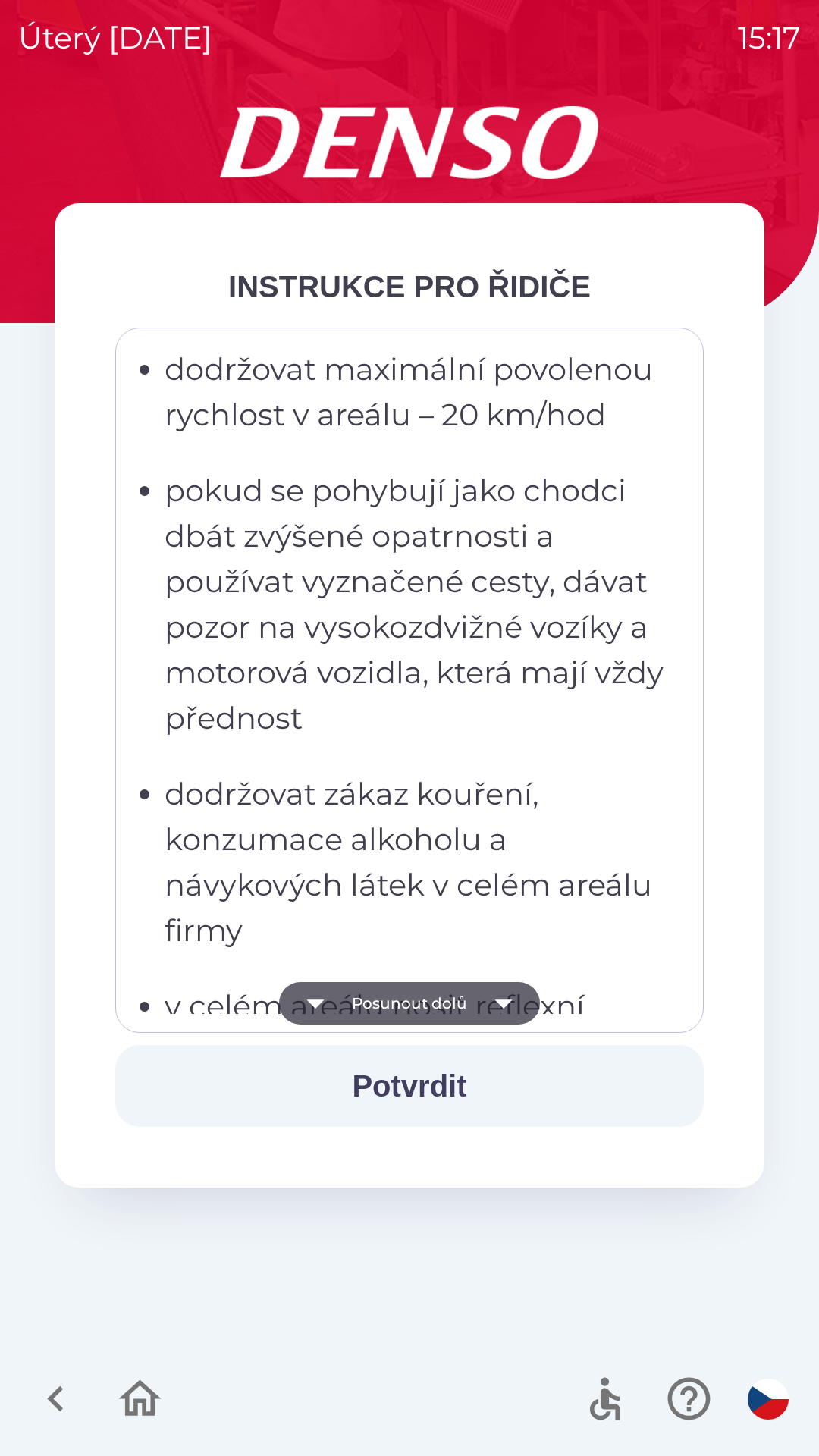
click at [396, 997] on button "Posunout dolů" at bounding box center [409, 1003] width 261 height 43
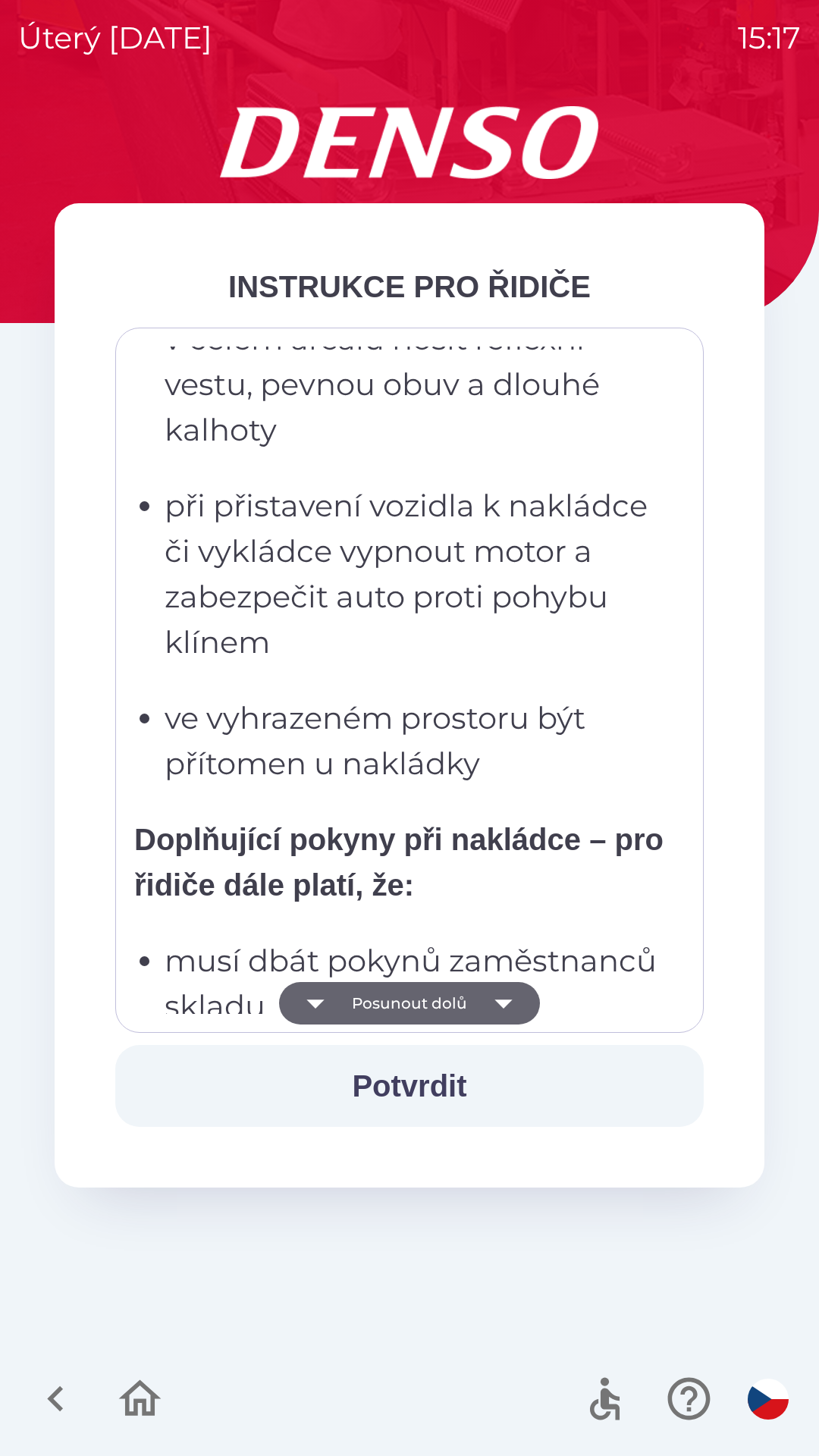
click at [392, 1005] on button "Posunout dolů" at bounding box center [409, 1003] width 261 height 43
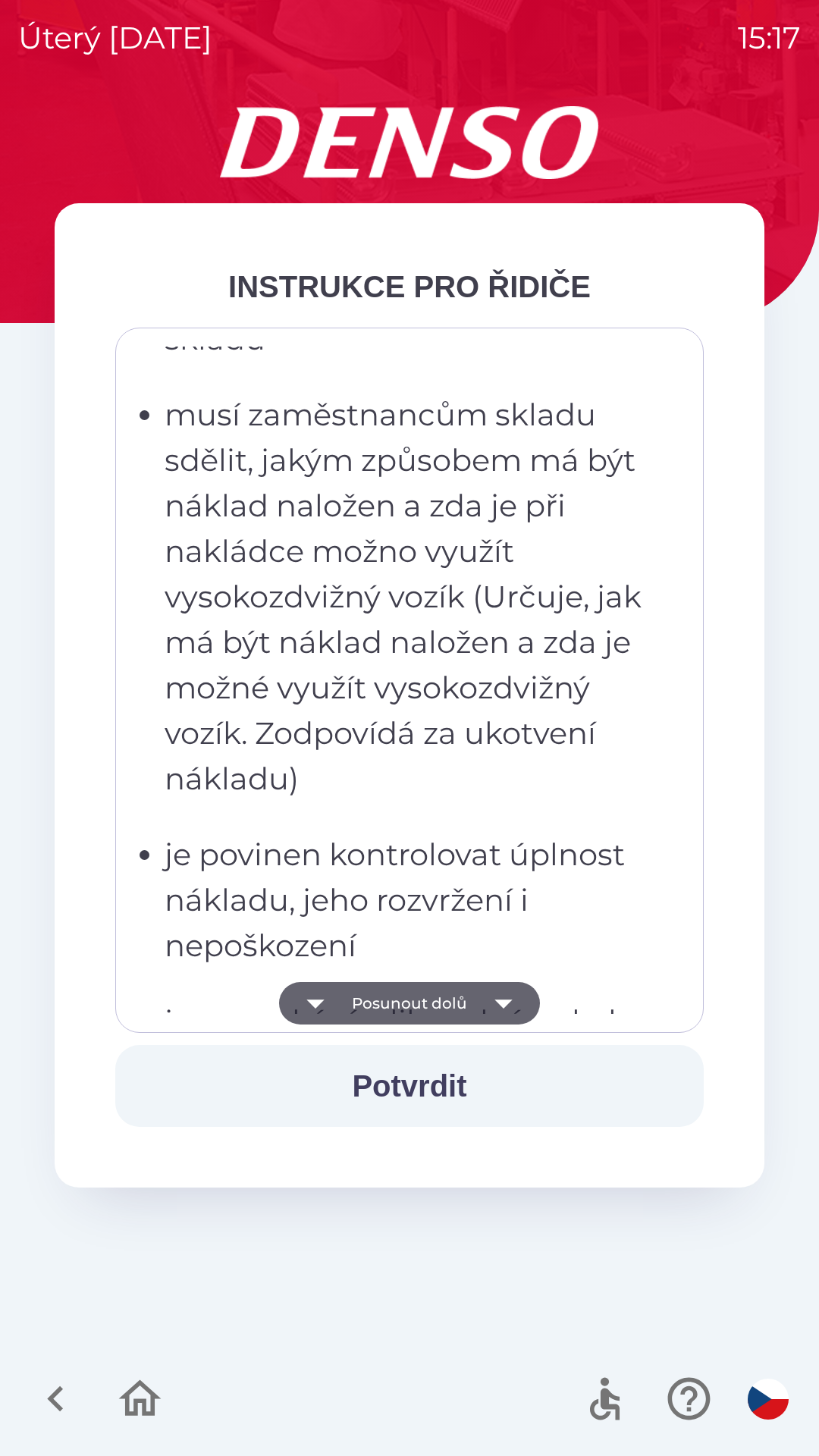
click at [393, 1007] on button "Posunout dolů" at bounding box center [409, 1003] width 261 height 43
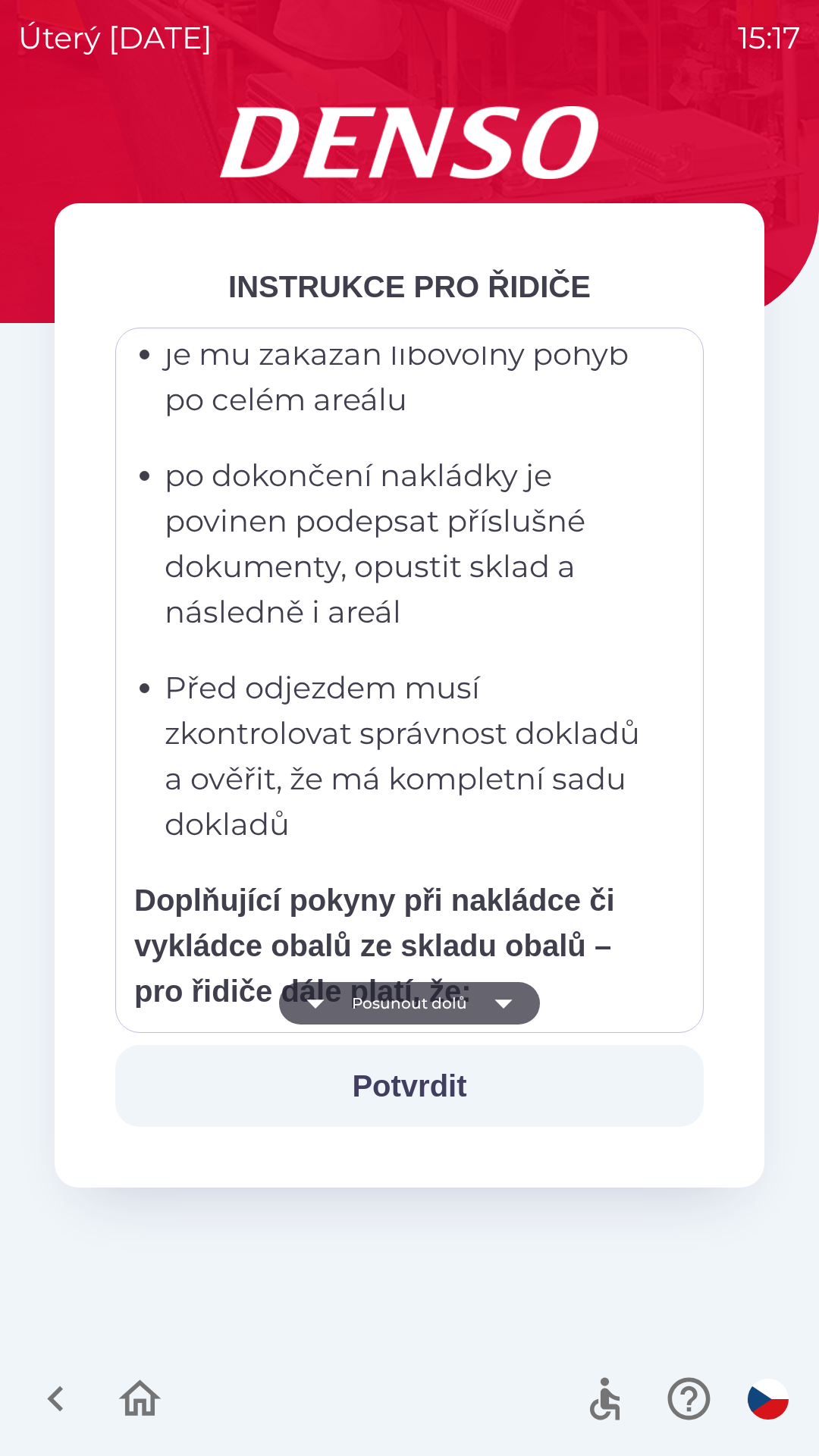
click at [392, 1007] on button "Posunout dolů" at bounding box center [409, 1003] width 261 height 43
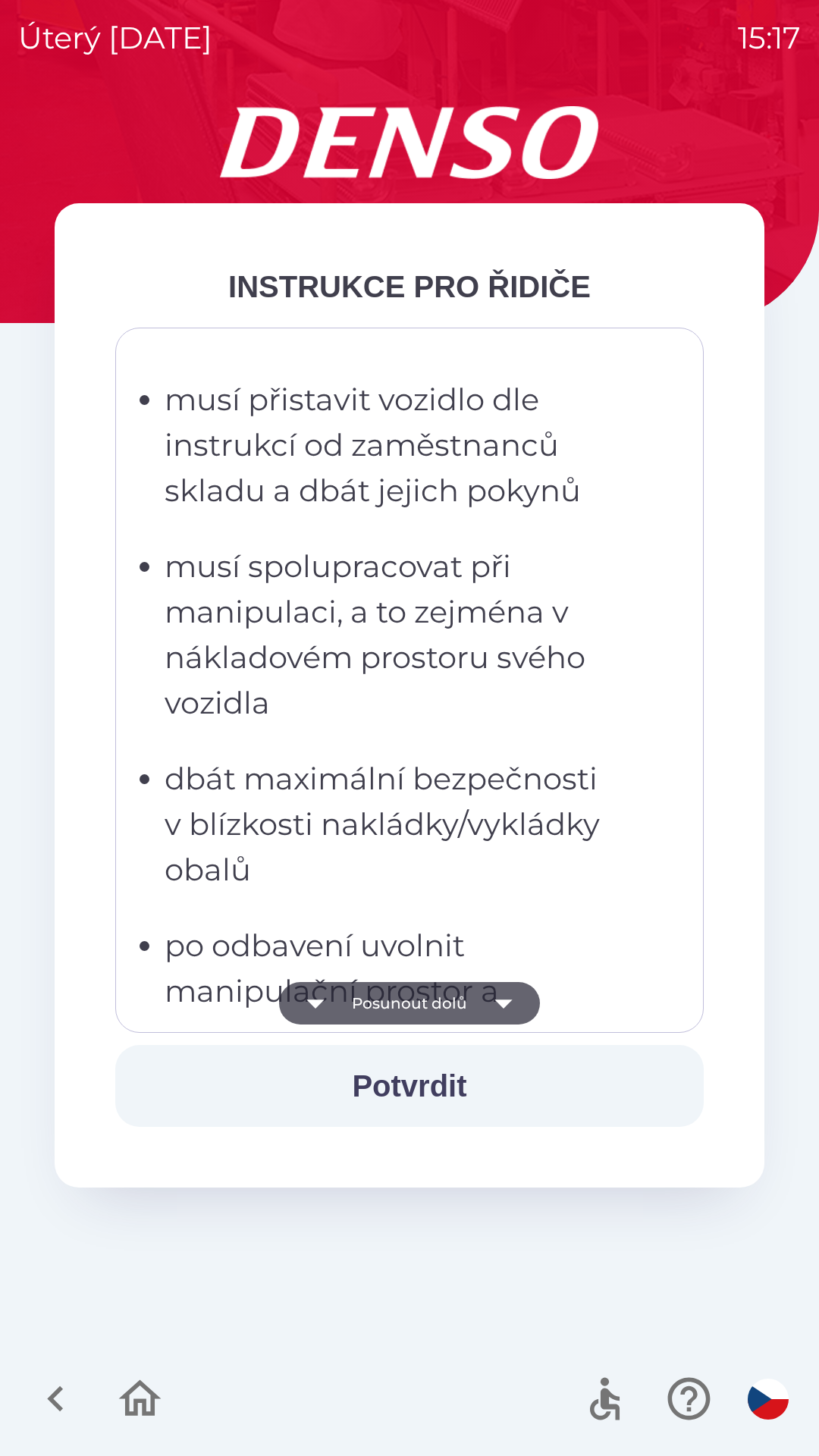
click at [394, 1003] on button "Posunout dolů" at bounding box center [409, 1003] width 261 height 43
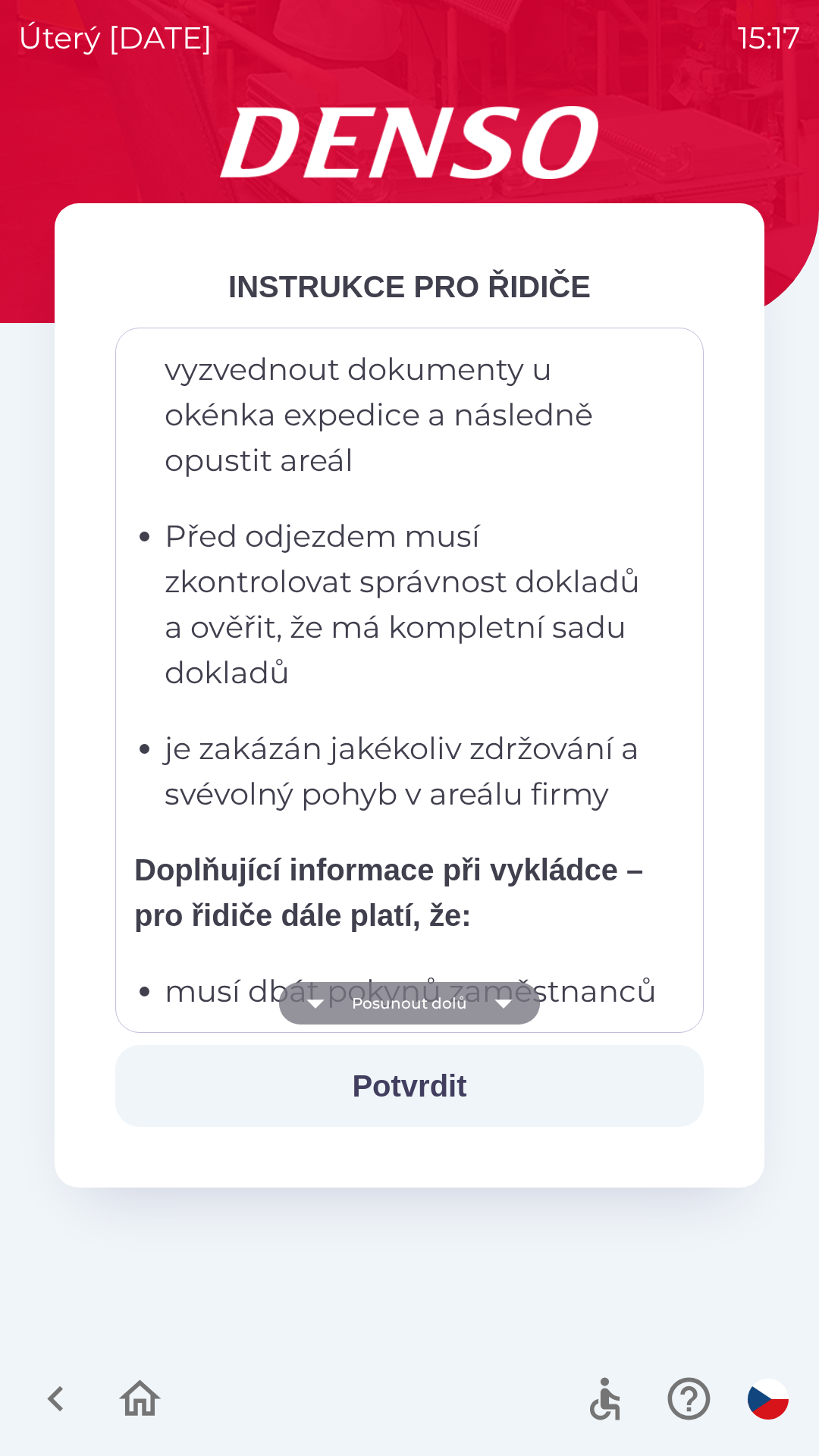
click at [393, 1001] on button "Posunout dolů" at bounding box center [409, 1003] width 261 height 43
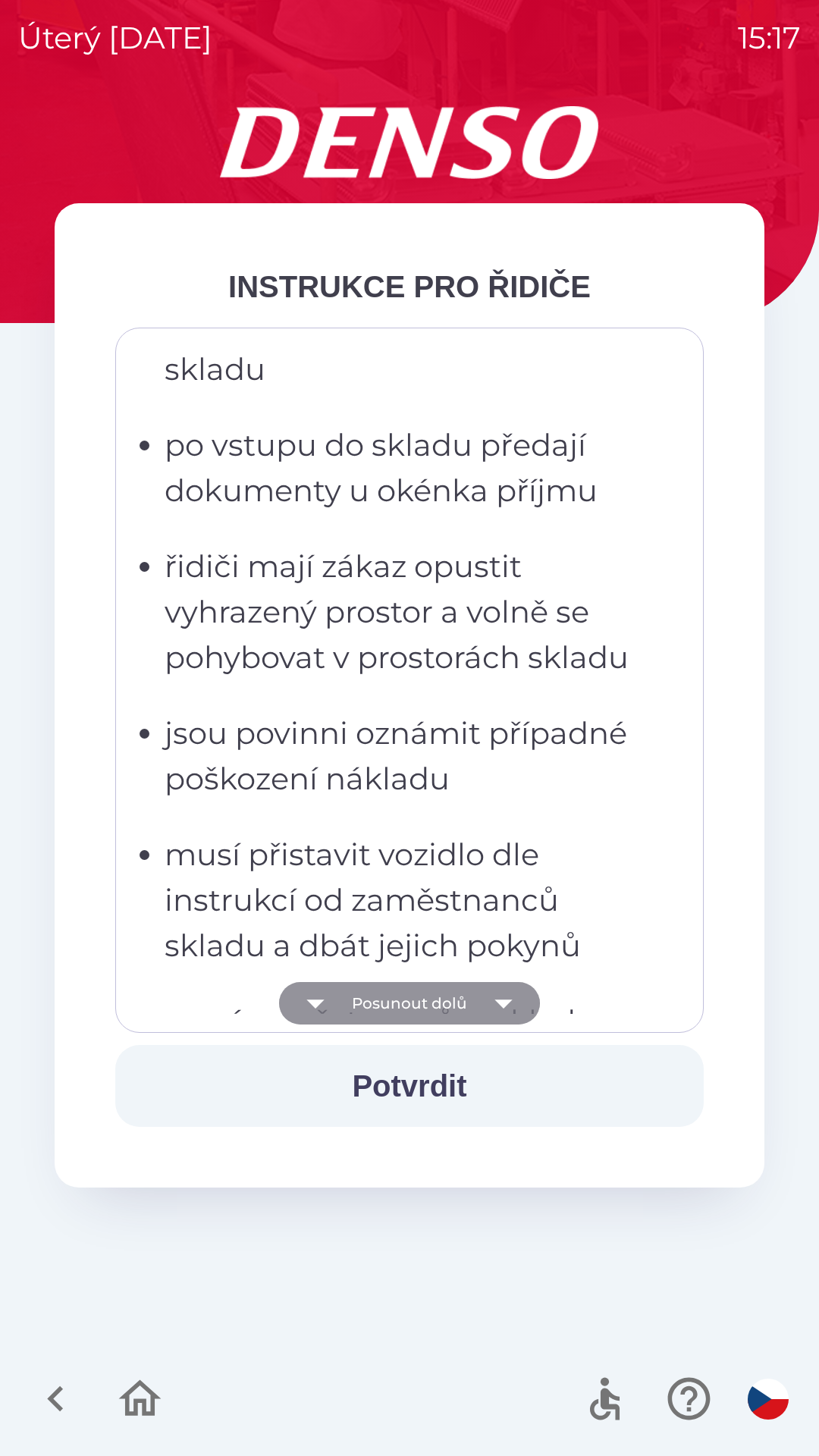
click at [392, 1006] on button "Posunout dolů" at bounding box center [409, 1003] width 261 height 43
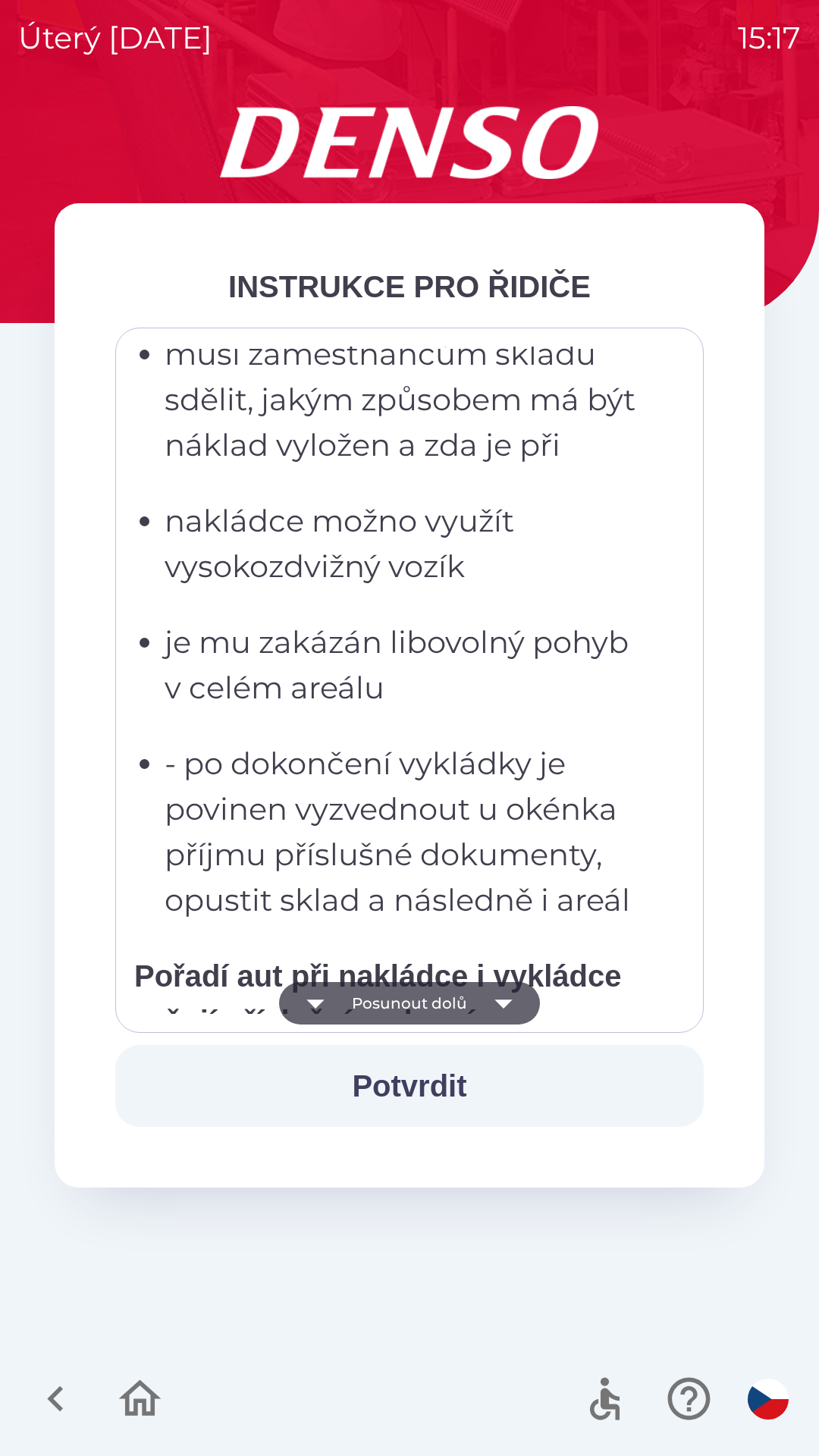
click at [393, 1000] on button "Posunout dolů" at bounding box center [409, 1003] width 261 height 43
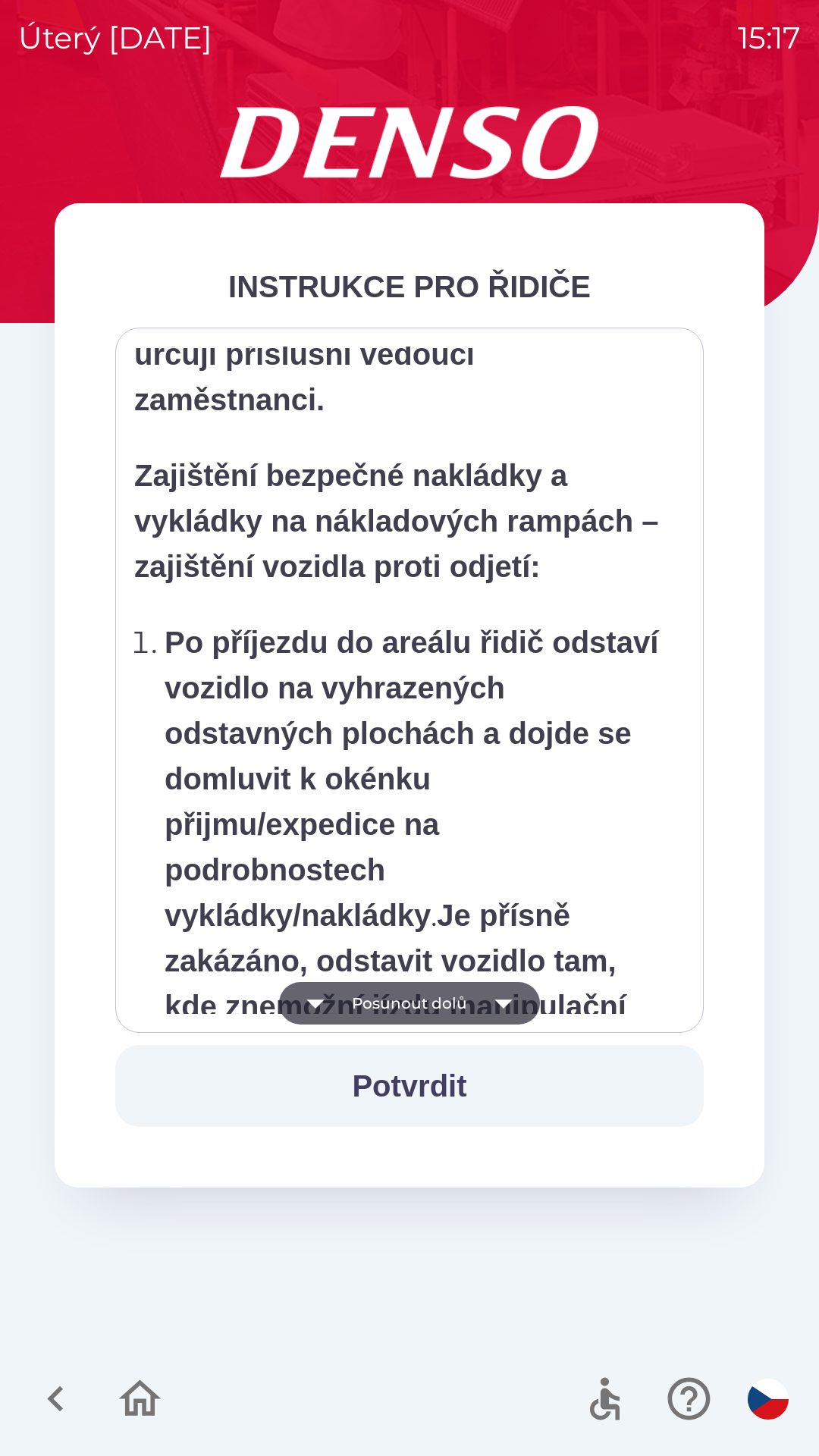
click at [392, 1001] on button "Posunout dolů" at bounding box center [409, 1003] width 261 height 43
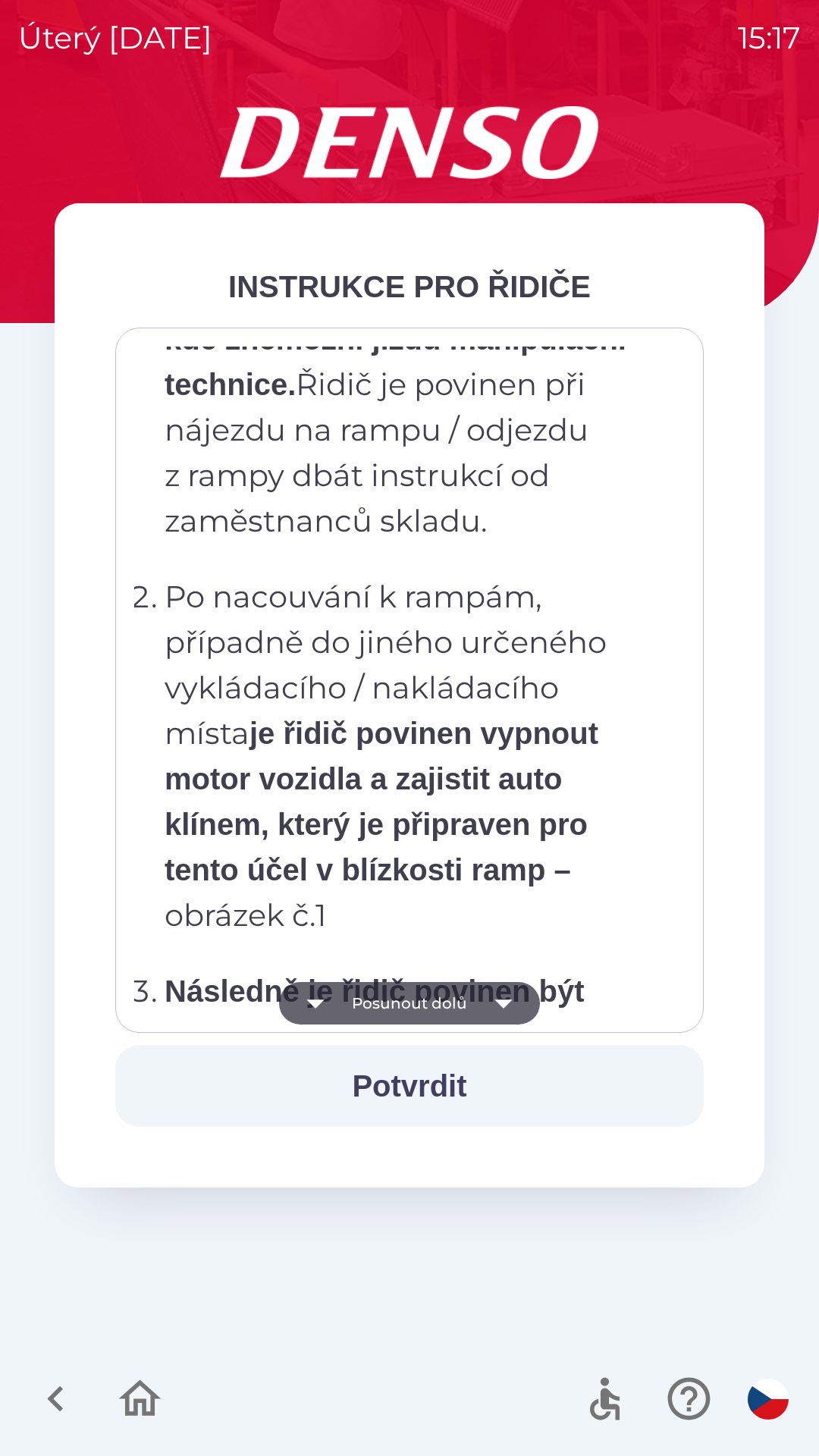
click at [392, 1003] on button "Posunout dolů" at bounding box center [409, 1003] width 261 height 43
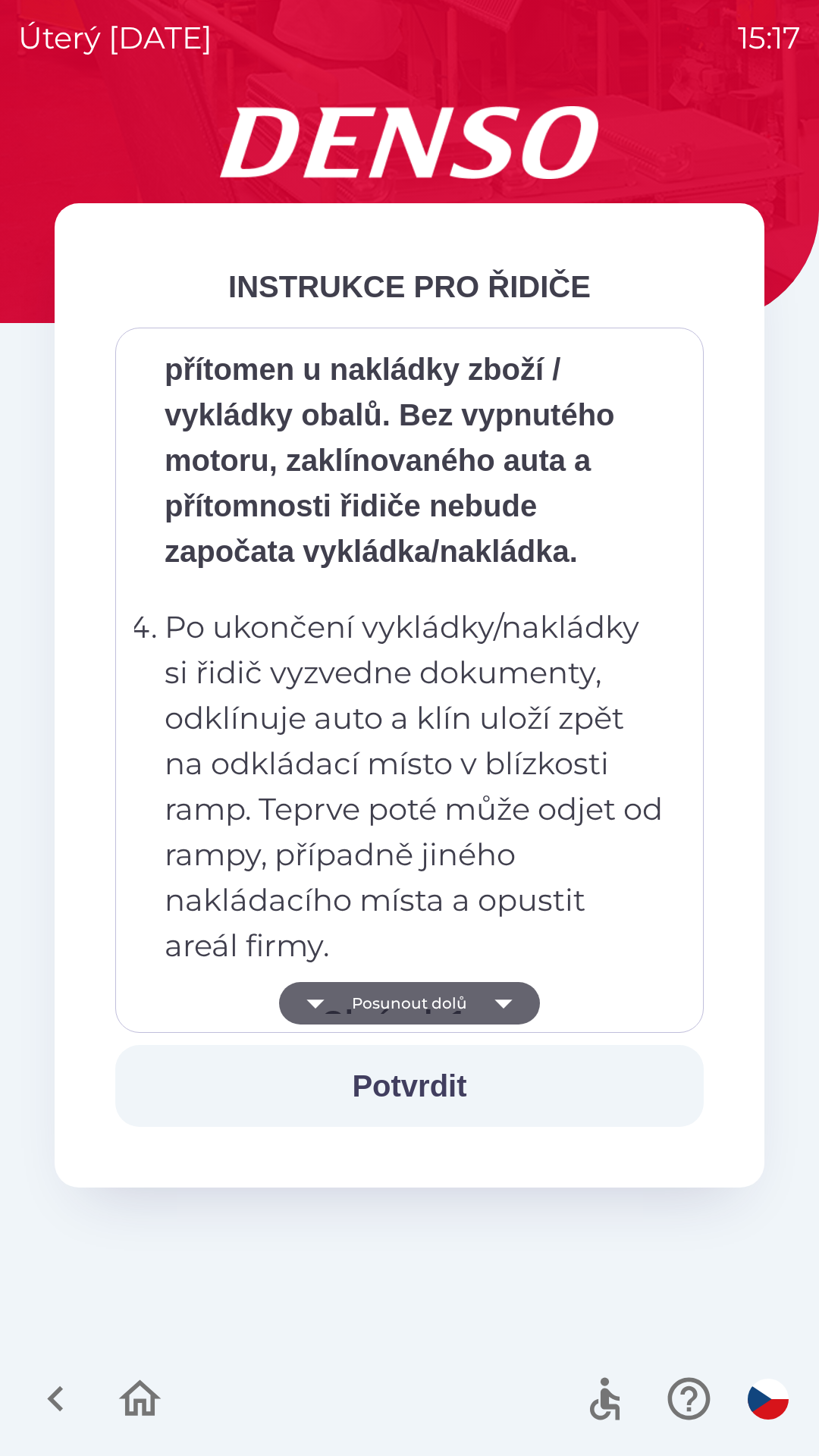
click at [388, 1007] on button "Posunout dolů" at bounding box center [409, 1003] width 261 height 43
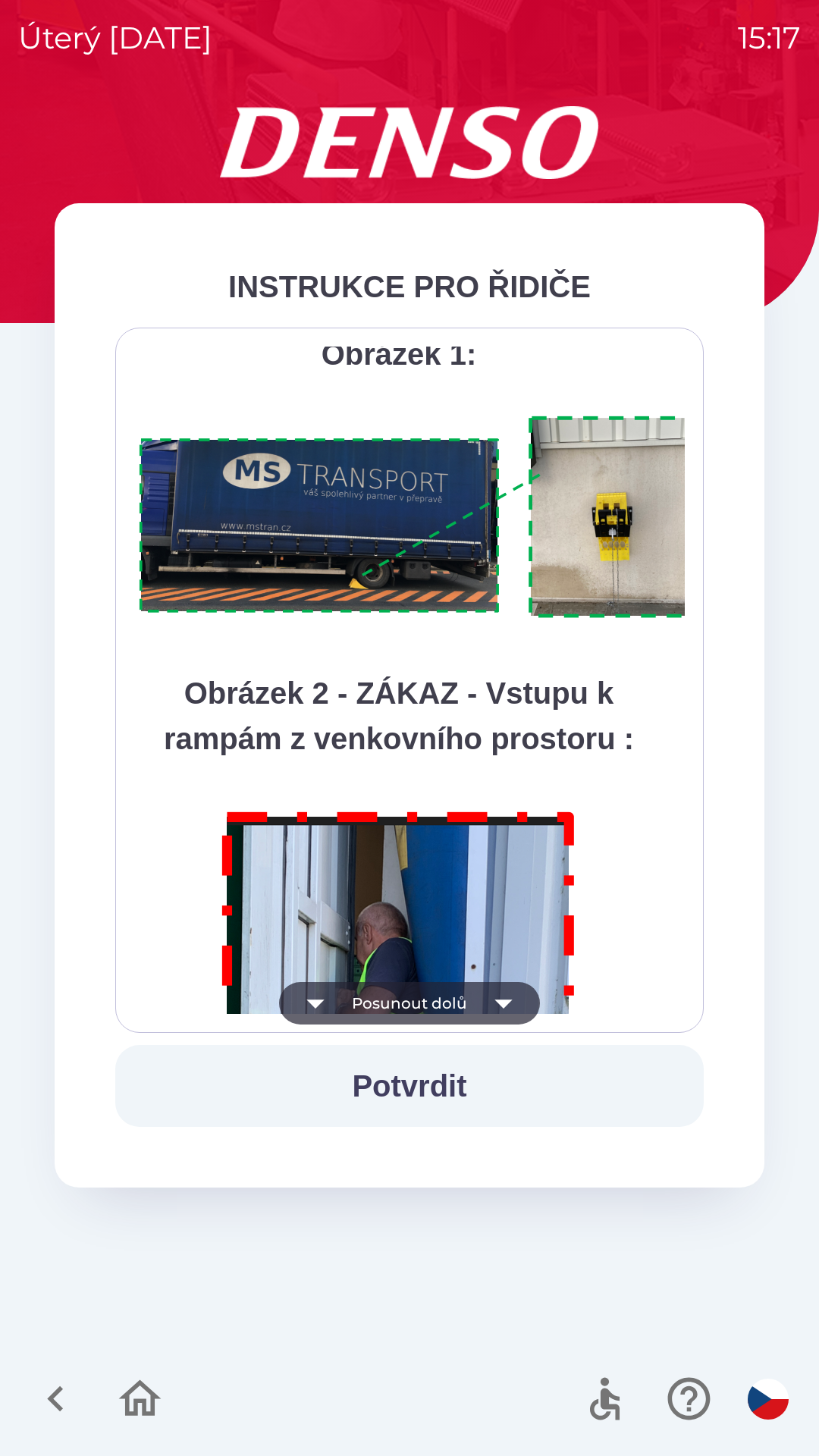
click at [384, 1004] on button "Posunout dolů" at bounding box center [409, 1003] width 261 height 43
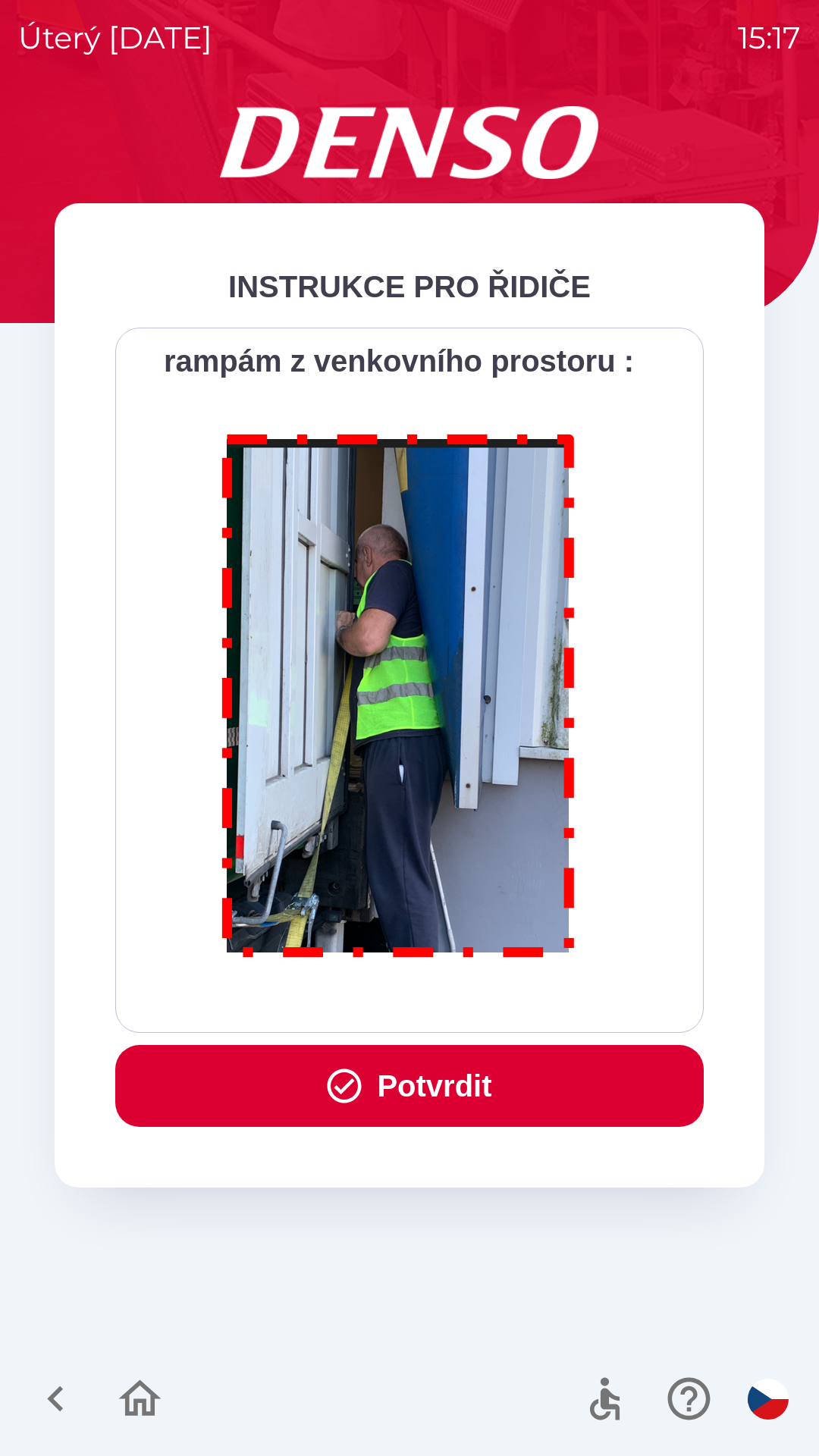
click at [388, 1001] on div "Všichni řidiči přijíždějící do skladu firmy DENSO CZECH s.r.o. jsou po průjezdu…" at bounding box center [410, 680] width 551 height 667
click at [383, 1073] on button "Potvrdit" at bounding box center [410, 1086] width 589 height 82
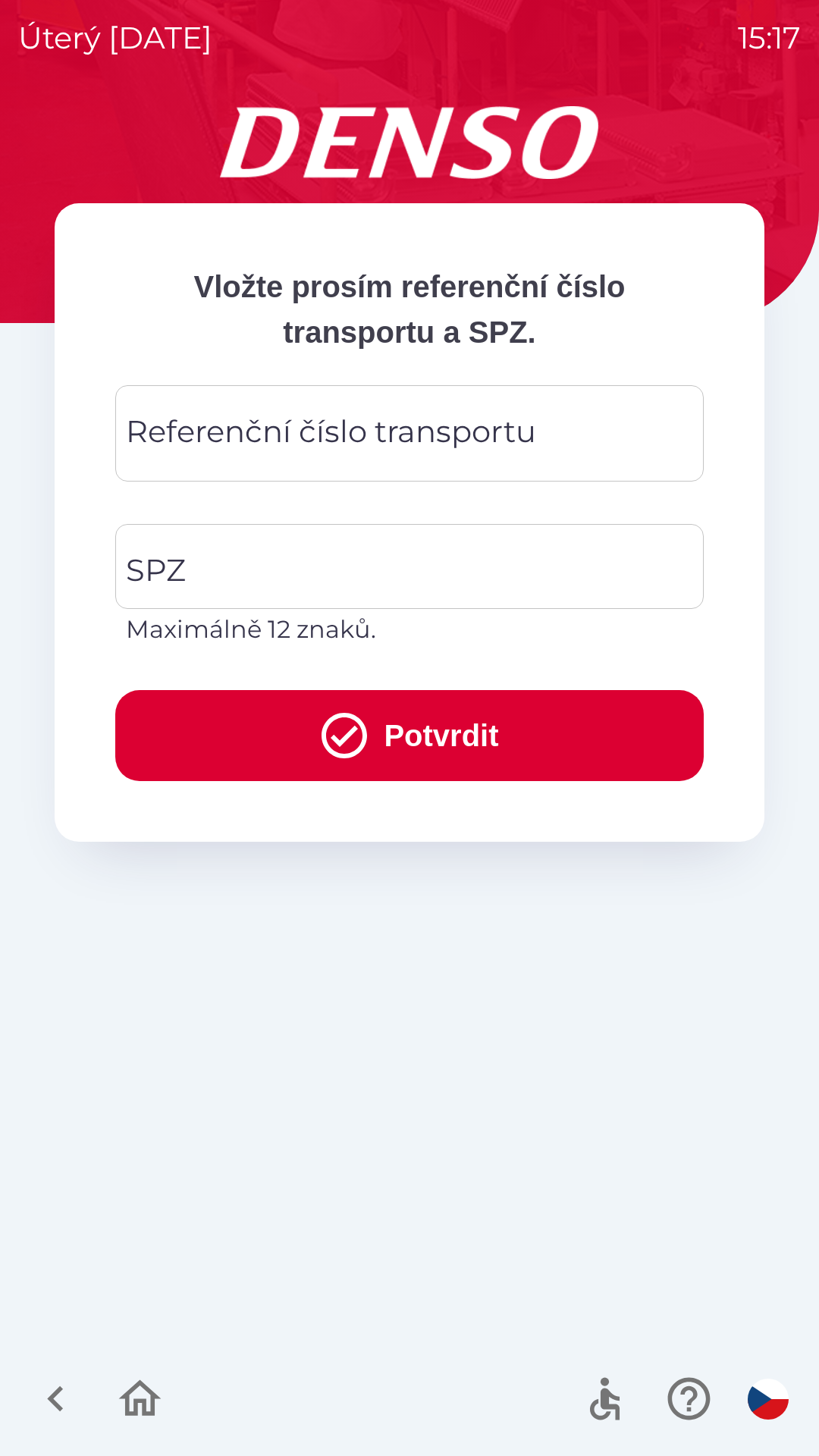
click at [248, 441] on div "Referenční číslo transportu Referenční číslo transportu" at bounding box center [410, 433] width 589 height 96
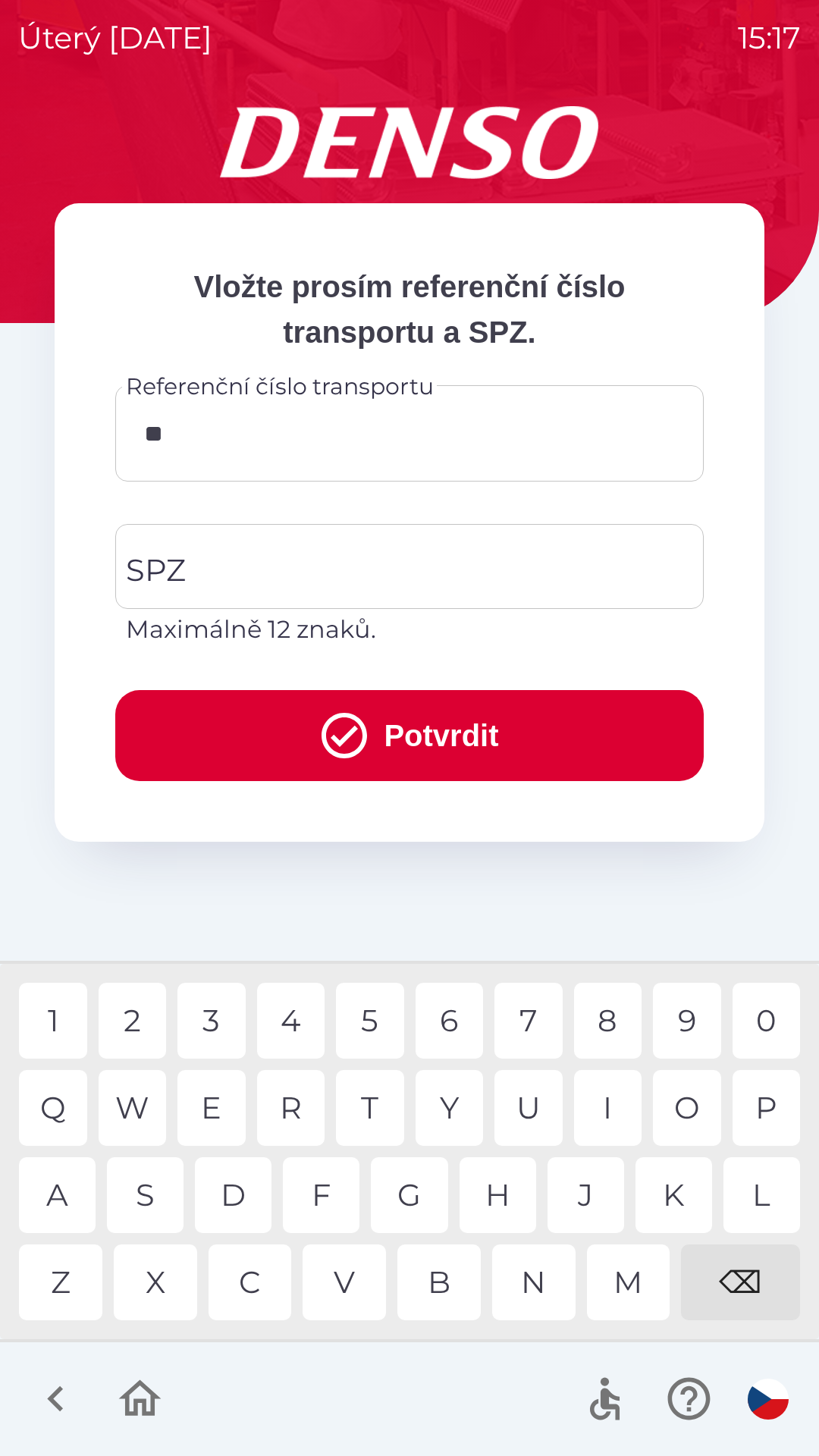
click at [56, 1095] on div "Q" at bounding box center [52, 1108] width 68 height 76
click at [445, 1293] on div "B" at bounding box center [439, 1282] width 83 height 76
click at [214, 1012] on div "3" at bounding box center [211, 1020] width 68 height 76
click at [152, 1104] on div "W" at bounding box center [132, 1108] width 68 height 76
type input "*********"
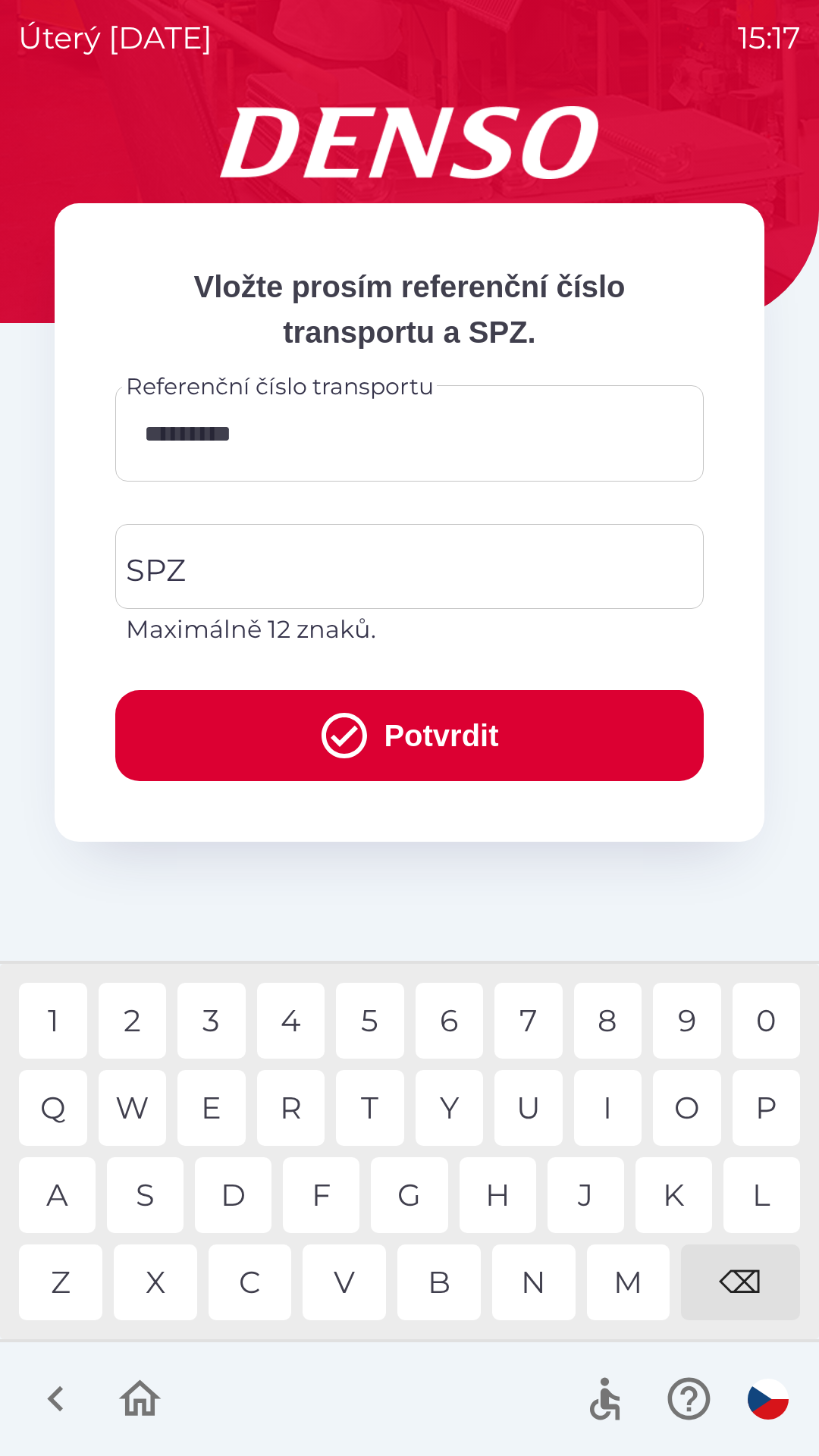
click at [152, 1012] on div "2" at bounding box center [132, 1020] width 68 height 76
click at [253, 568] on input "SPZ" at bounding box center [397, 566] width 552 height 71
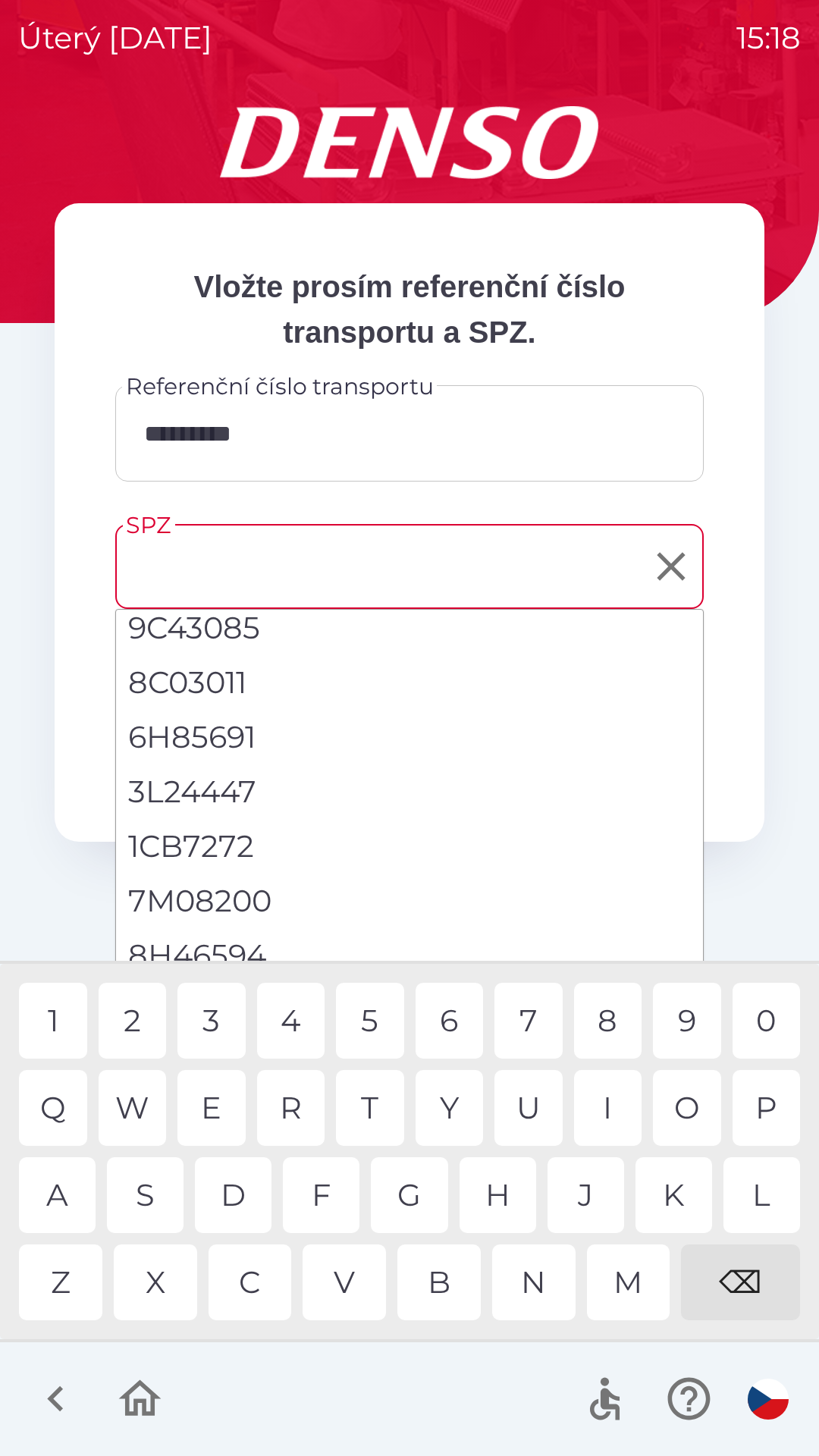
scroll to position [0, 0]
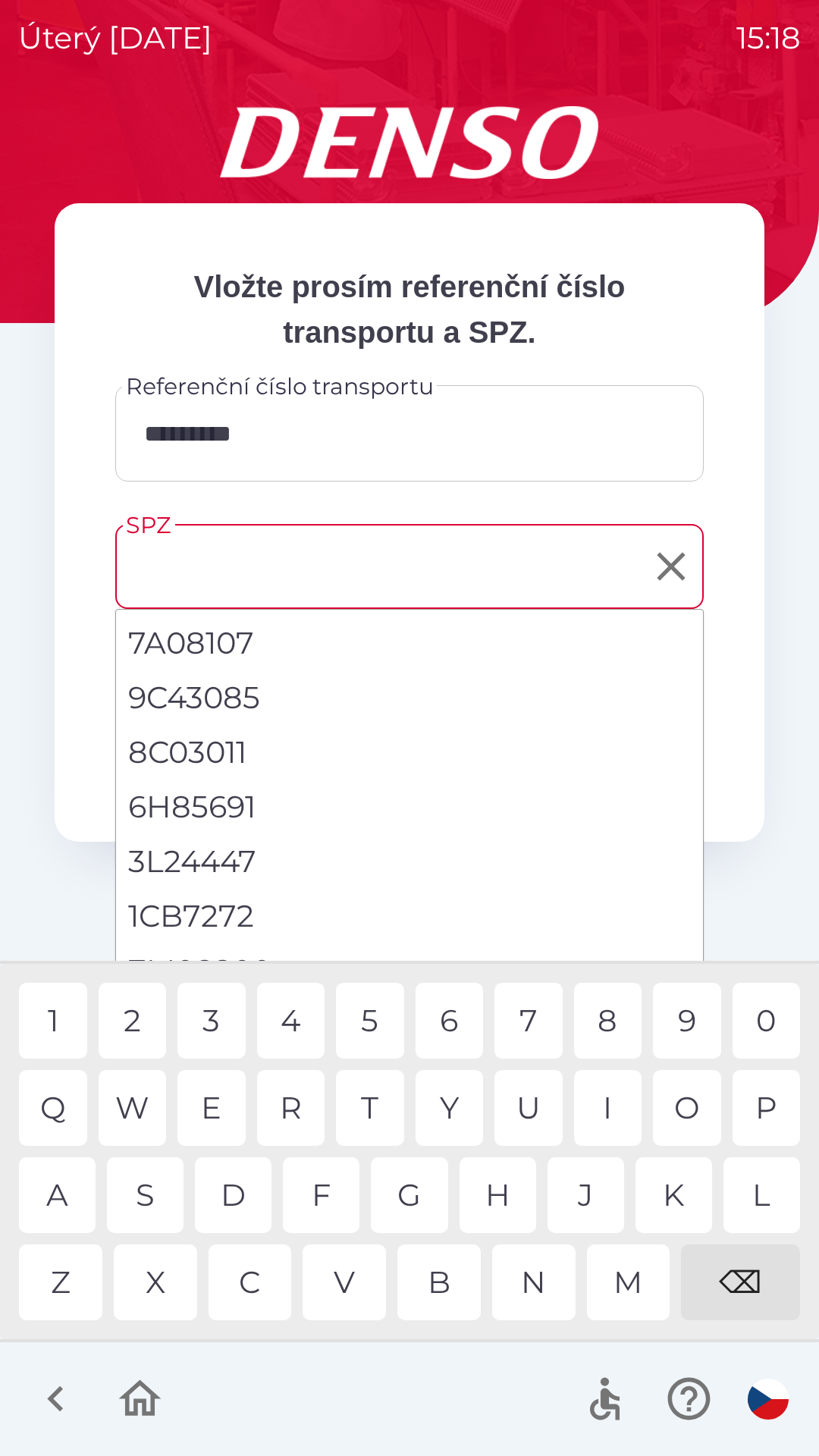
click at [202, 563] on input "SPZ" at bounding box center [397, 566] width 552 height 71
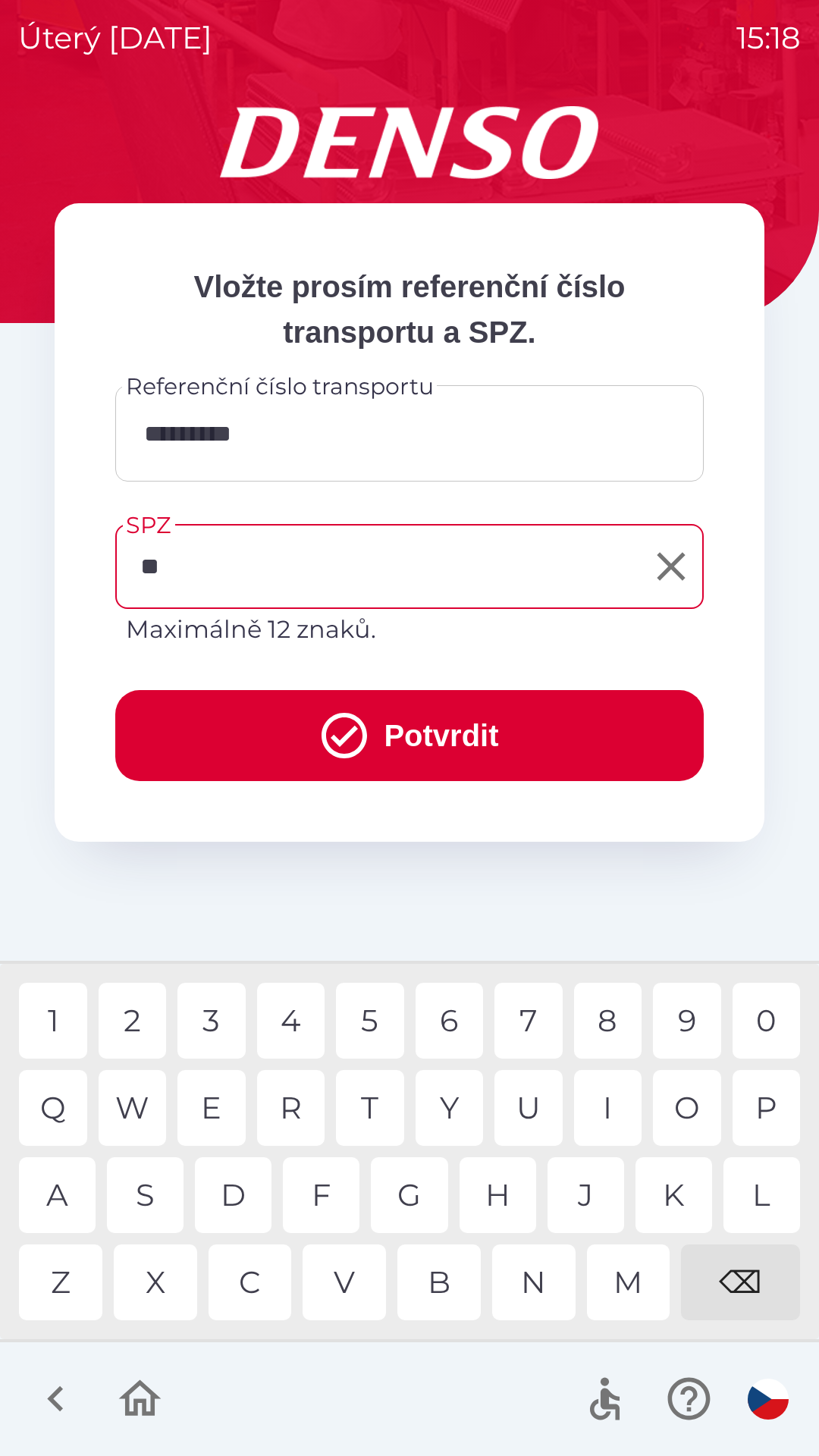
click at [148, 1189] on div "S" at bounding box center [145, 1195] width 77 height 76
click at [680, 1195] on div "K" at bounding box center [674, 1195] width 77 height 76
click at [762, 1019] on div "0" at bounding box center [766, 1020] width 68 height 76
click at [133, 1028] on div "2" at bounding box center [132, 1020] width 68 height 76
click at [374, 1019] on div "5" at bounding box center [369, 1020] width 68 height 76
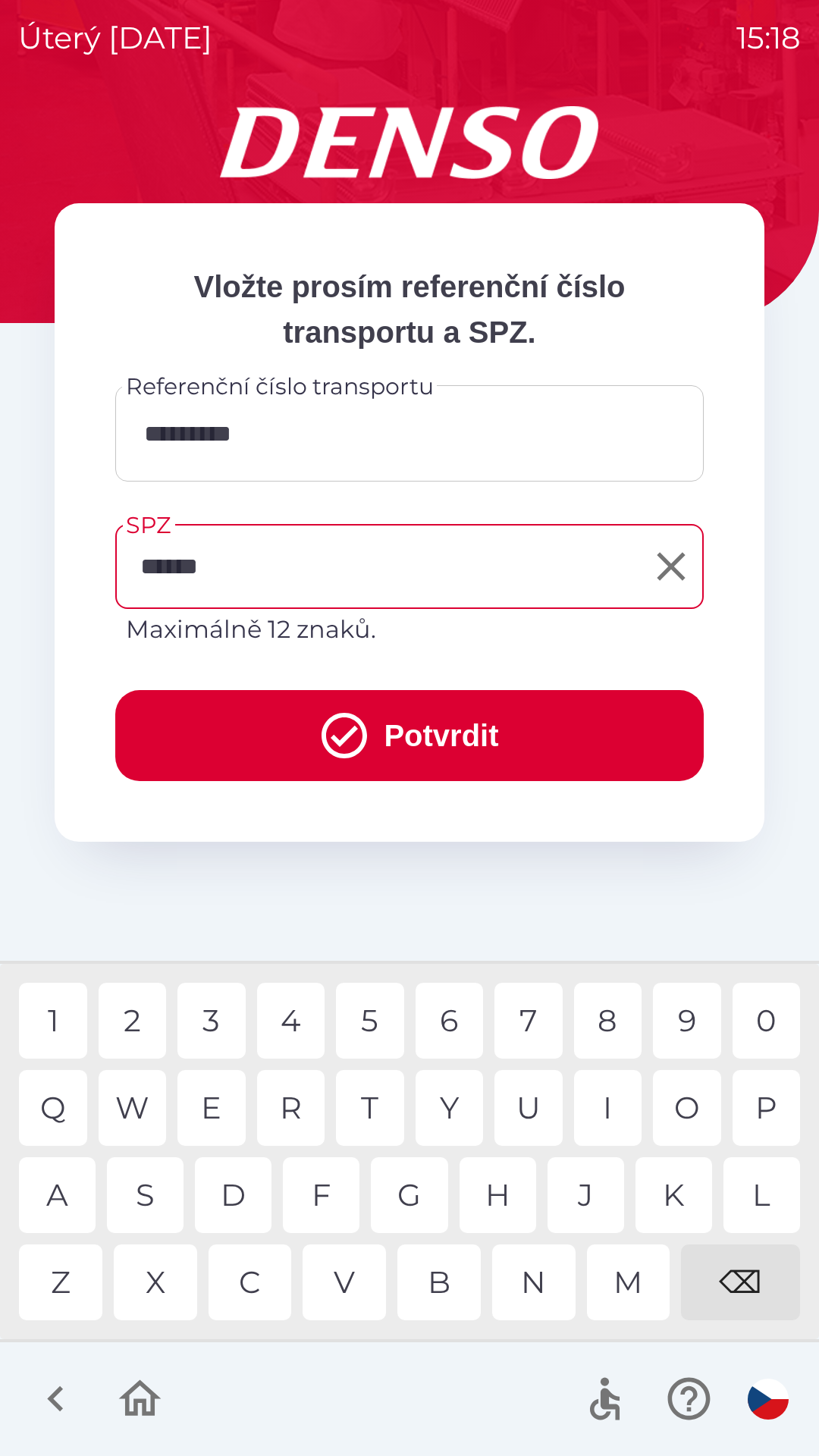
type input "*******"
click at [294, 1033] on div "4" at bounding box center [290, 1020] width 68 height 76
click at [317, 726] on icon "submit" at bounding box center [344, 735] width 55 height 55
